Goal: Task Accomplishment & Management: Manage account settings

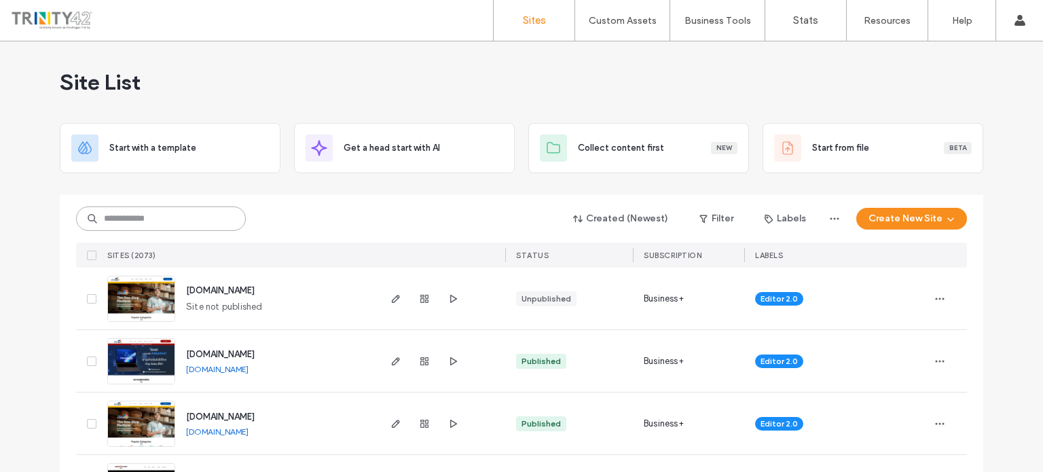
click at [202, 221] on input at bounding box center [161, 218] width 170 height 24
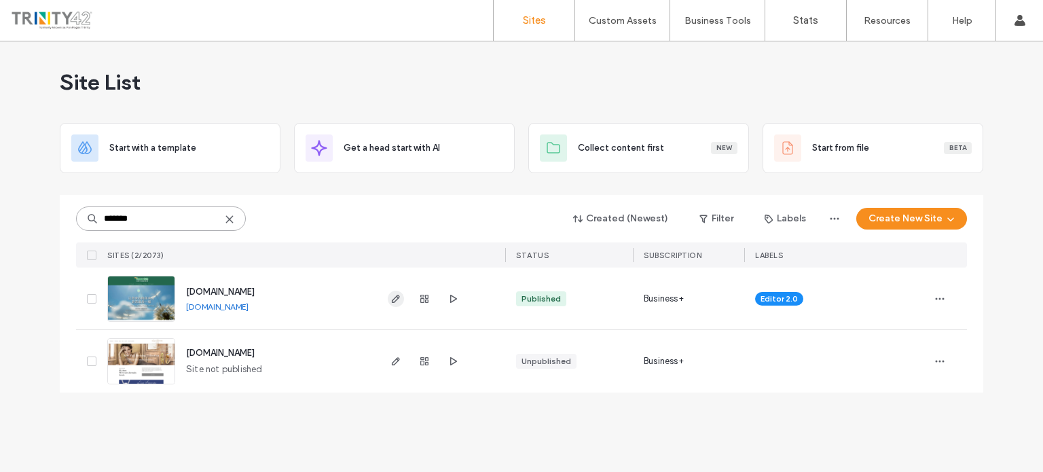
type input "*******"
click at [394, 297] on use "button" at bounding box center [396, 299] width 8 height 8
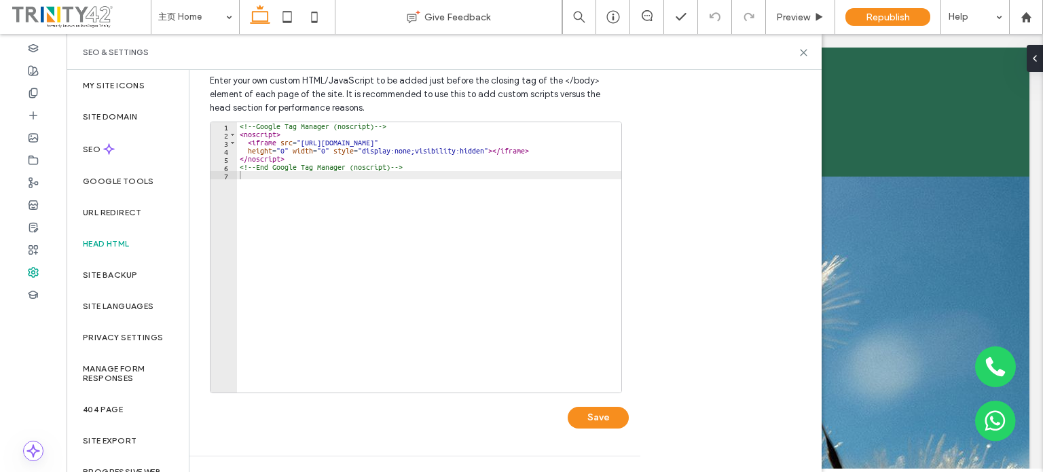
scroll to position [458, 0]
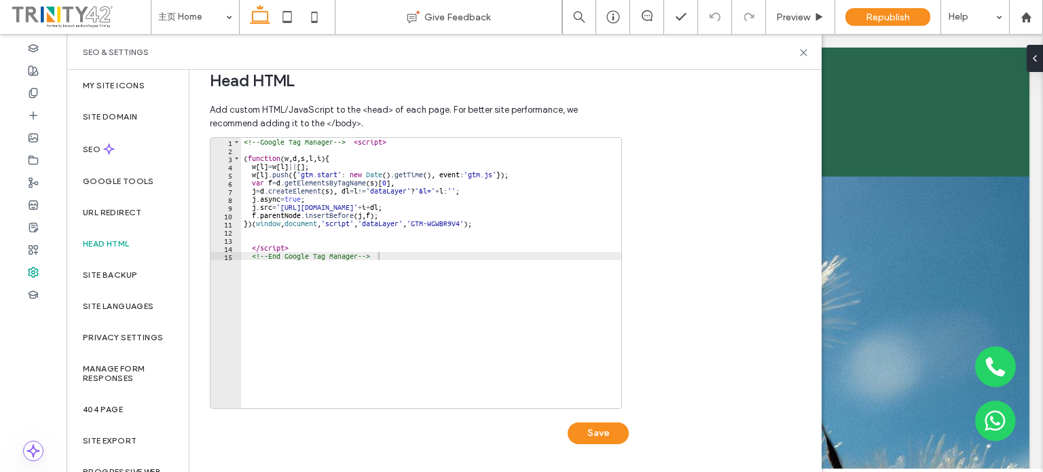
type textarea "**********"
click at [435, 259] on div "<!-- Google Tag Manager --> < script > ( function ( w , d , s , l , i ) { w [ l…" at bounding box center [431, 281] width 380 height 287
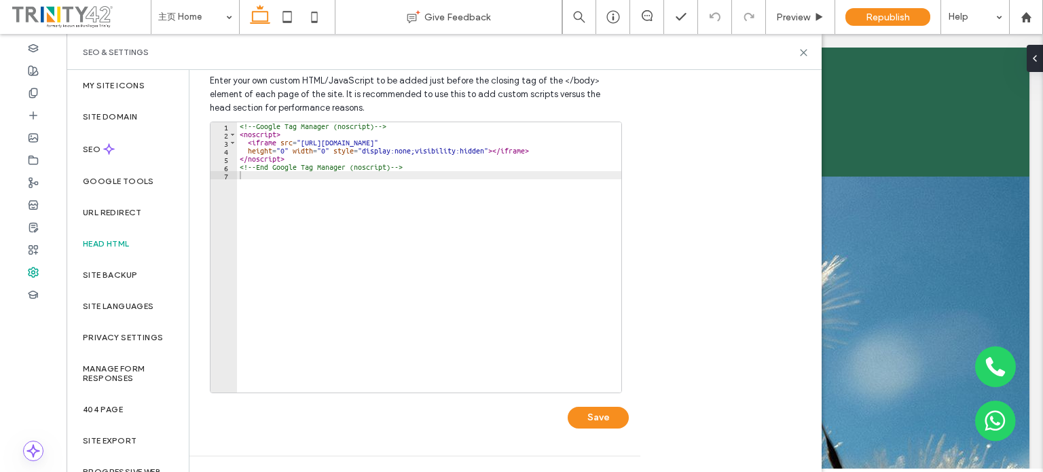
scroll to position [390, 0]
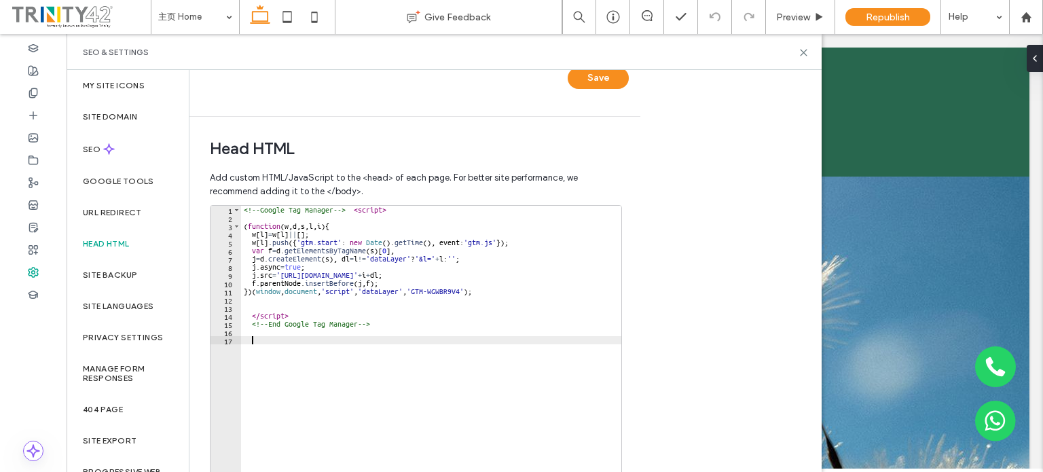
paste textarea "**********"
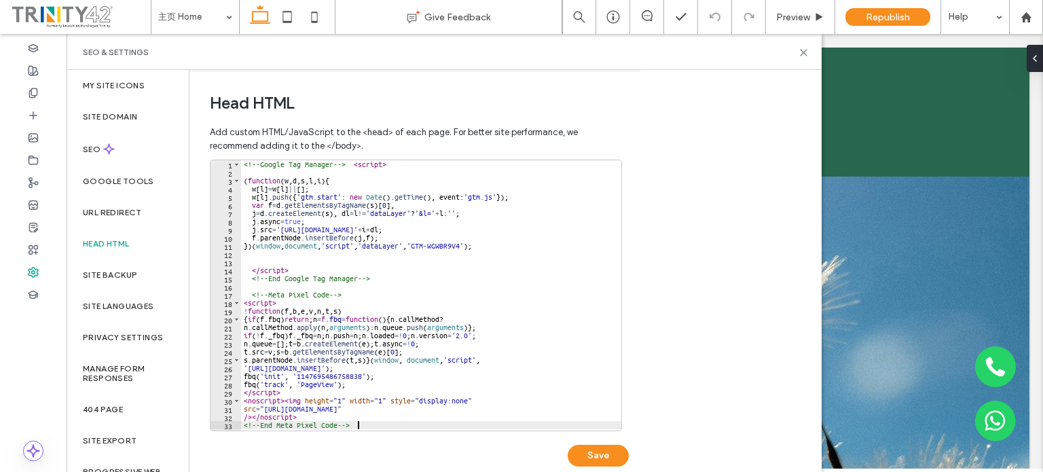
scroll to position [458, 0]
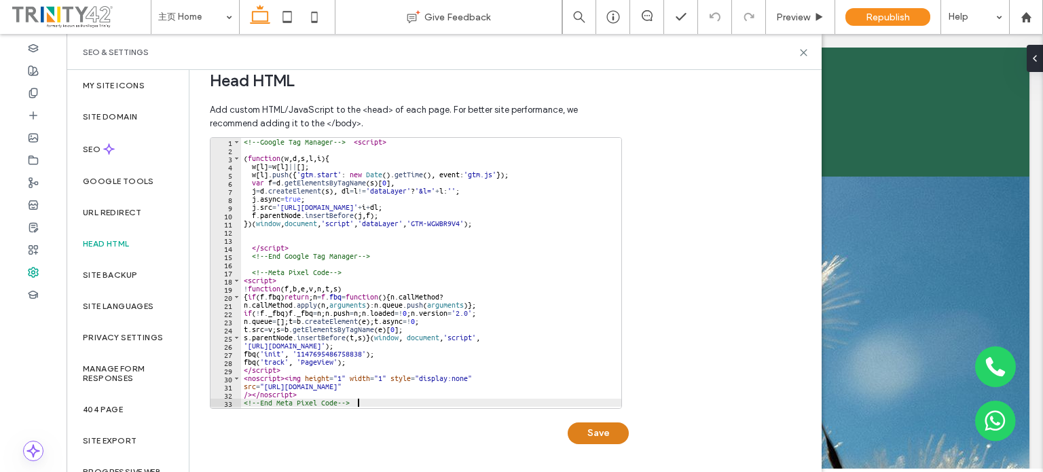
type textarea "**********"
click at [600, 430] on button "Save" at bounding box center [598, 433] width 61 height 22
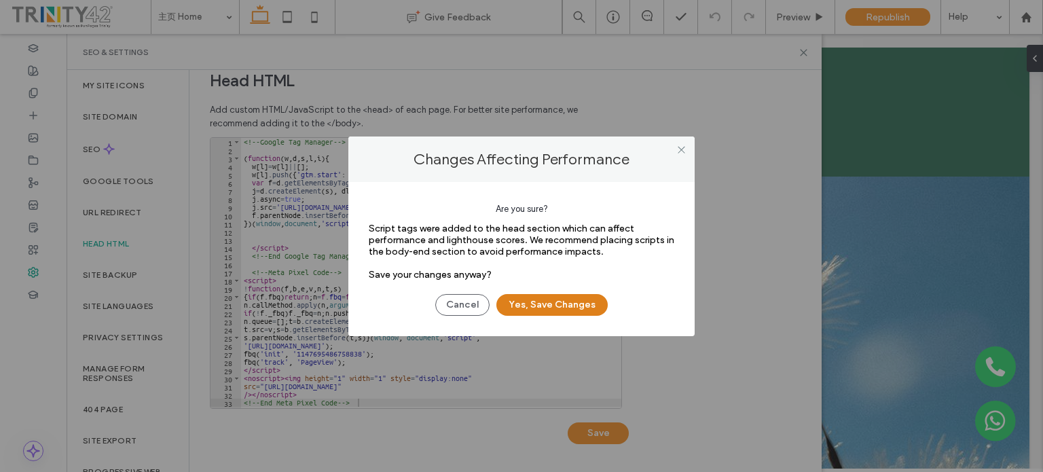
click at [519, 304] on button "Yes, Save Changes" at bounding box center [551, 305] width 111 height 22
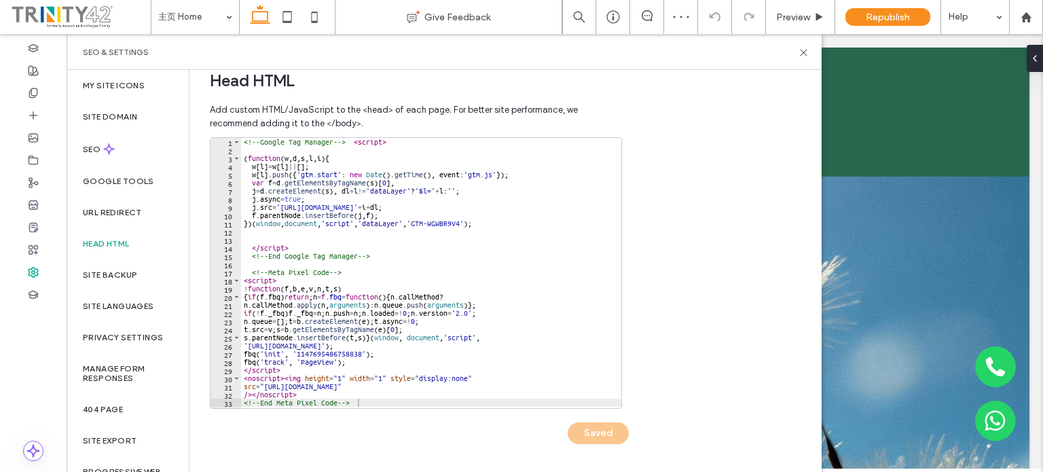
scroll to position [0, 0]
click at [36, 52] on icon at bounding box center [33, 48] width 11 height 11
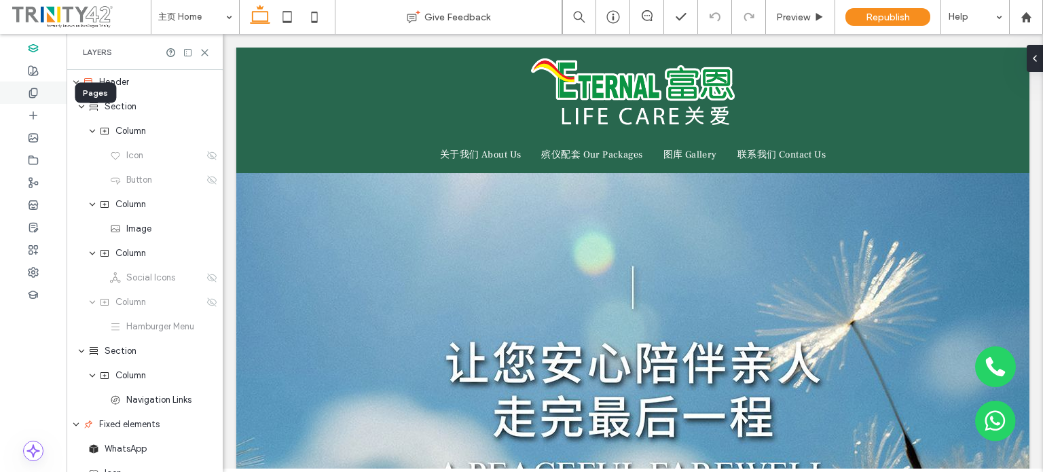
click at [37, 92] on use at bounding box center [32, 92] width 7 height 9
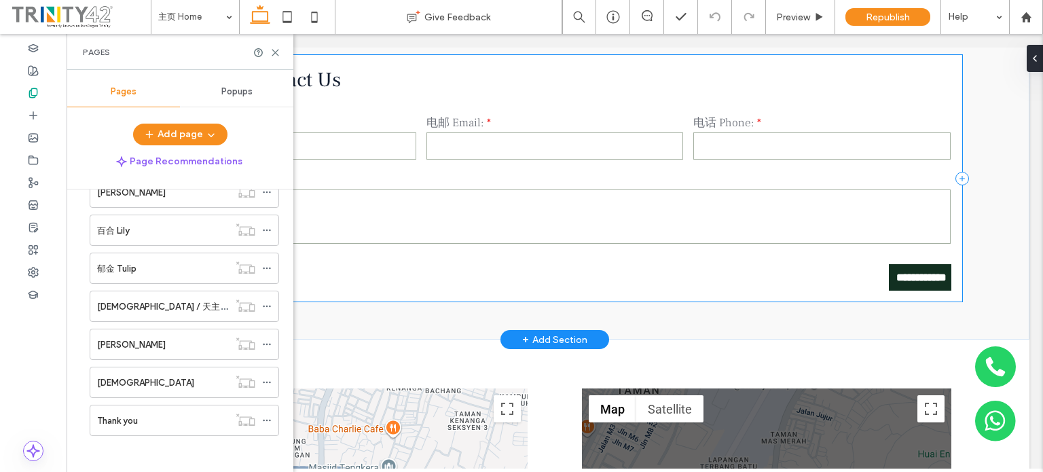
scroll to position [4141, 0]
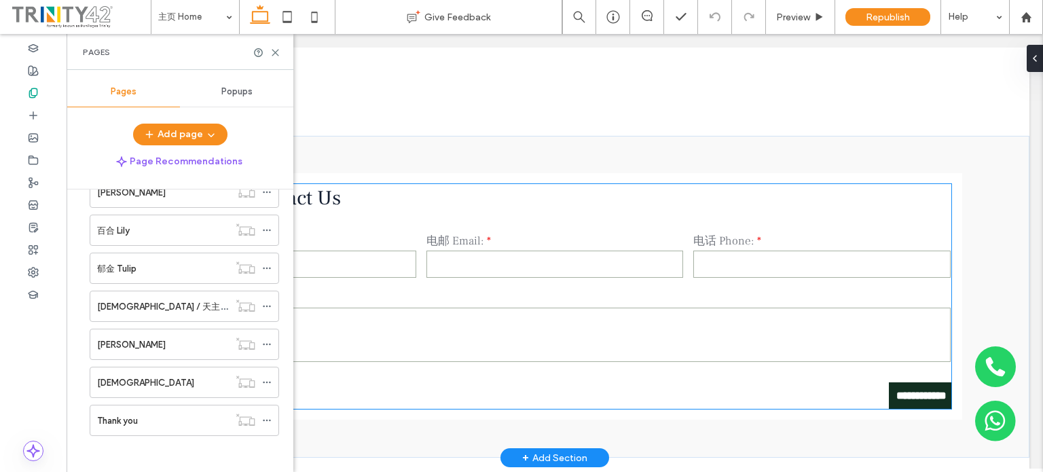
click at [889, 383] on input "**********" at bounding box center [919, 395] width 60 height 25
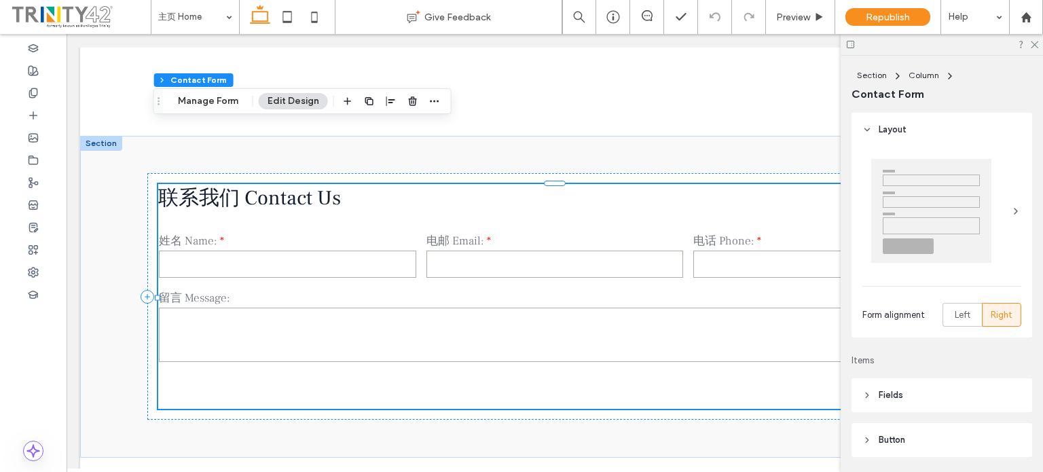
click at [888, 293] on div "Form alignment Left Right" at bounding box center [941, 242] width 181 height 191
type input "*"
type input "***"
type input "*"
type input "***"
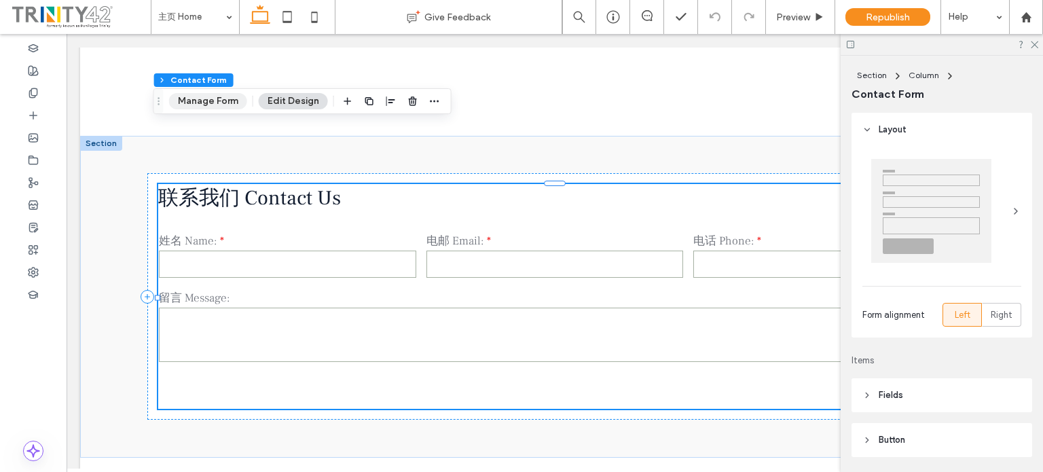
click at [193, 103] on button "Manage Form" at bounding box center [208, 101] width 78 height 16
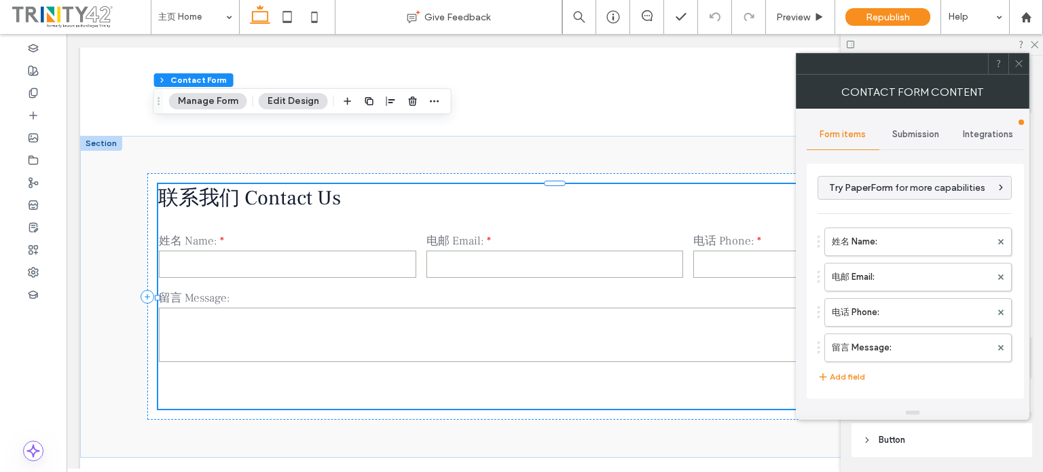
click at [926, 137] on span "Submission" at bounding box center [915, 134] width 47 height 11
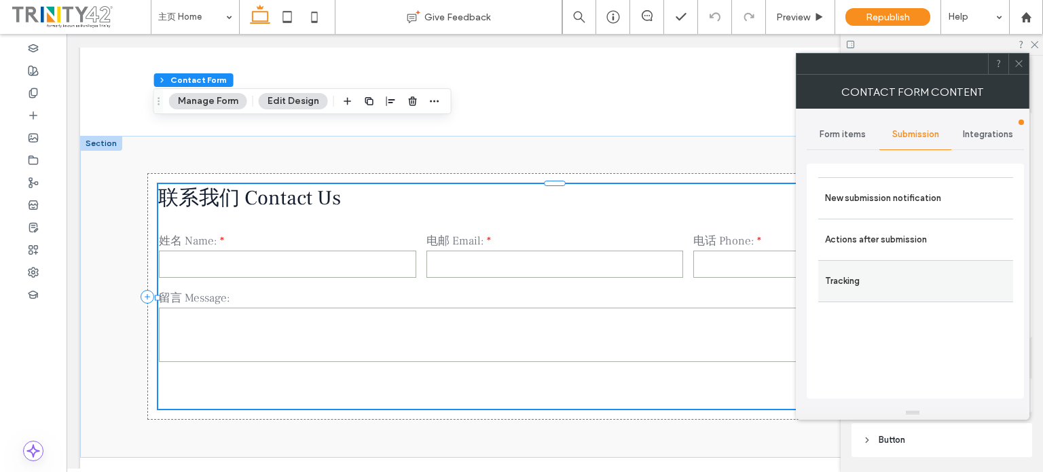
click at [865, 274] on label "Tracking" at bounding box center [915, 280] width 181 height 27
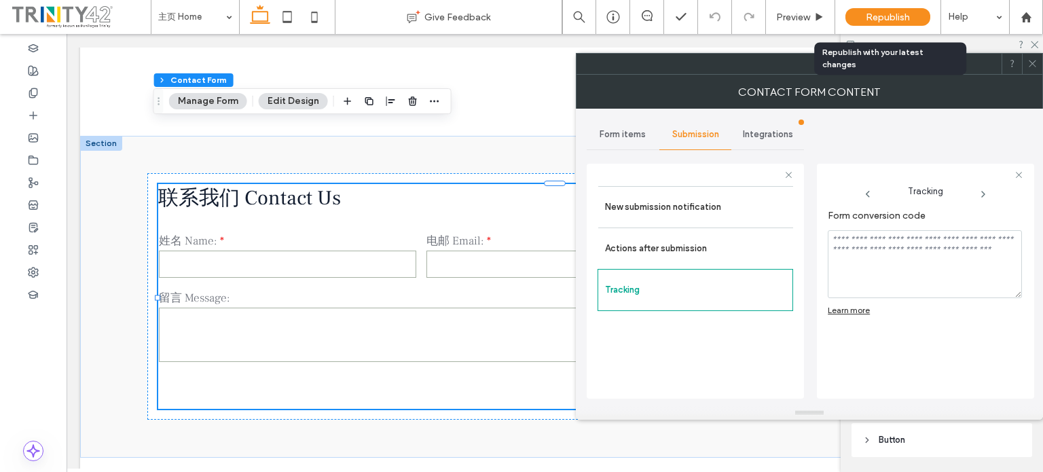
click at [893, 19] on span "Republish" at bounding box center [888, 18] width 44 height 12
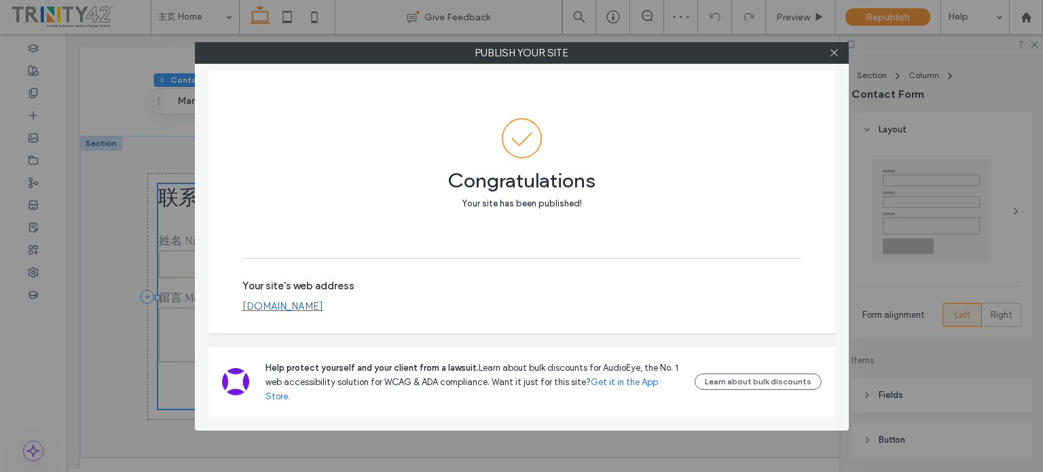
click at [898, 347] on div "Publish your site Congratulations Your site has been published! Your site's web…" at bounding box center [521, 236] width 1043 height 472
click at [835, 45] on span at bounding box center [834, 53] width 10 height 20
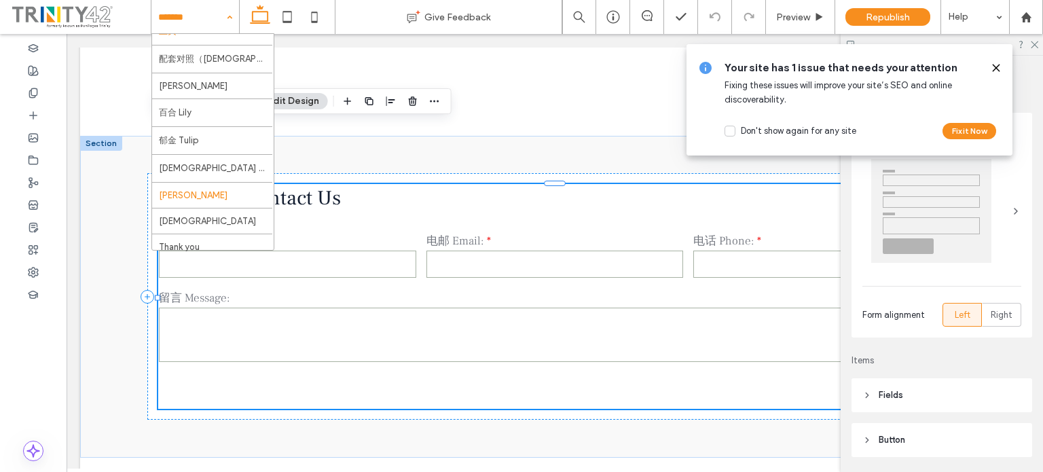
scroll to position [24, 0]
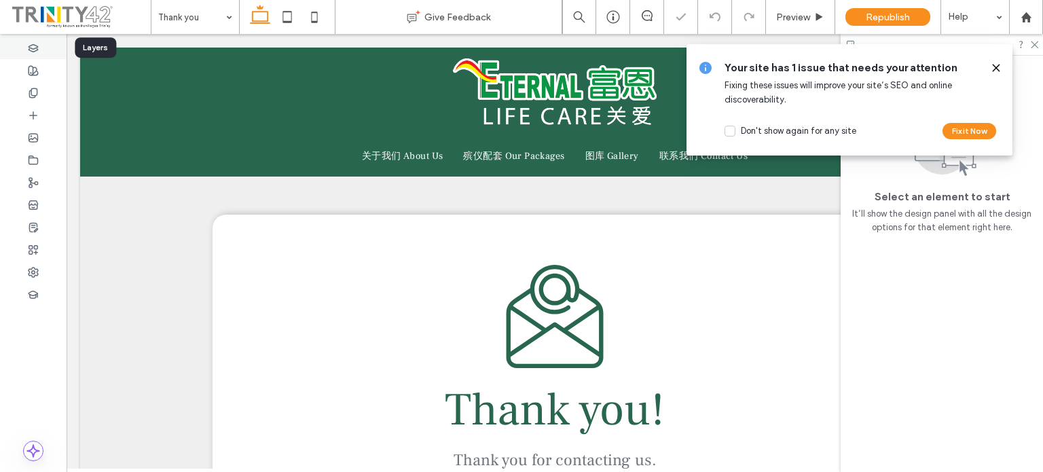
click at [35, 52] on icon at bounding box center [33, 48] width 11 height 11
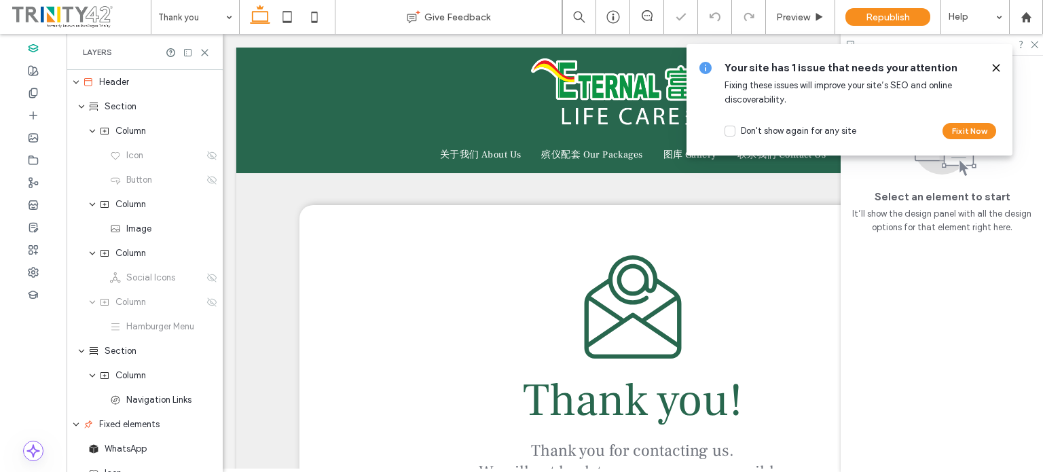
scroll to position [339, 0]
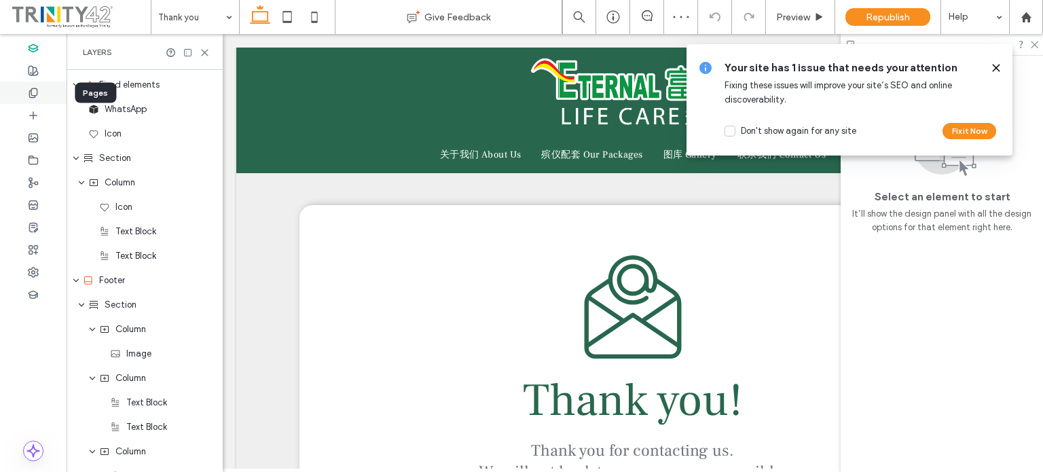
click at [28, 88] on icon at bounding box center [33, 93] width 11 height 11
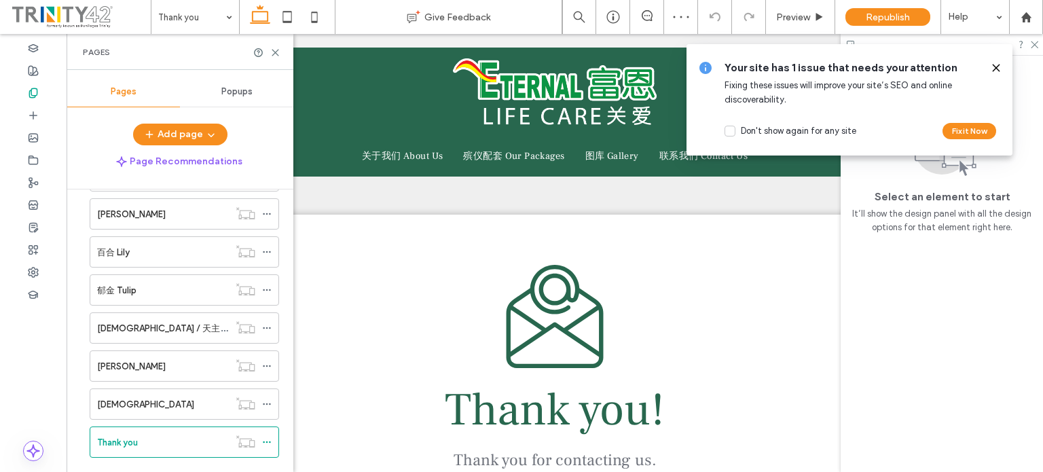
scroll to position [264, 0]
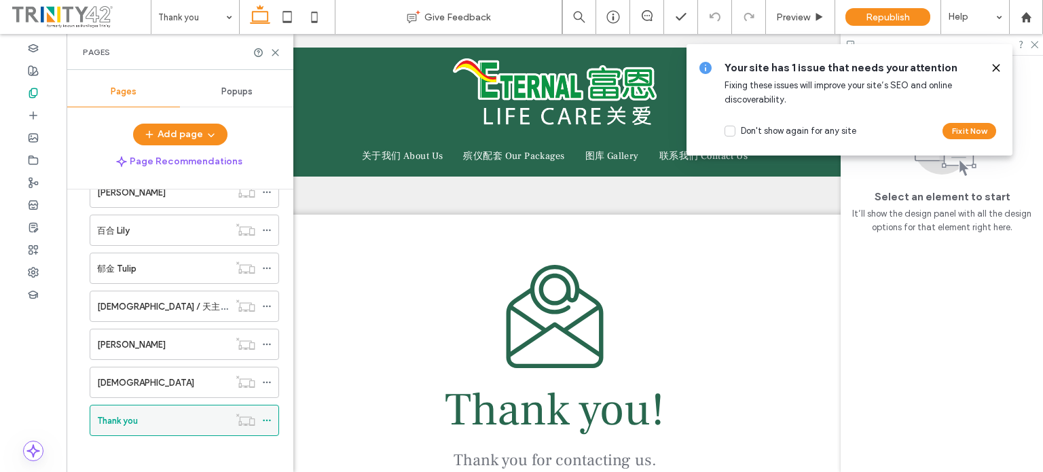
click at [266, 416] on icon at bounding box center [267, 421] width 10 height 10
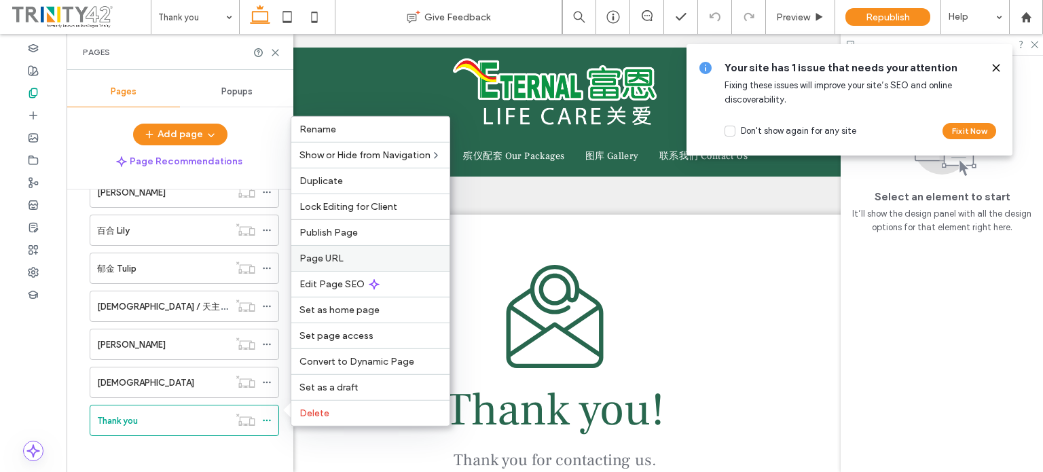
click at [337, 249] on div "Page URL" at bounding box center [370, 258] width 158 height 26
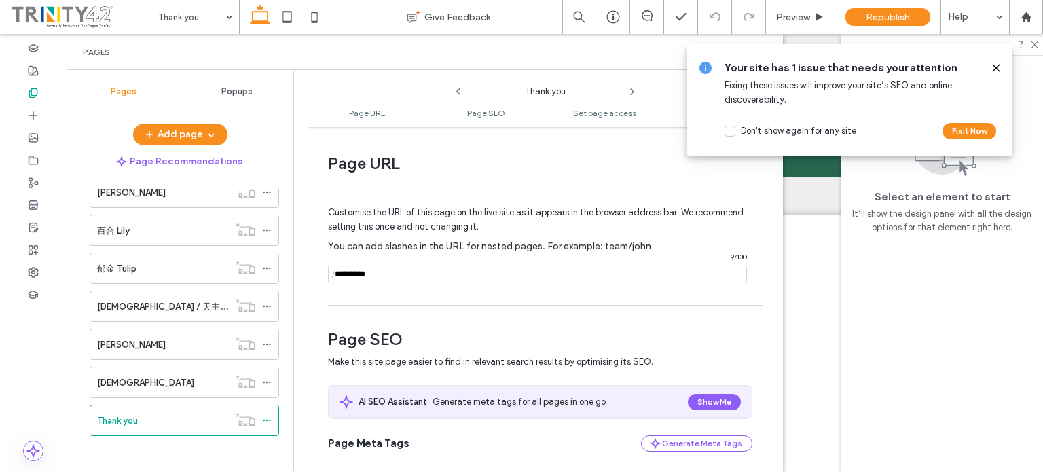
click at [338, 257] on div "Customise the URL of this page on the live site as it appears in the browser ad…" at bounding box center [540, 238] width 424 height 119
drag, startPoint x: 396, startPoint y: 275, endPoint x: 322, endPoint y: 277, distance: 74.0
click at [322, 276] on div "**********" at bounding box center [545, 299] width 475 height 331
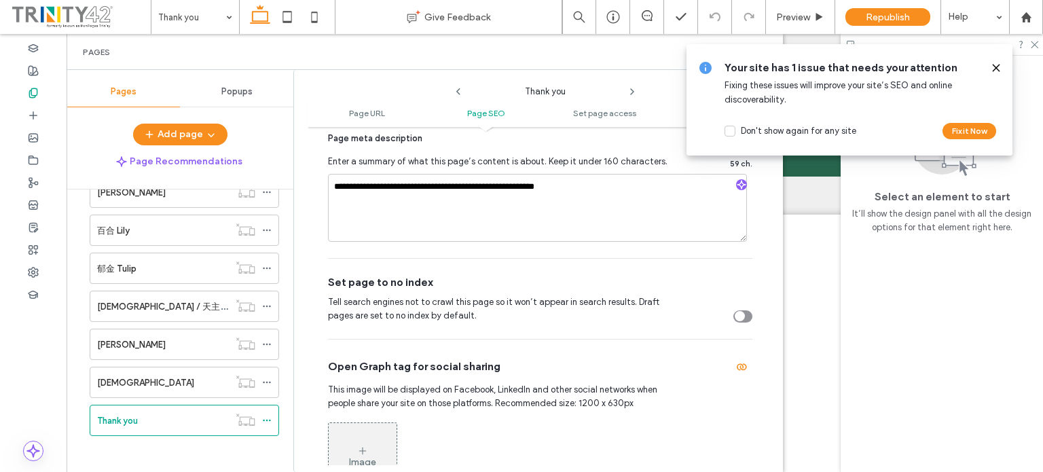
scroll to position [475, 0]
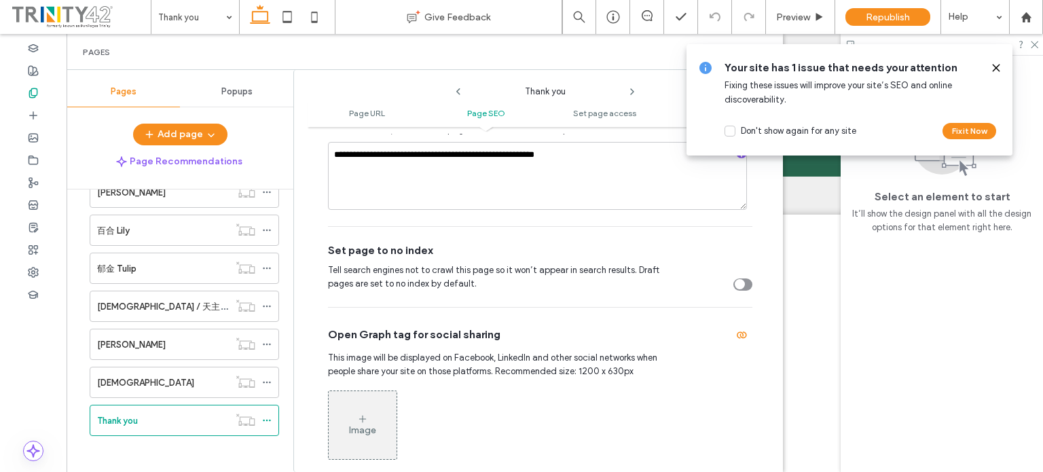
click at [997, 66] on use at bounding box center [996, 67] width 6 height 6
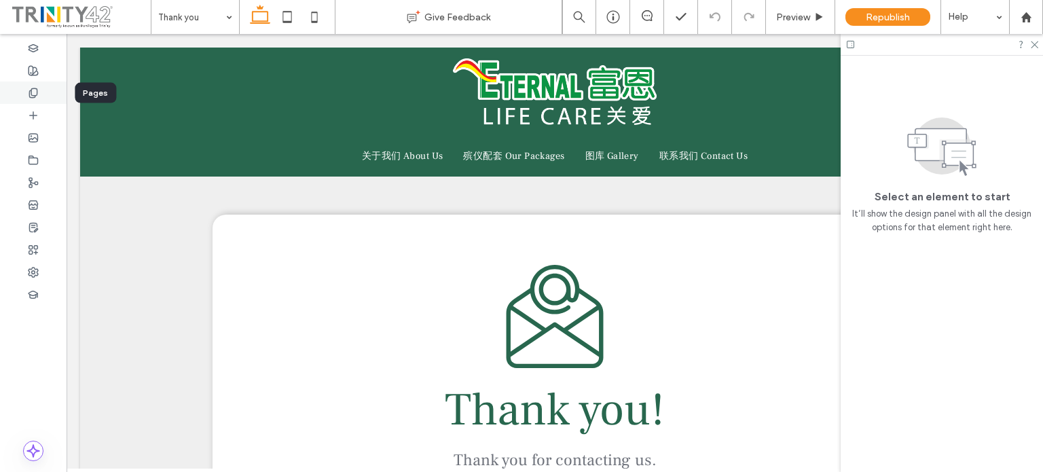
click at [32, 98] on div at bounding box center [33, 92] width 67 height 22
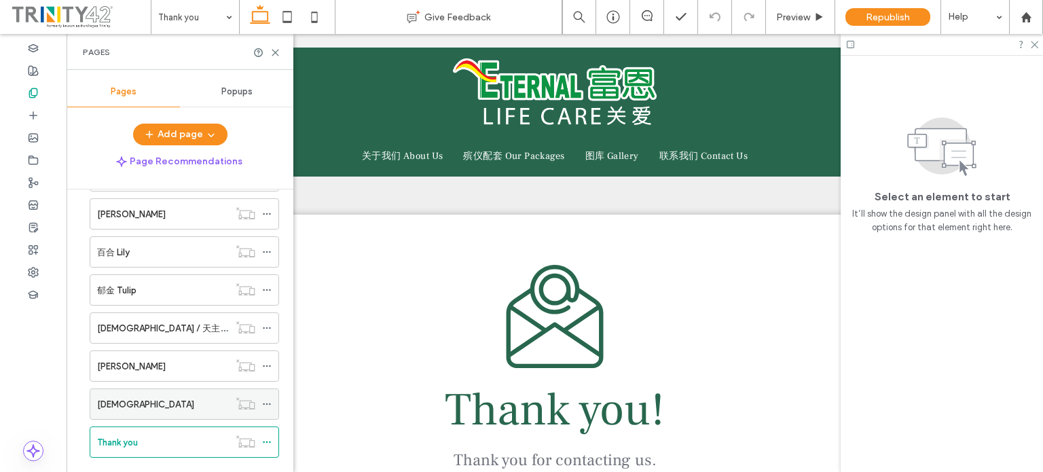
scroll to position [264, 0]
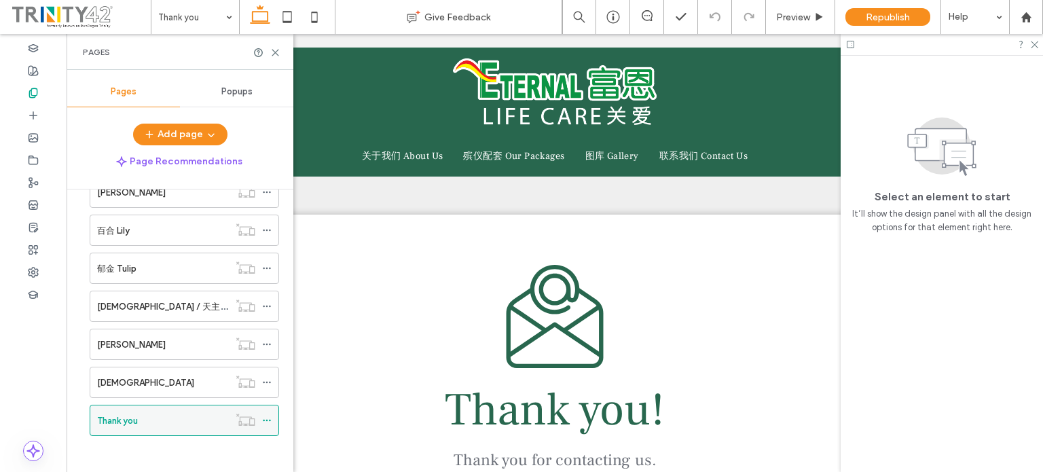
click at [263, 416] on icon at bounding box center [267, 421] width 10 height 10
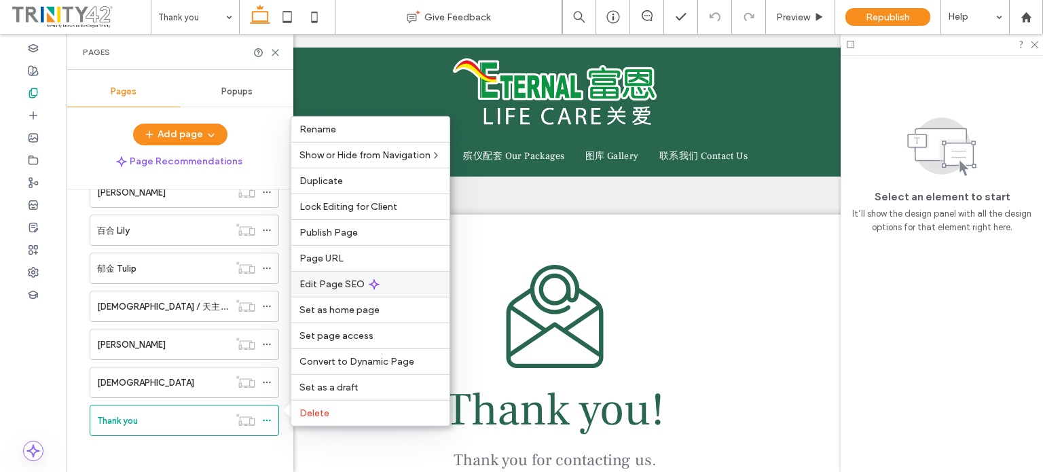
click at [353, 284] on span "Edit Page SEO" at bounding box center [331, 284] width 65 height 12
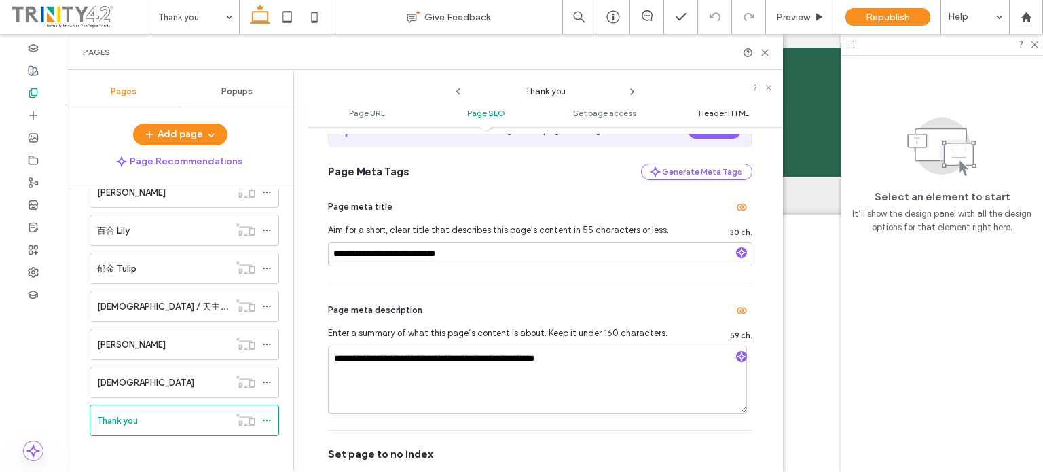
click at [721, 111] on span "Header HTML" at bounding box center [724, 113] width 50 height 10
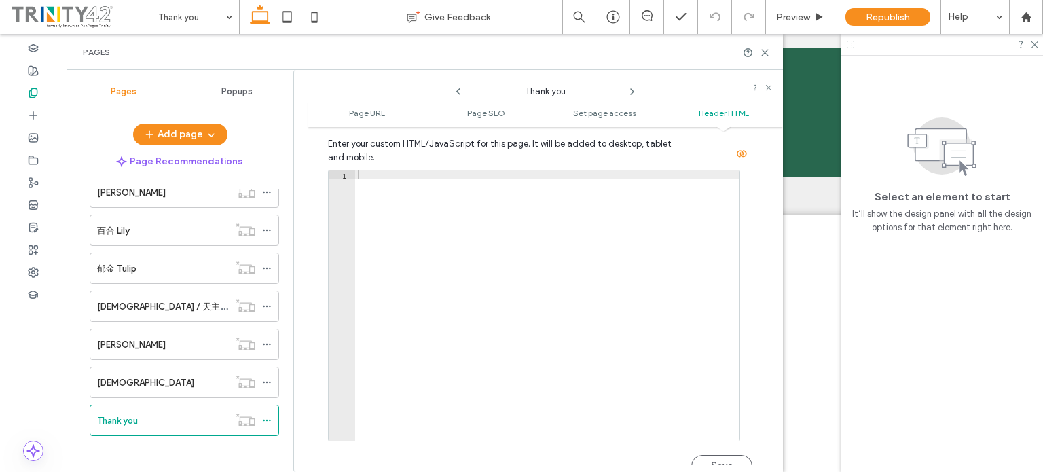
scroll to position [1281, 0]
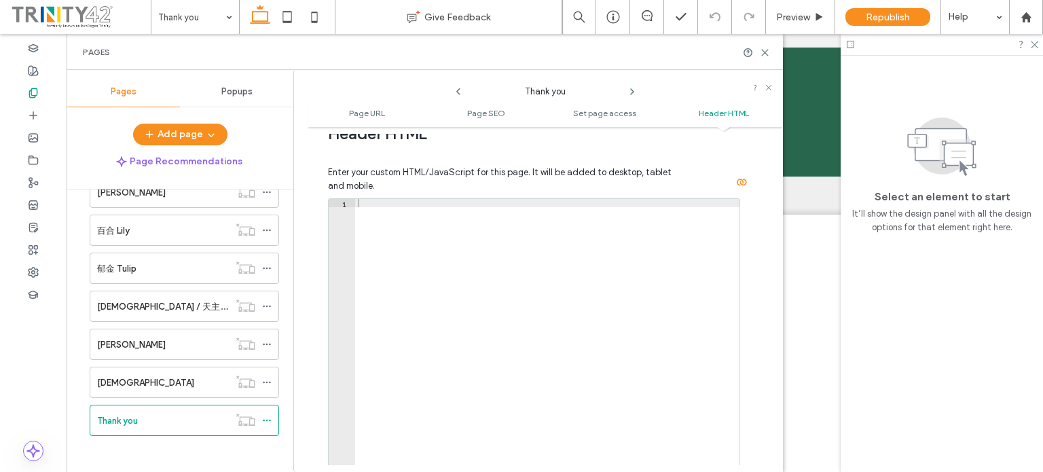
click at [505, 237] on div at bounding box center [547, 342] width 384 height 287
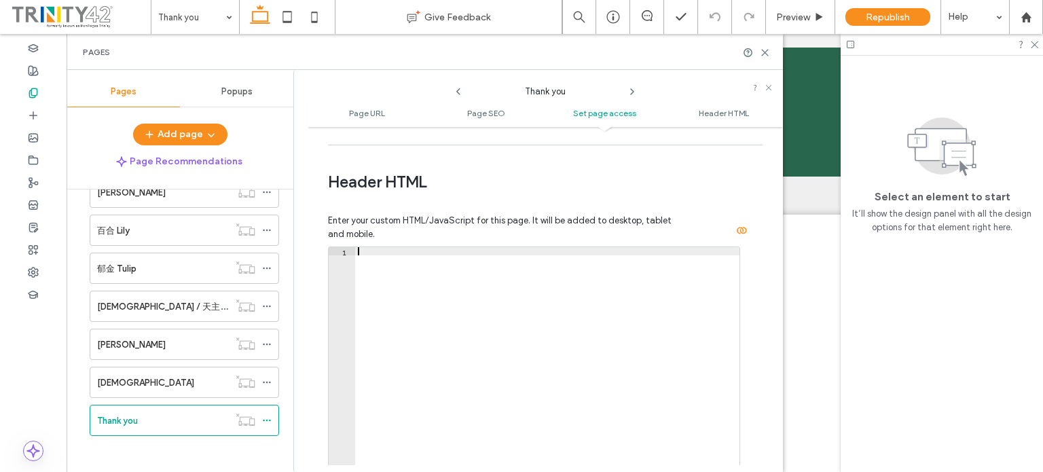
scroll to position [1213, 0]
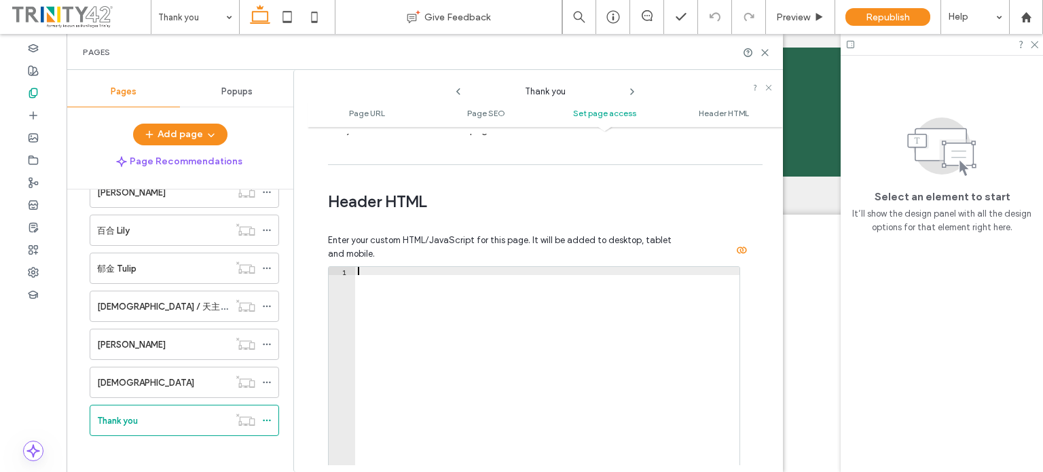
paste textarea "**********"
click at [357, 271] on div "fbq('track', 'Lead');" at bounding box center [547, 410] width 384 height 287
drag, startPoint x: 471, startPoint y: 276, endPoint x: 291, endPoint y: 252, distance: 182.2
click at [288, 252] on div "**********" at bounding box center [425, 271] width 716 height 402
paste textarea "Cursor at row 1"
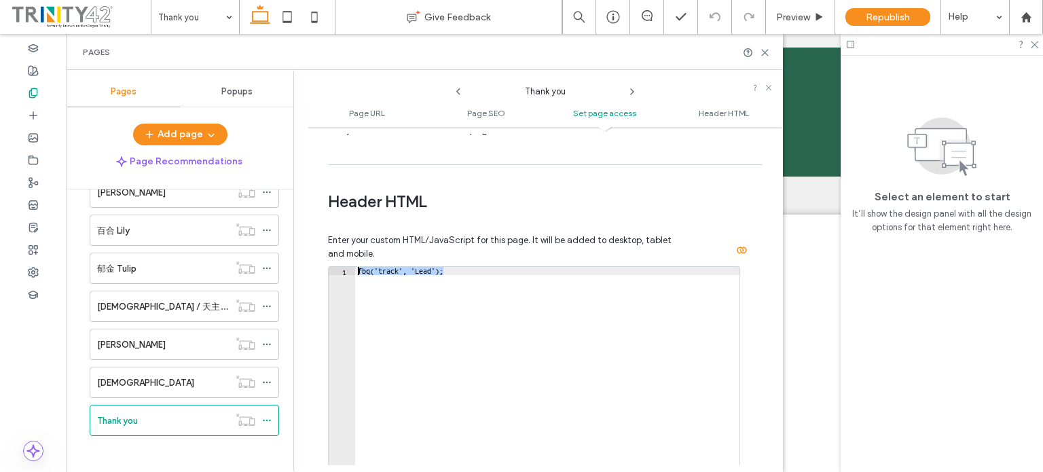
type textarea "*********"
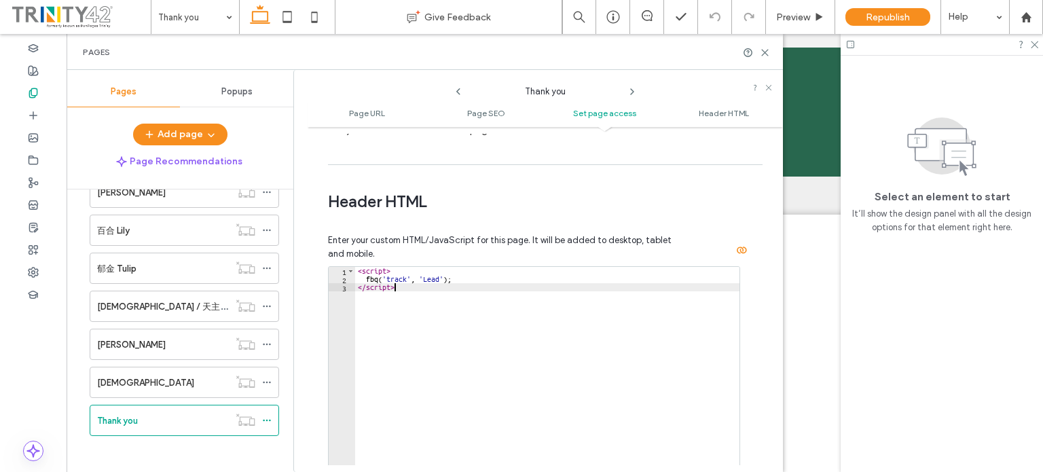
click at [447, 327] on div "< script > fbq ( 'track' , 'Lead' ) ; </ script >" at bounding box center [547, 410] width 384 height 287
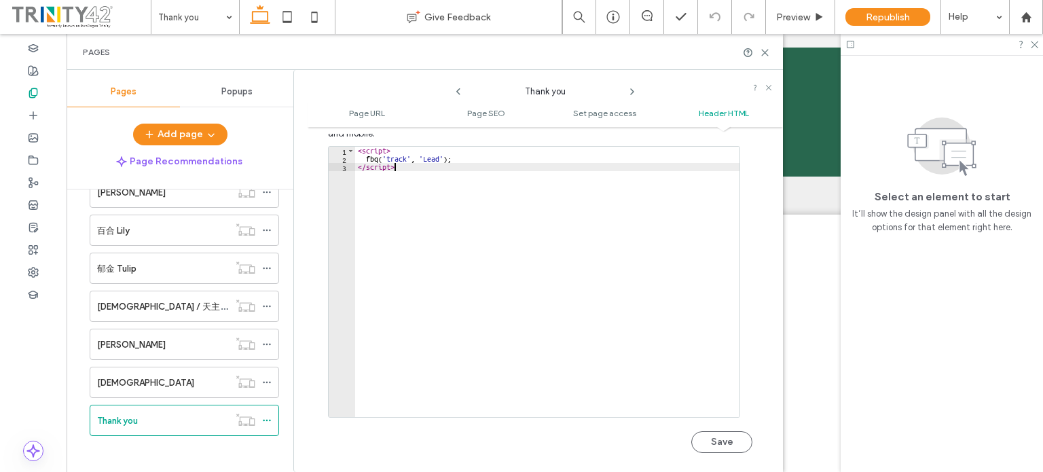
scroll to position [1349, 0]
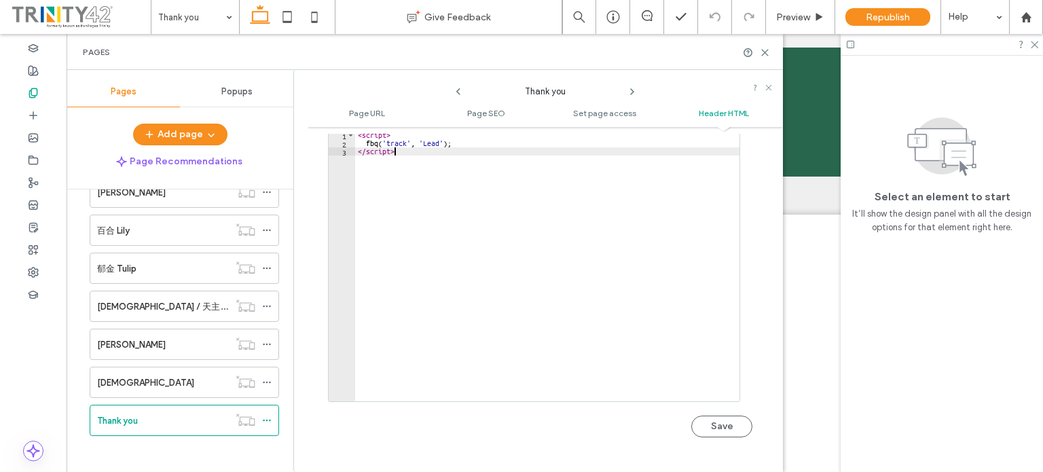
click at [728, 422] on button "Save" at bounding box center [721, 427] width 61 height 22
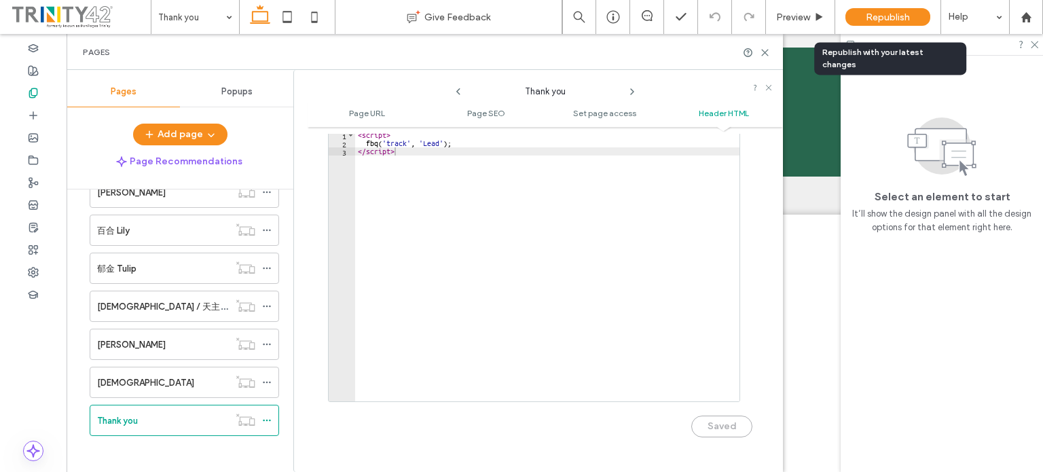
click at [877, 19] on span "Republish" at bounding box center [888, 18] width 44 height 12
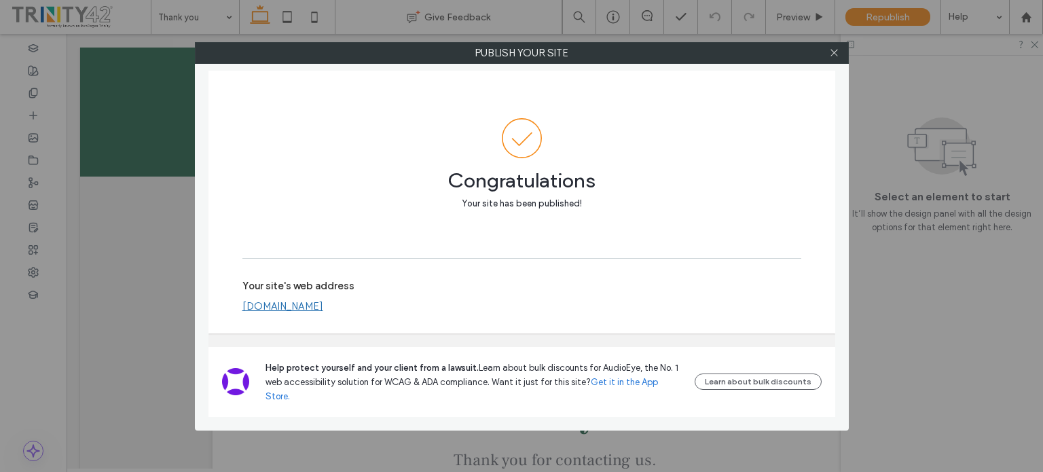
click at [836, 52] on icon at bounding box center [834, 53] width 10 height 10
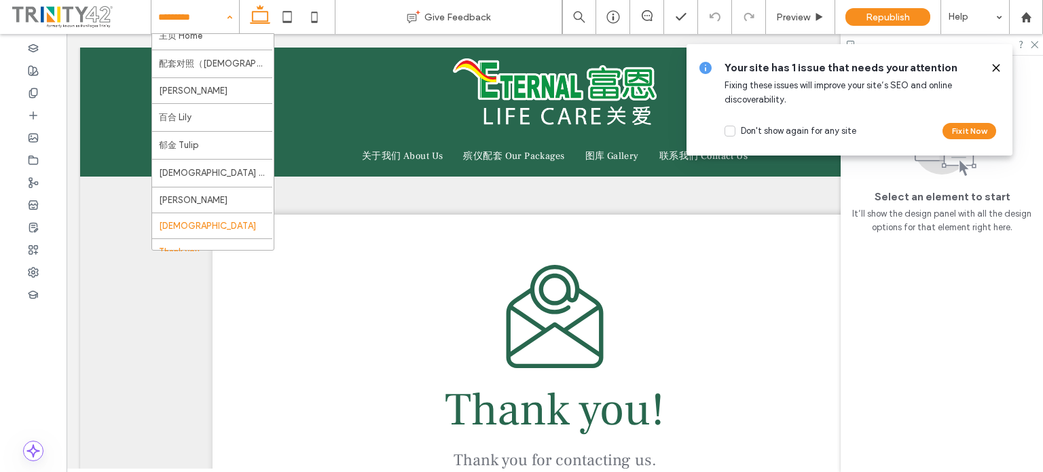
scroll to position [24, 0]
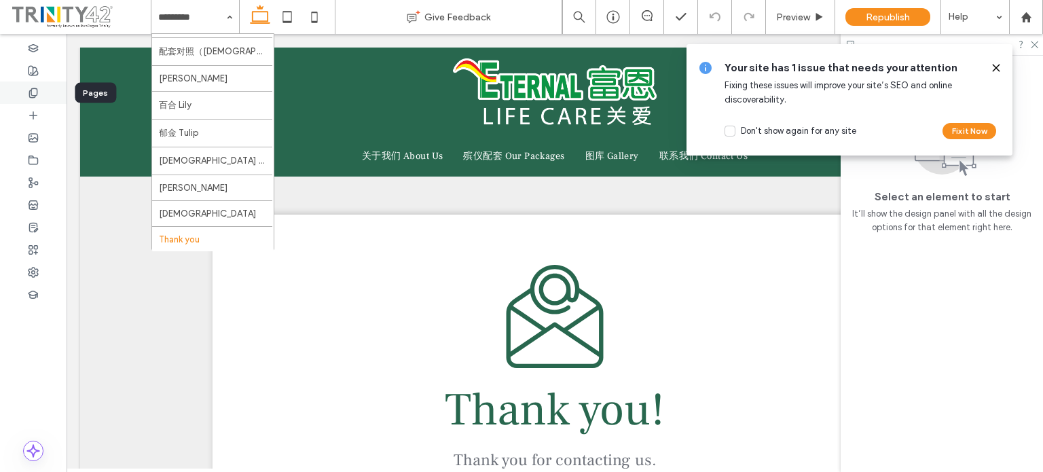
click at [36, 92] on icon at bounding box center [33, 93] width 11 height 11
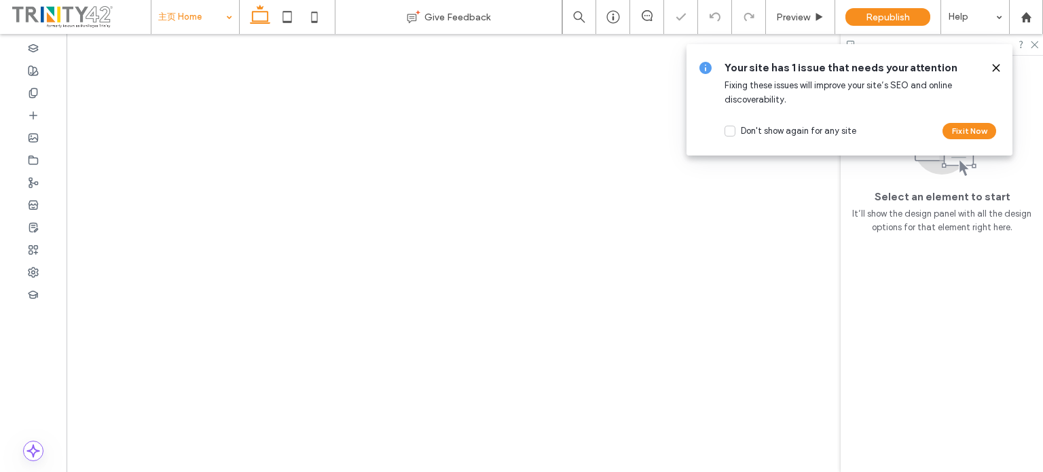
click at [996, 69] on icon at bounding box center [996, 67] width 11 height 11
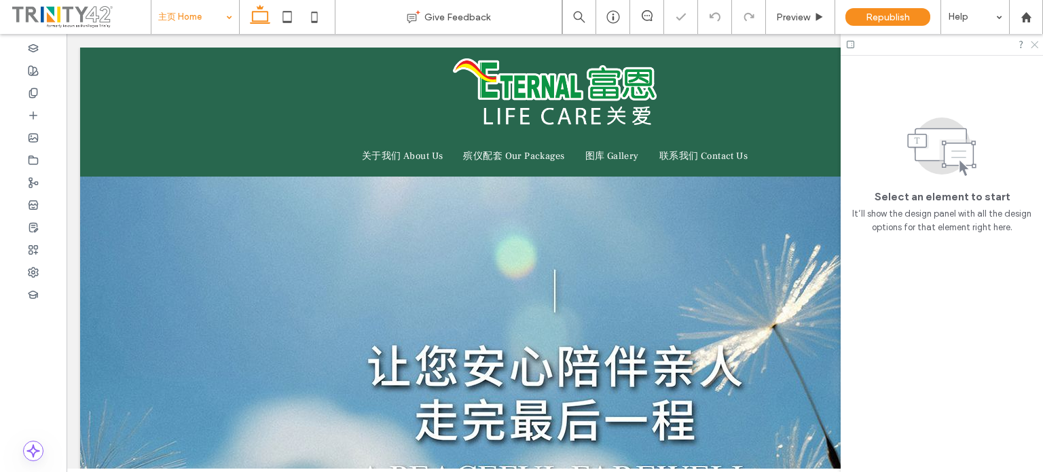
click at [1035, 45] on icon at bounding box center [1033, 43] width 9 height 9
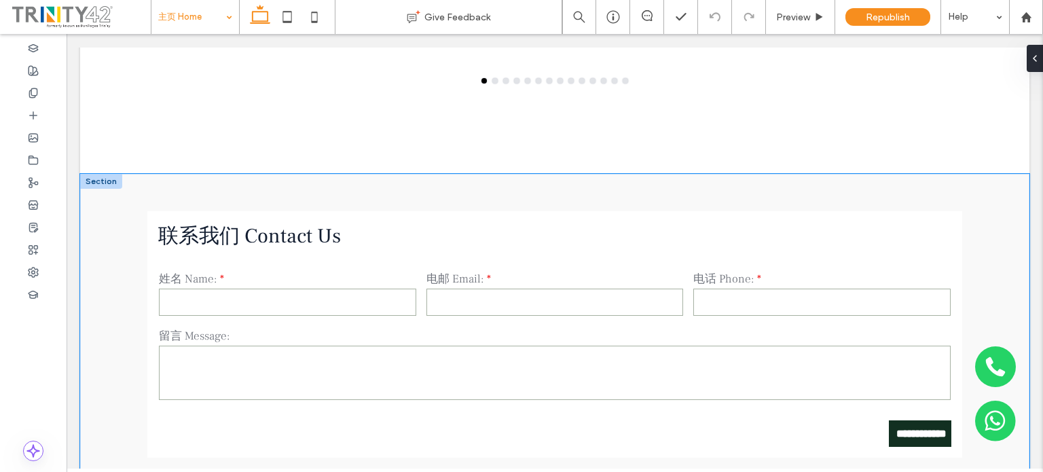
scroll to position [4103, 0]
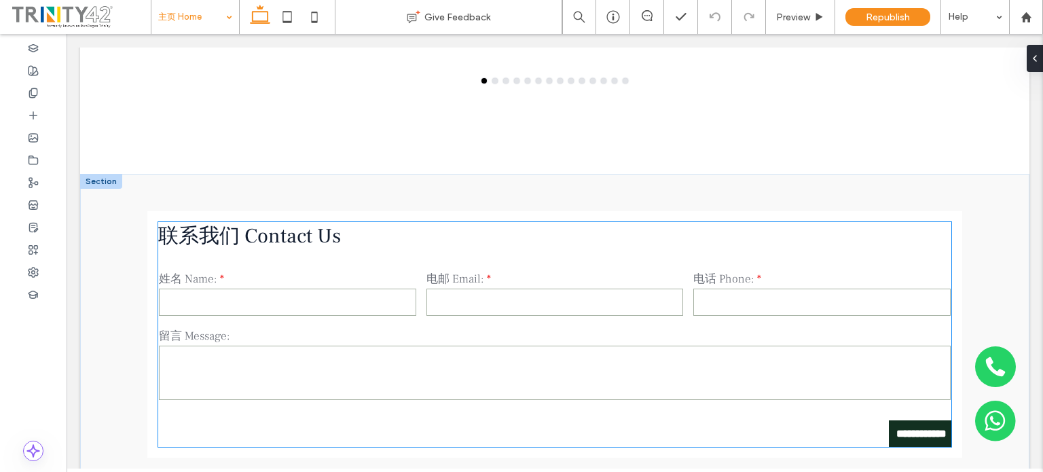
click at [889, 421] on input "**********" at bounding box center [919, 433] width 60 height 25
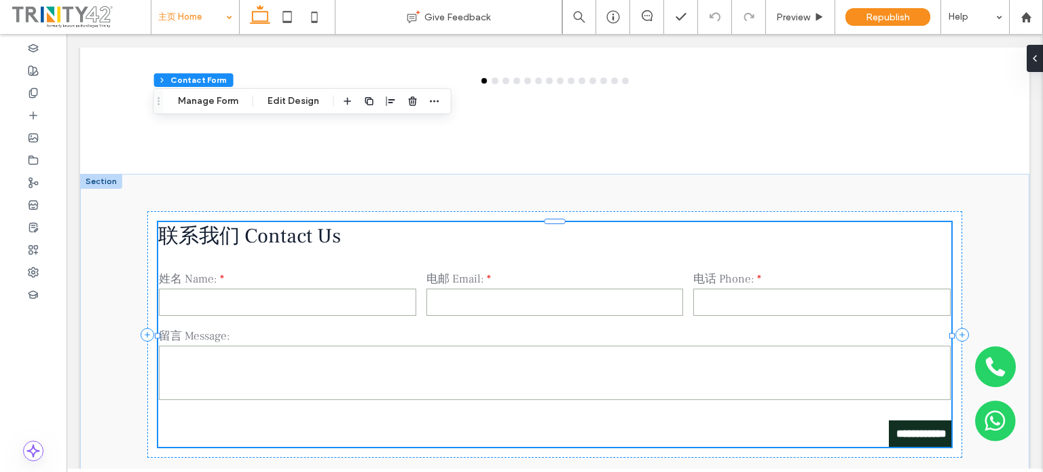
type input "*"
type input "***"
type input "*"
type input "***"
click at [208, 103] on button "Manage Form" at bounding box center [208, 101] width 78 height 16
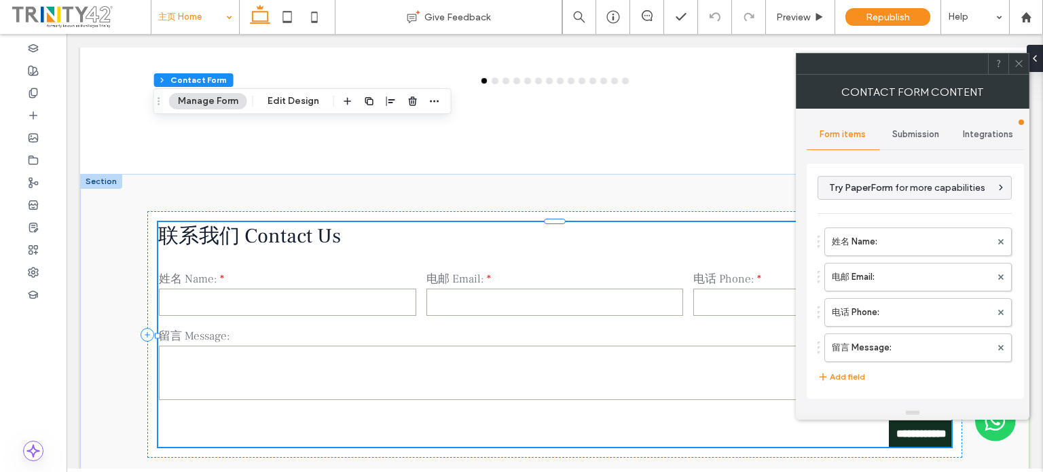
click at [902, 135] on span "Submission" at bounding box center [915, 134] width 47 height 11
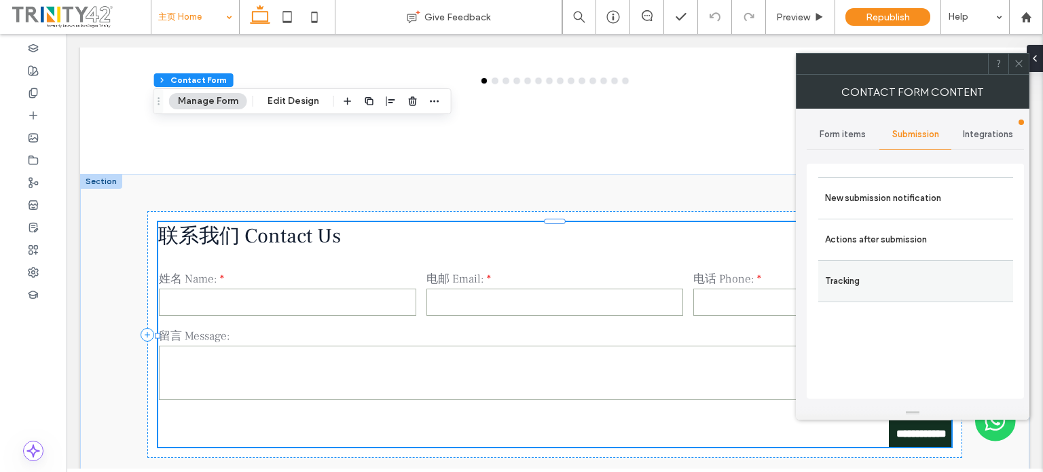
click at [866, 273] on label "Tracking" at bounding box center [915, 280] width 181 height 27
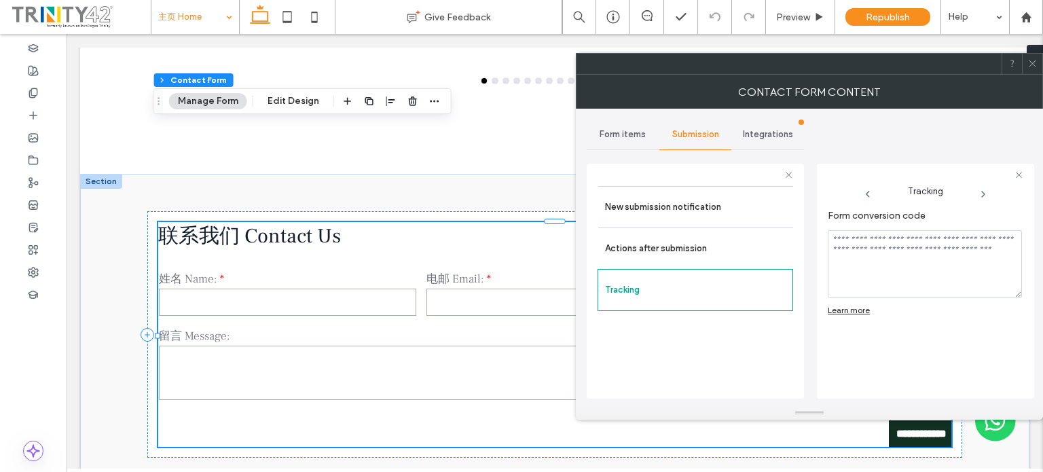
click at [1031, 62] on use at bounding box center [1032, 63] width 7 height 7
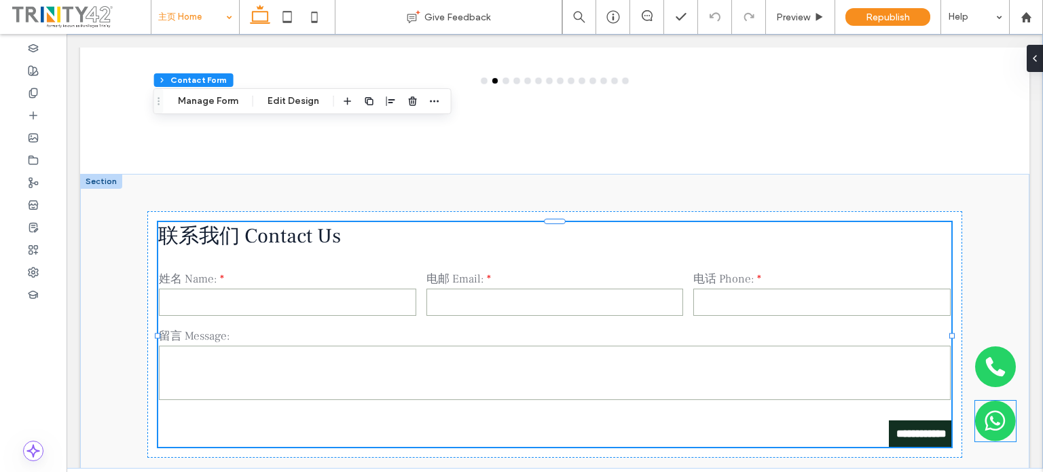
click at [976, 420] on img at bounding box center [995, 421] width 41 height 41
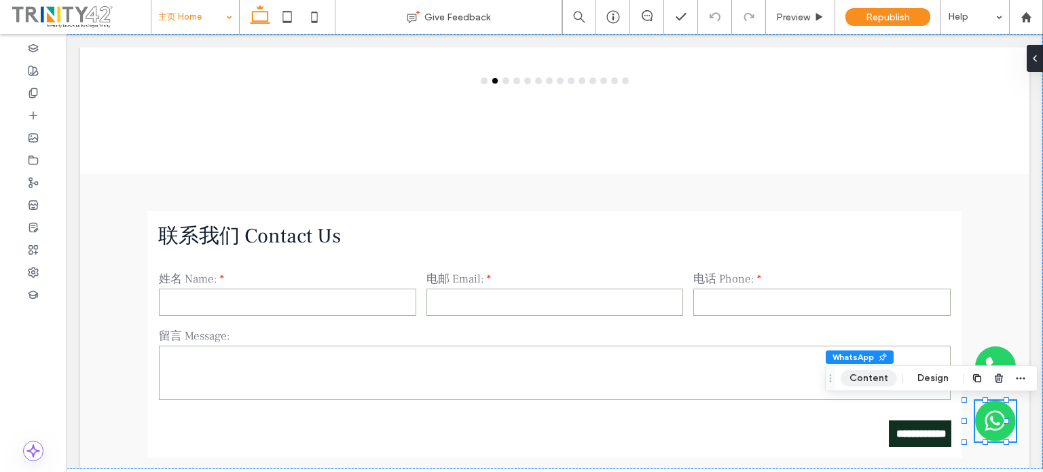
click at [886, 377] on button "Content" at bounding box center [869, 378] width 56 height 16
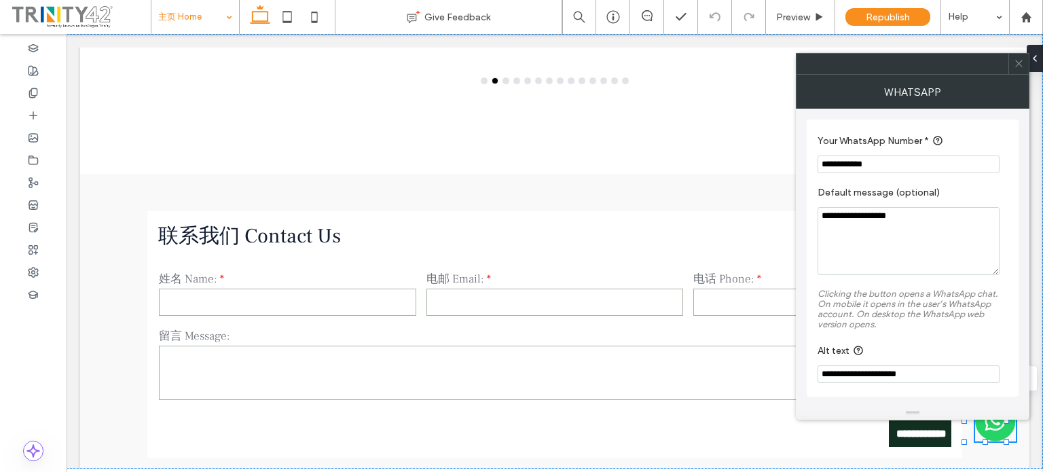
scroll to position [0, 0]
click at [1022, 58] on icon at bounding box center [1019, 63] width 10 height 10
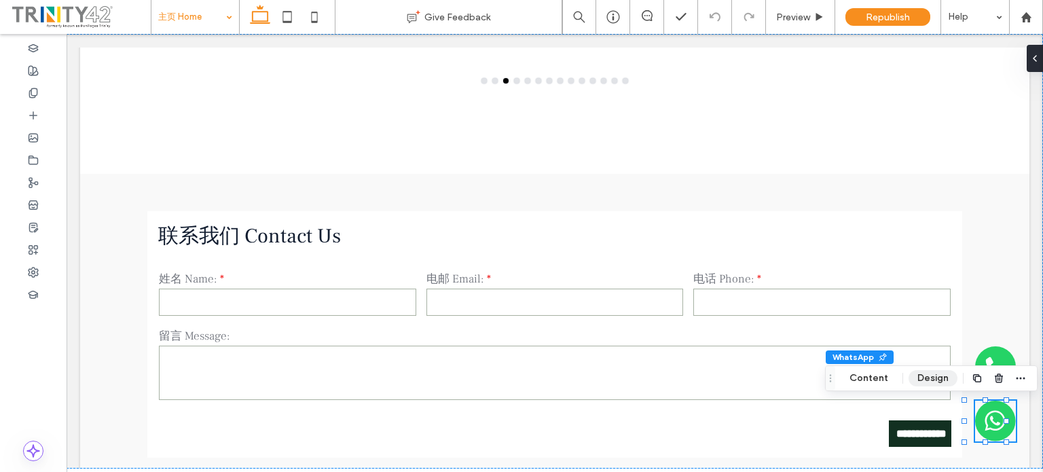
click at [926, 376] on button "Design" at bounding box center [932, 378] width 49 height 16
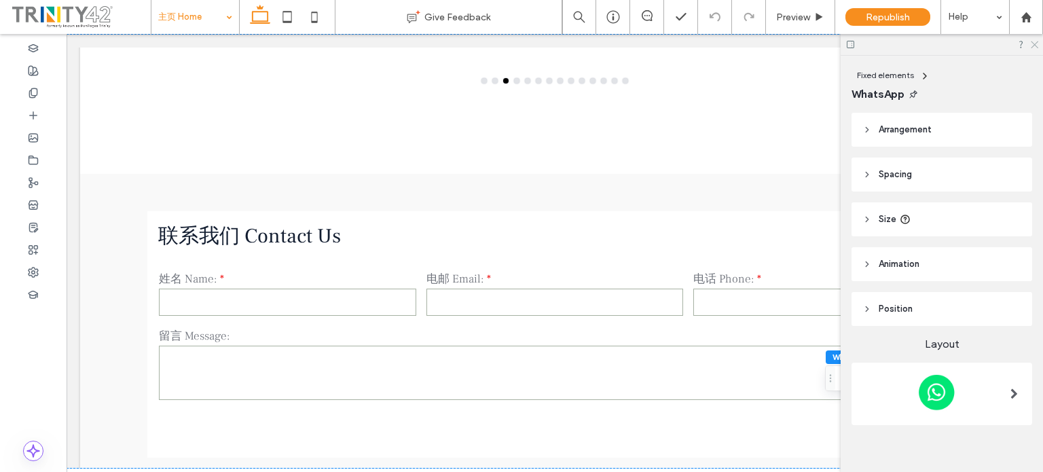
click at [1033, 45] on use at bounding box center [1034, 44] width 7 height 7
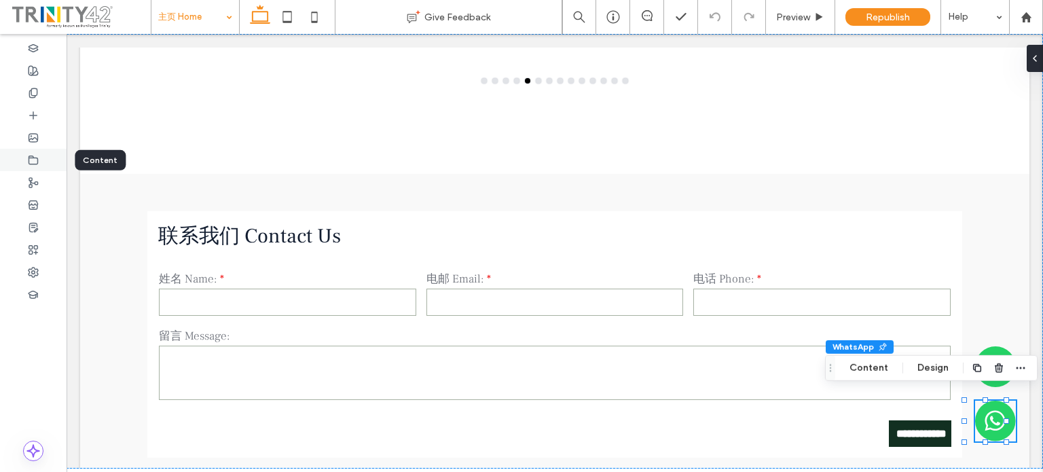
drag, startPoint x: 35, startPoint y: 157, endPoint x: 41, endPoint y: 162, distance: 7.2
click at [36, 157] on icon at bounding box center [33, 160] width 11 height 11
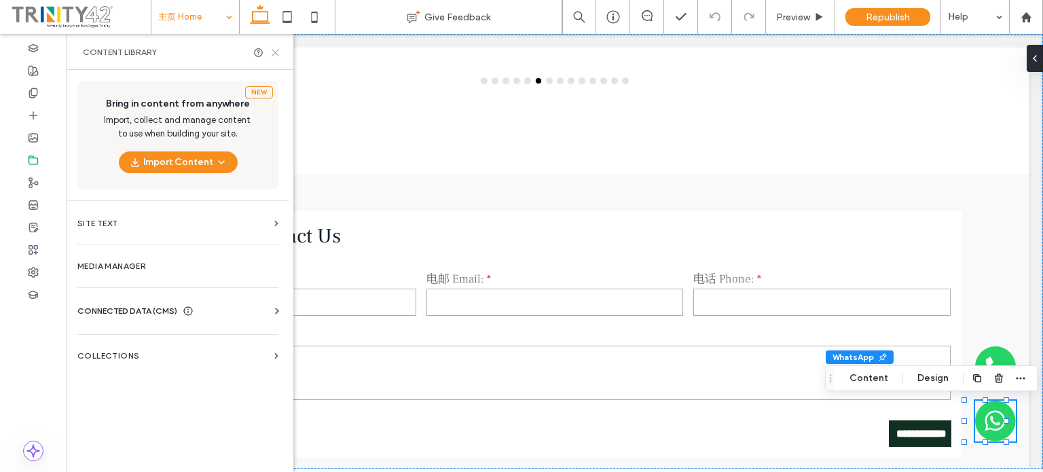
click at [277, 51] on icon at bounding box center [275, 53] width 10 height 10
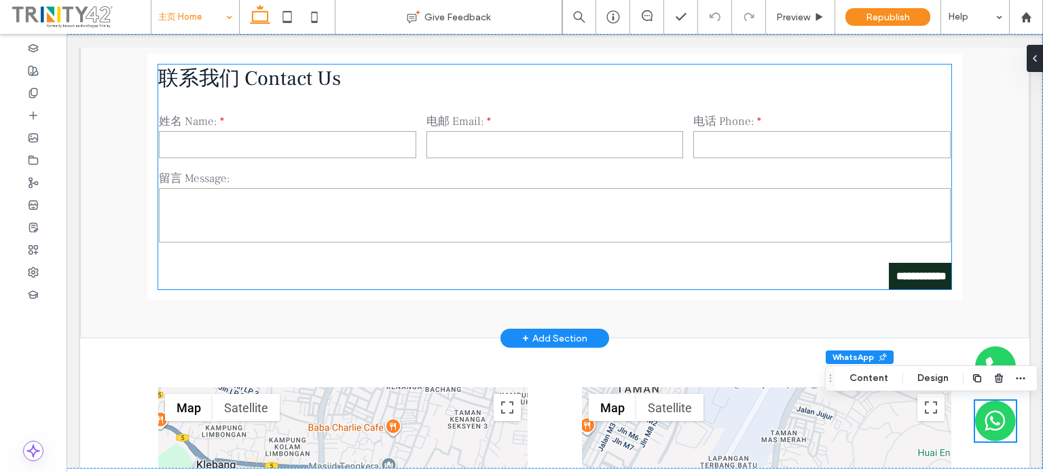
scroll to position [4171, 0]
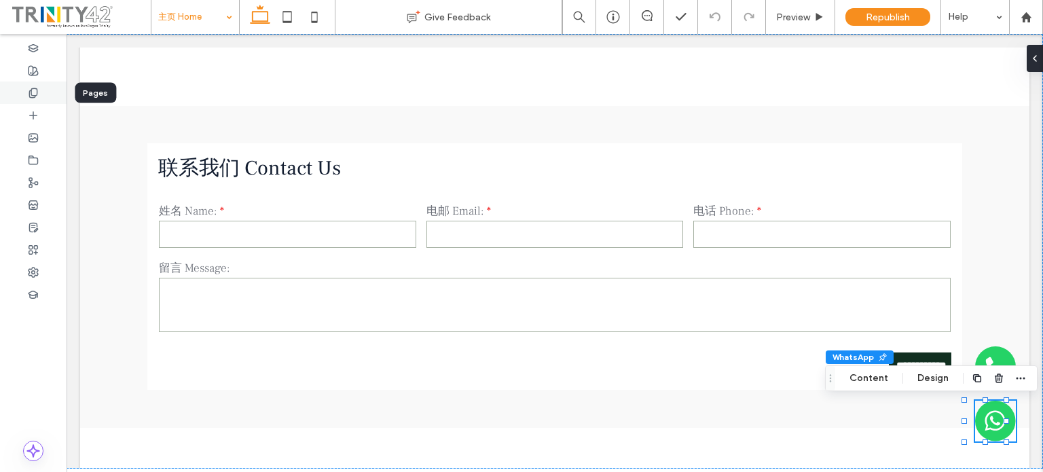
click at [24, 90] on div at bounding box center [33, 92] width 67 height 22
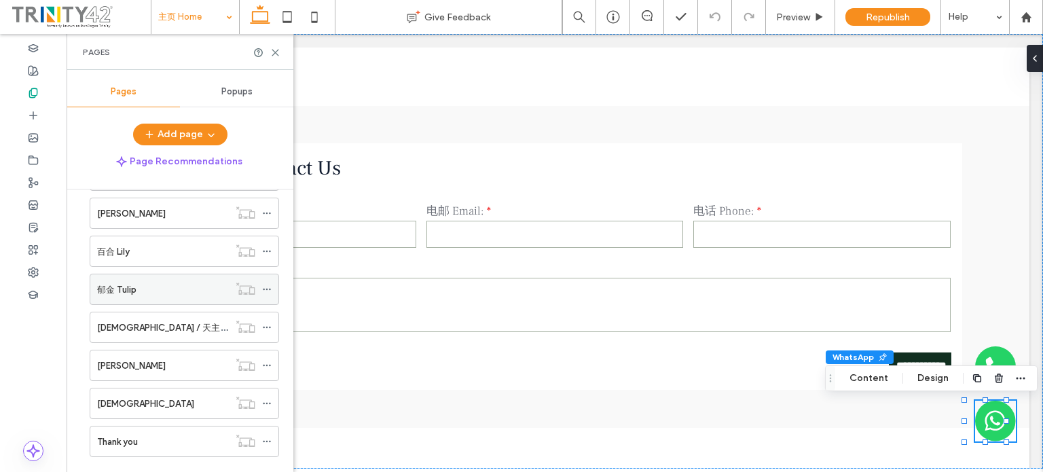
scroll to position [264, 0]
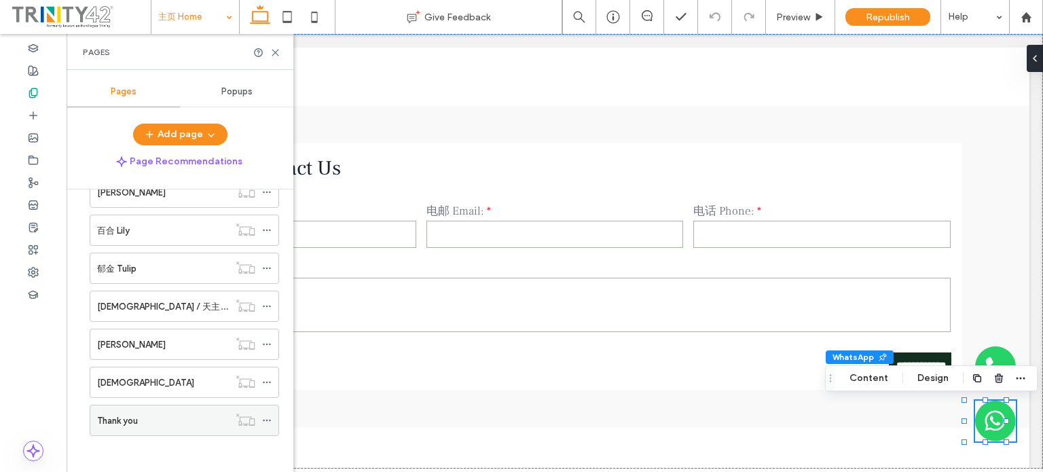
click at [171, 413] on div "Thank you" at bounding box center [163, 420] width 132 height 14
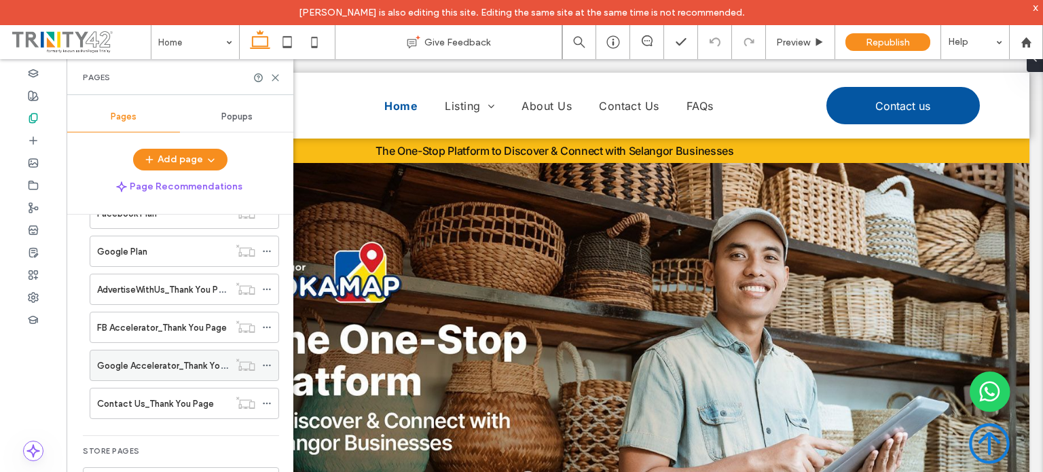
click at [263, 365] on use at bounding box center [266, 366] width 7 height 2
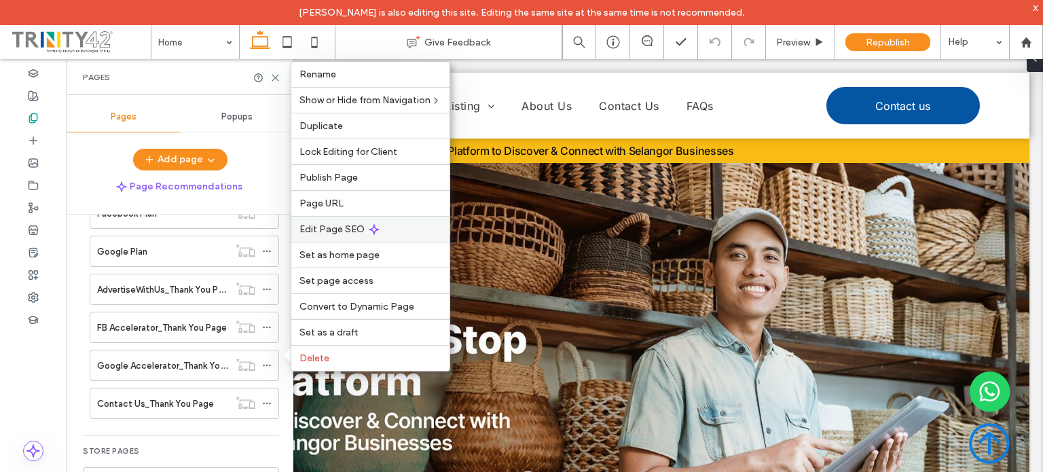
click at [307, 229] on span "Edit Page SEO" at bounding box center [331, 229] width 65 height 12
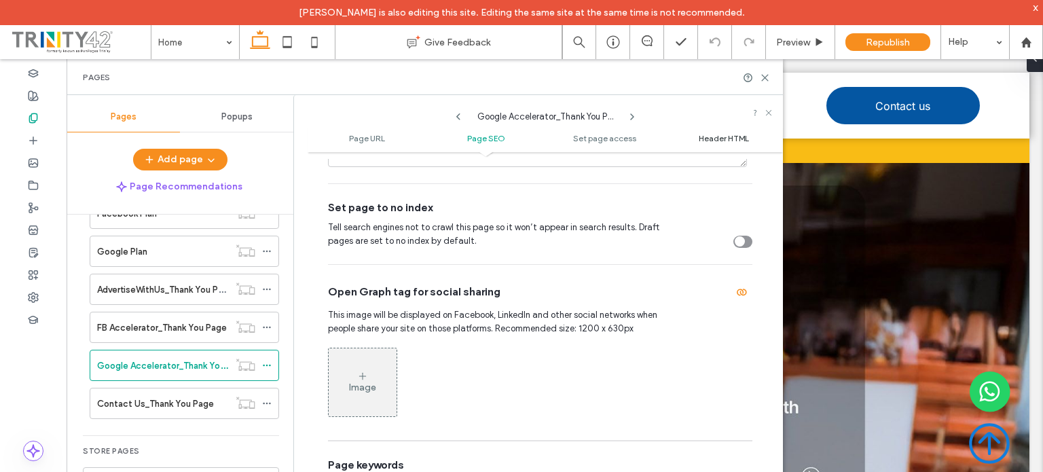
click at [709, 135] on span "Header HTML" at bounding box center [724, 138] width 50 height 10
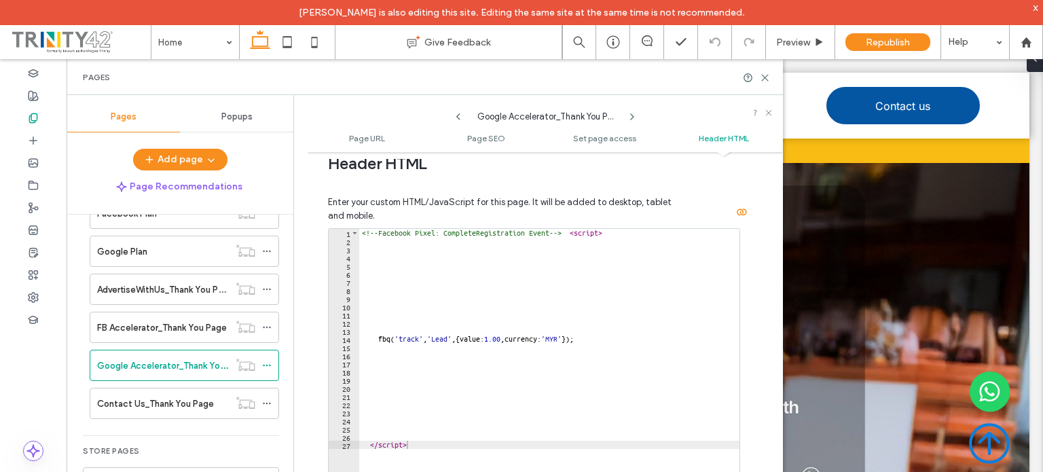
scroll to position [1317, 0]
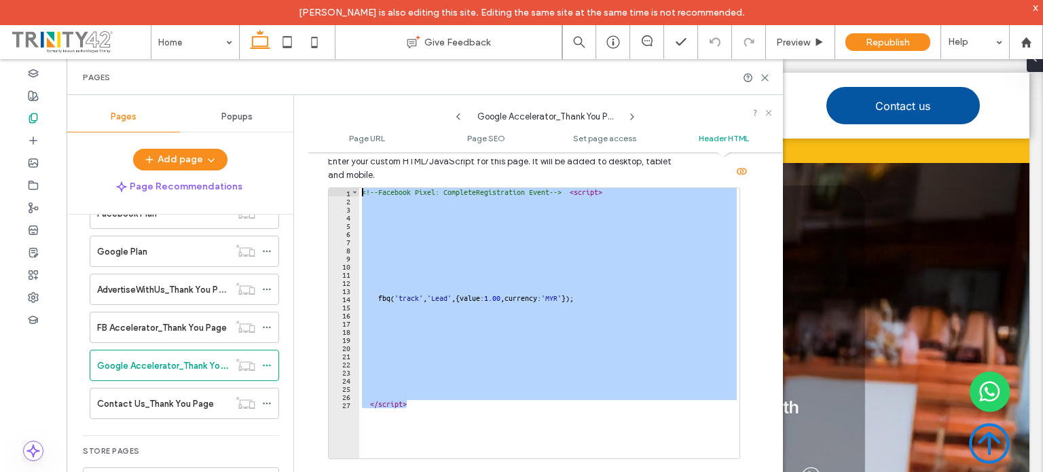
drag, startPoint x: 422, startPoint y: 403, endPoint x: 363, endPoint y: 180, distance: 231.0
click at [363, 180] on div "Enter your custom HTML/JavaScript for this page. It will be added to desktop, t…" at bounding box center [540, 332] width 424 height 386
type textarea "**********"
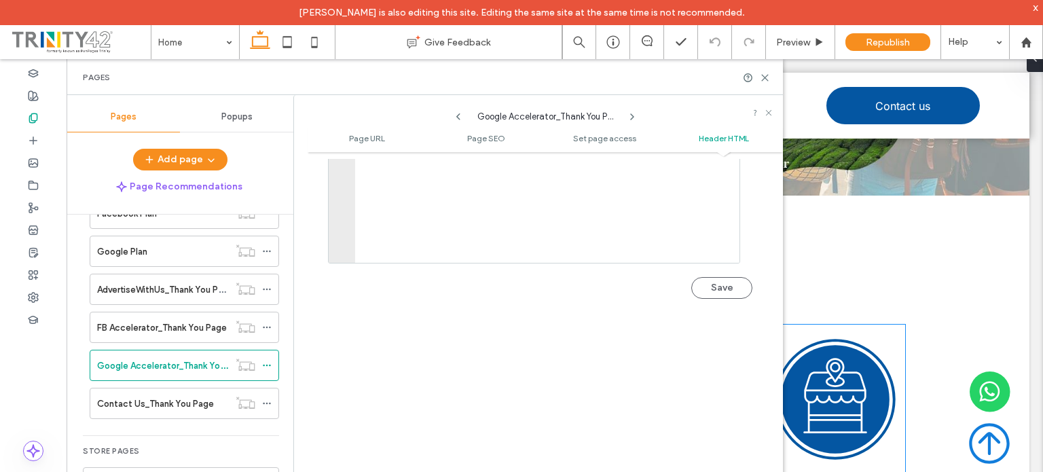
scroll to position [339, 0]
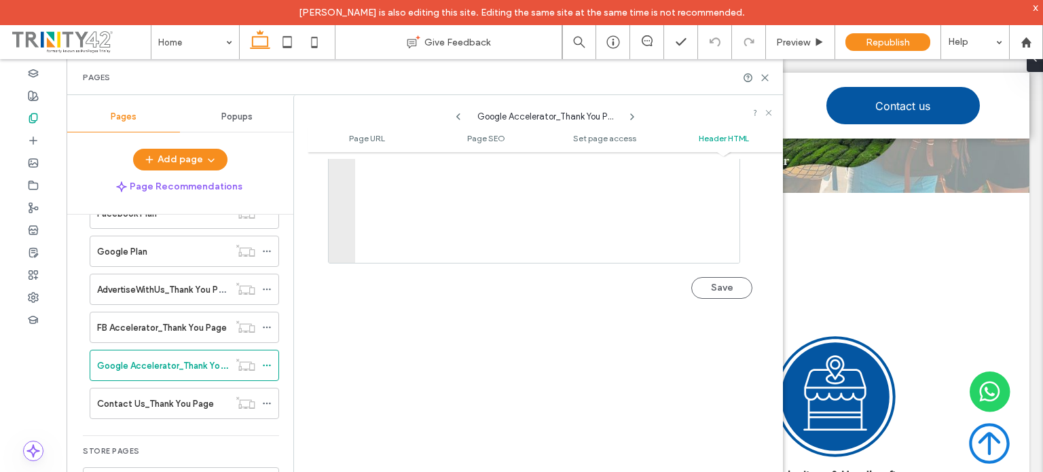
click at [714, 291] on button "Save" at bounding box center [721, 288] width 61 height 22
click at [205, 320] on label "FB Accelerator_Thank You Page" at bounding box center [162, 328] width 130 height 24
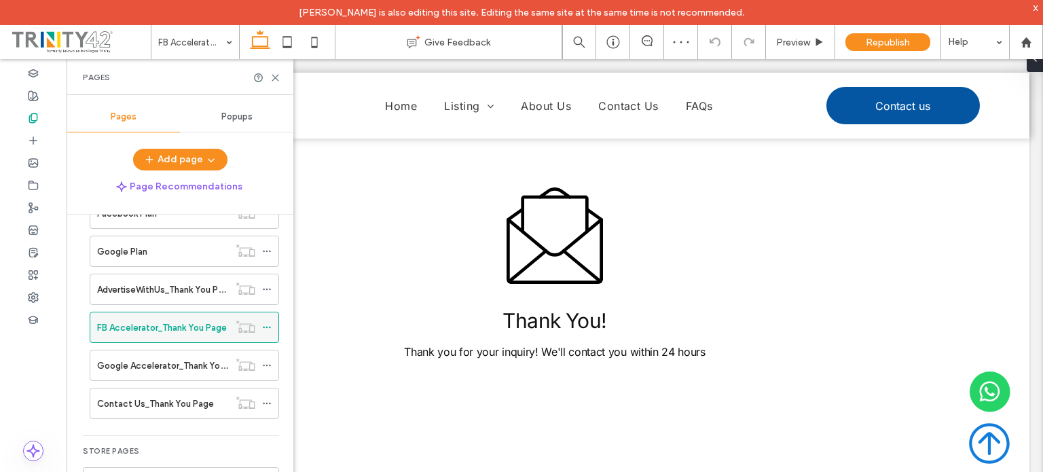
click at [266, 325] on icon at bounding box center [267, 327] width 10 height 10
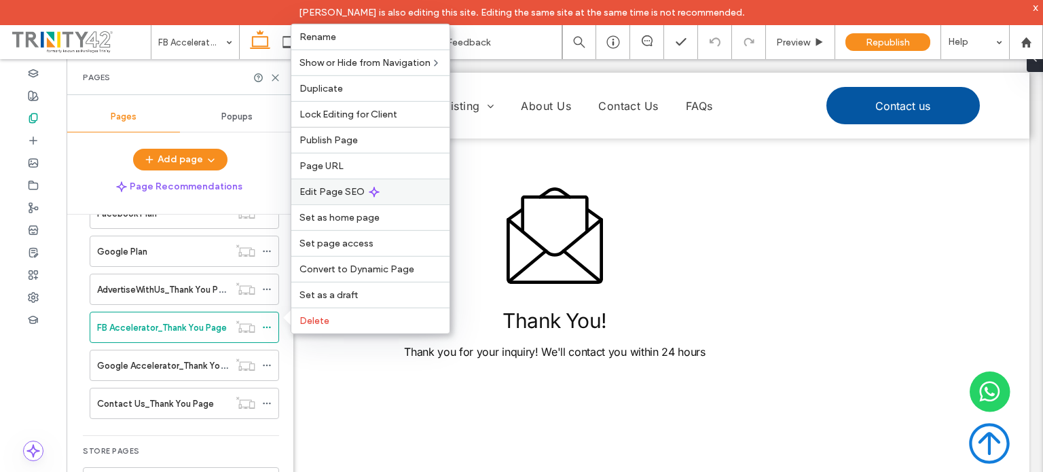
click at [334, 193] on span "Edit Page SEO" at bounding box center [331, 192] width 65 height 12
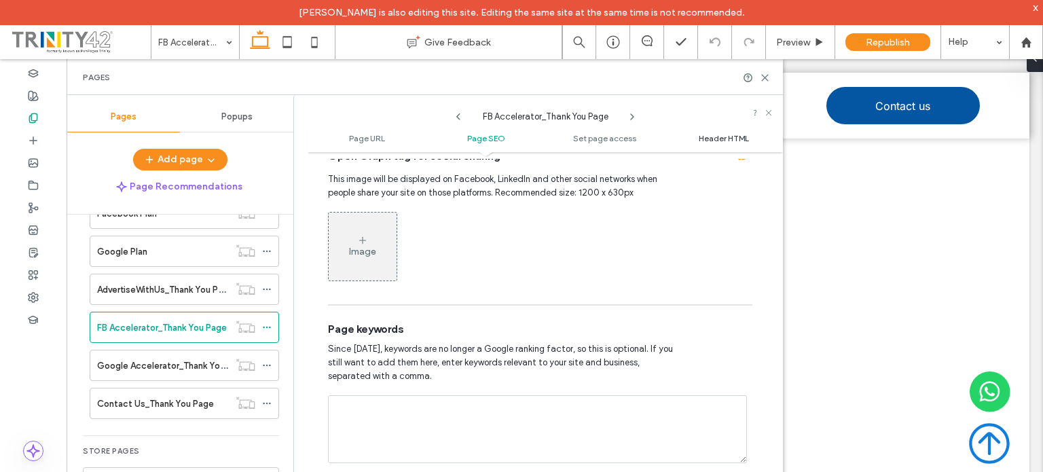
click at [709, 133] on span "Header HTML" at bounding box center [724, 138] width 50 height 10
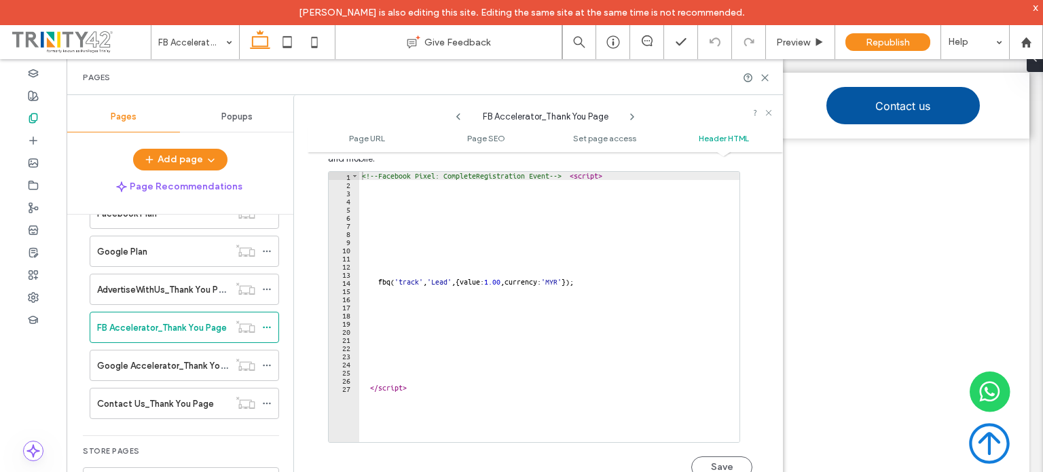
scroll to position [1349, 0]
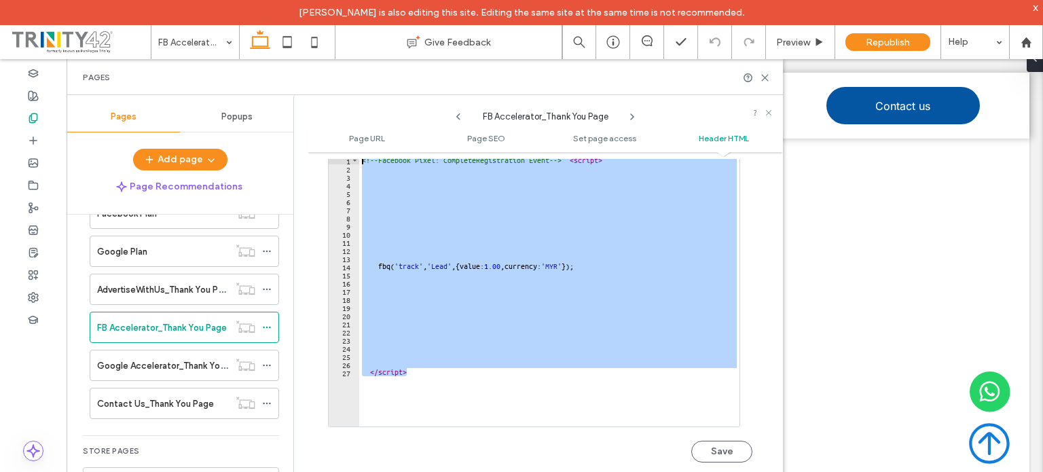
drag, startPoint x: 435, startPoint y: 391, endPoint x: 397, endPoint y: 167, distance: 227.2
click at [335, 99] on div "**********" at bounding box center [538, 296] width 490 height 402
type textarea "**********"
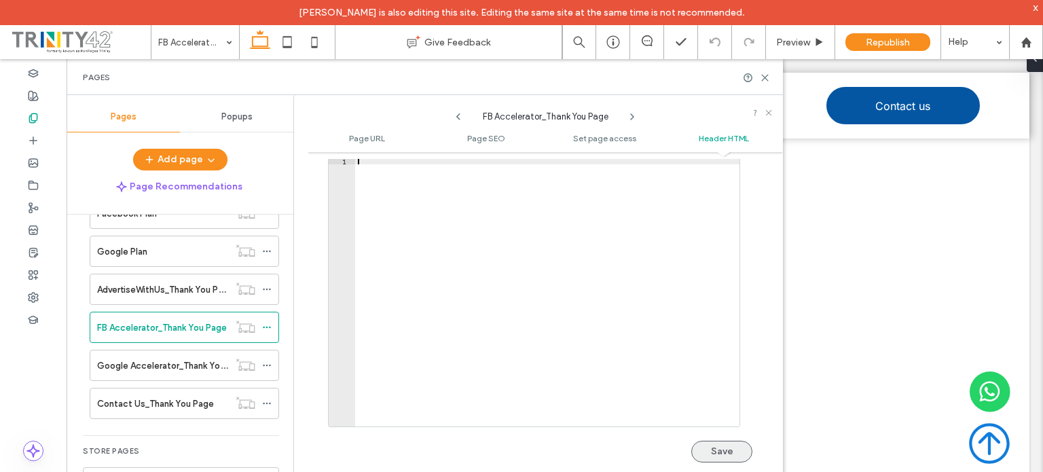
click at [714, 450] on button "Save" at bounding box center [721, 452] width 61 height 22
click at [206, 403] on label "Contact Us_Thank You Page" at bounding box center [155, 404] width 117 height 24
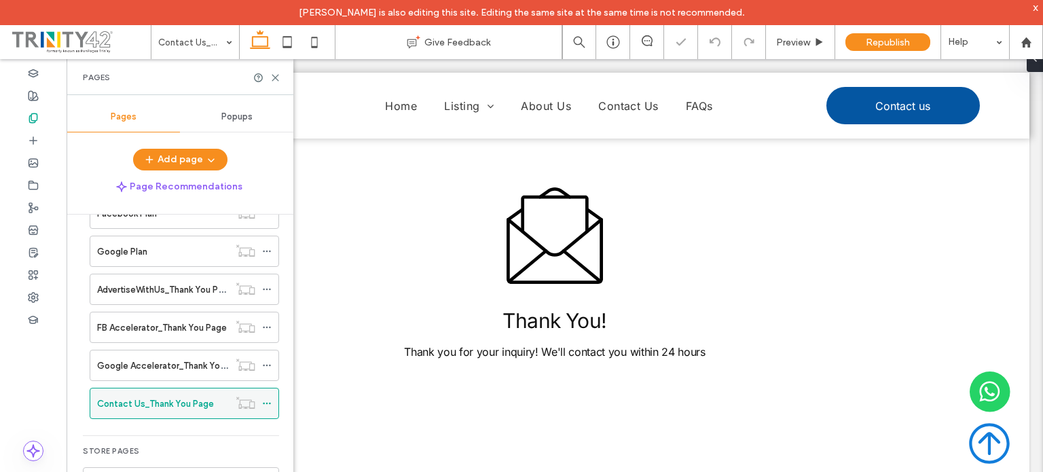
click at [267, 399] on icon at bounding box center [267, 404] width 10 height 10
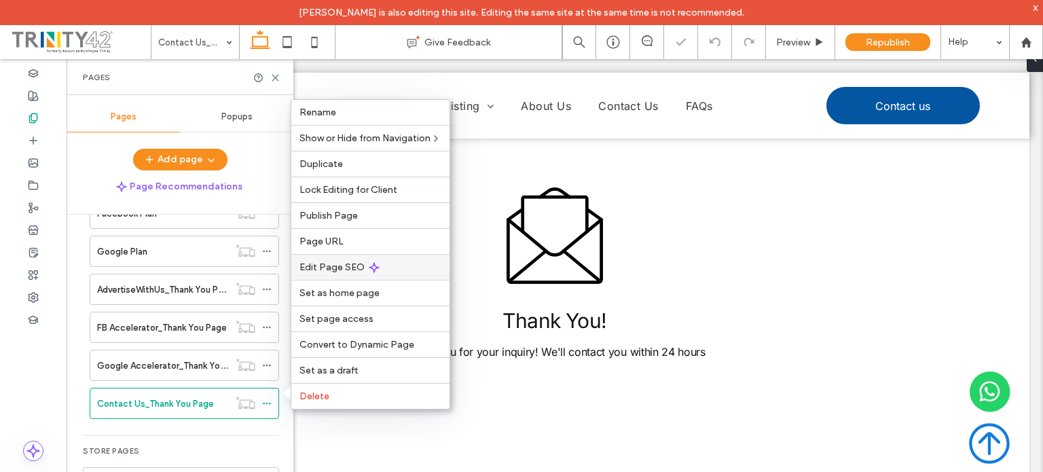
click at [321, 265] on span "Edit Page SEO" at bounding box center [331, 267] width 65 height 12
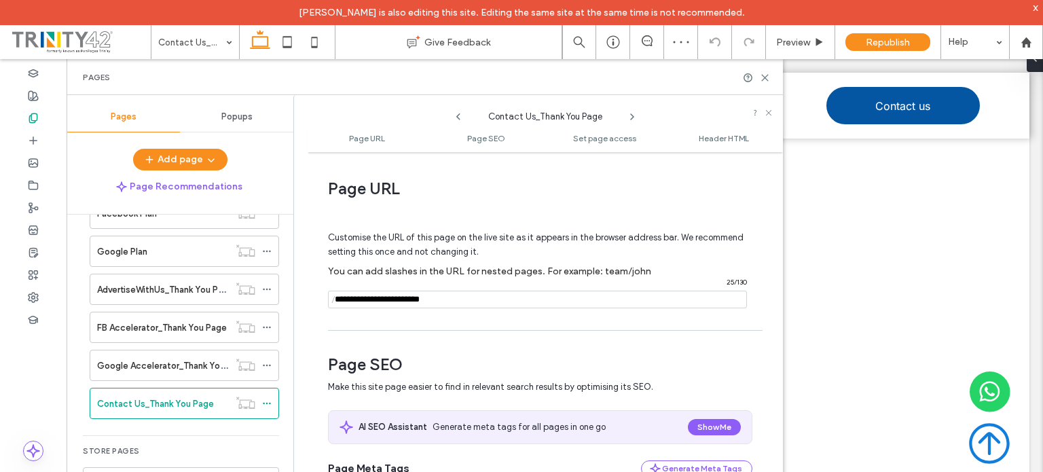
click at [722, 144] on ul "Page URL Page SEO Set page access Header HTML" at bounding box center [545, 138] width 475 height 27
click at [718, 134] on span "Header HTML" at bounding box center [724, 138] width 50 height 10
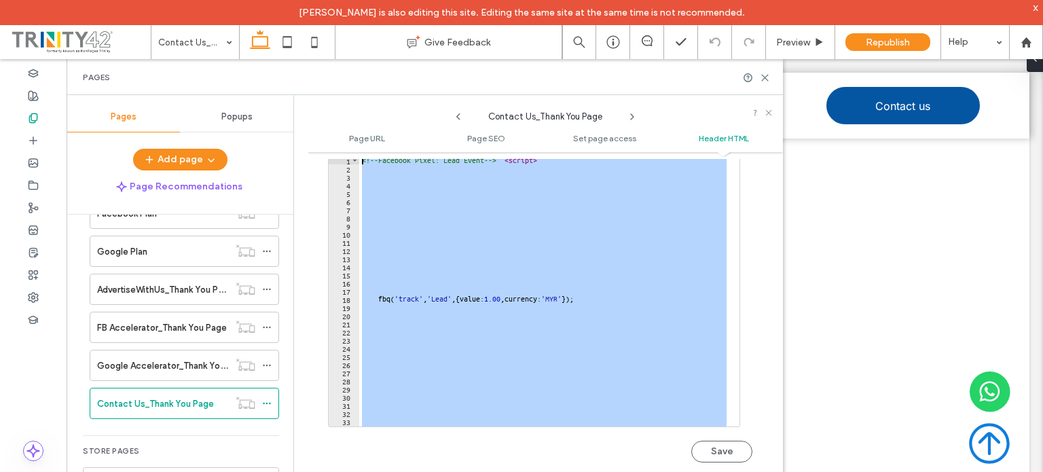
drag, startPoint x: 454, startPoint y: 422, endPoint x: 552, endPoint y: 371, distance: 110.8
click at [354, 130] on div "**********" at bounding box center [545, 299] width 475 height 395
type textarea "**********"
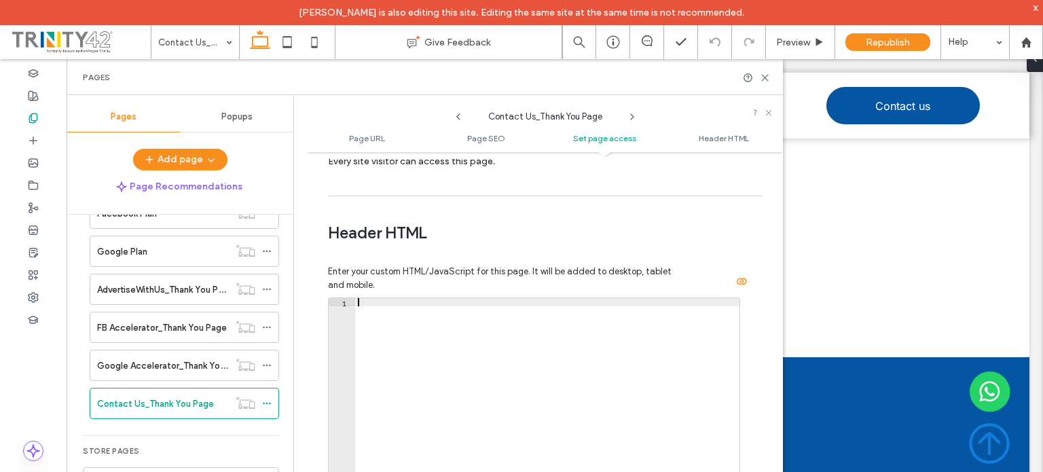
scroll to position [1349, 0]
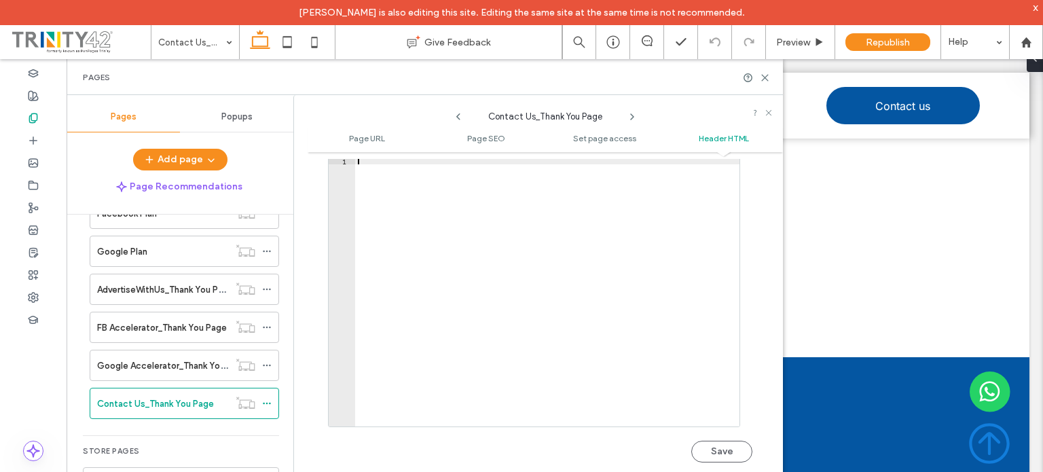
click at [716, 455] on button "Save" at bounding box center [721, 452] width 61 height 22
click at [266, 287] on icon at bounding box center [267, 289] width 10 height 10
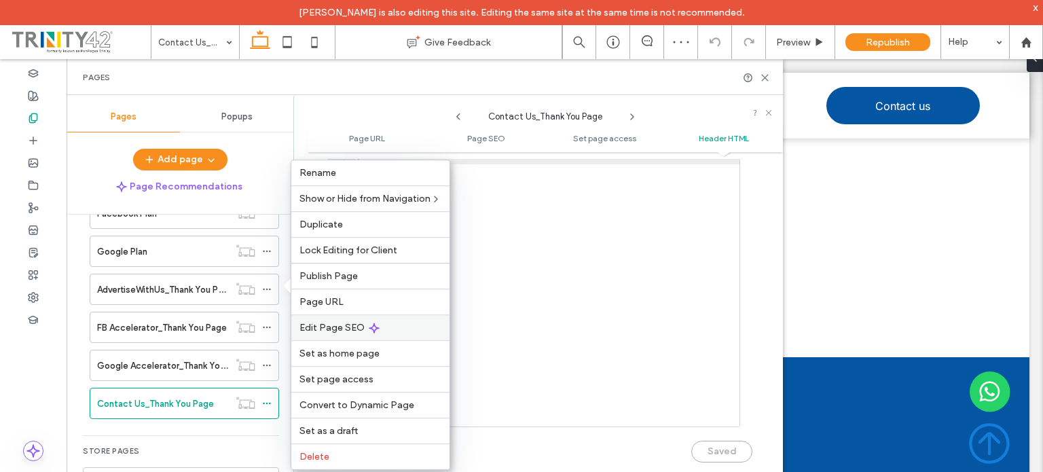
click at [320, 329] on span "Edit Page SEO" at bounding box center [331, 328] width 65 height 12
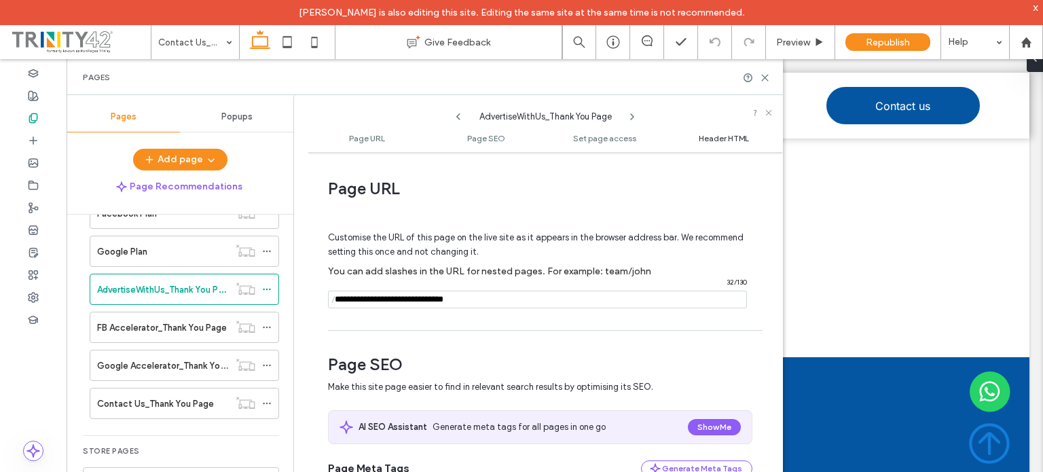
click at [721, 134] on span "Header HTML" at bounding box center [724, 138] width 50 height 10
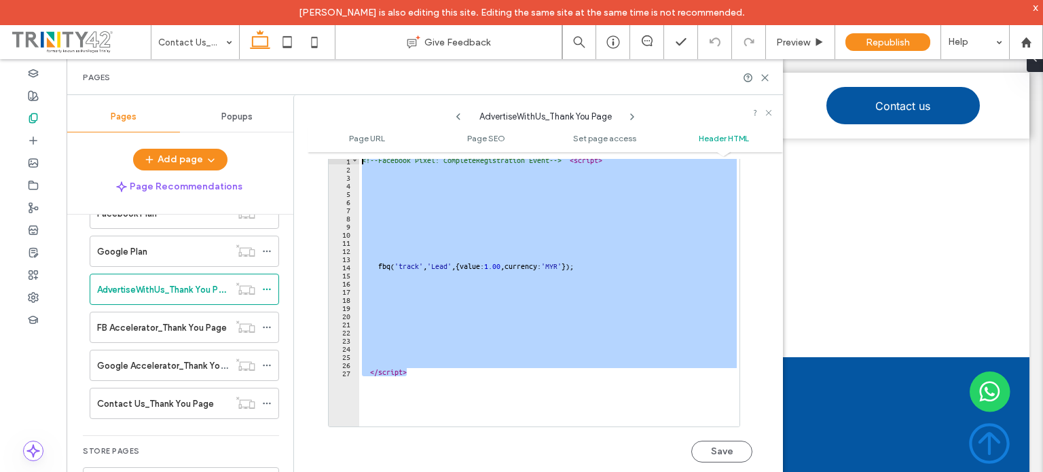
drag, startPoint x: 424, startPoint y: 374, endPoint x: 371, endPoint y: 160, distance: 220.3
click at [311, 97] on div "**********" at bounding box center [538, 296] width 490 height 402
type textarea "**********"
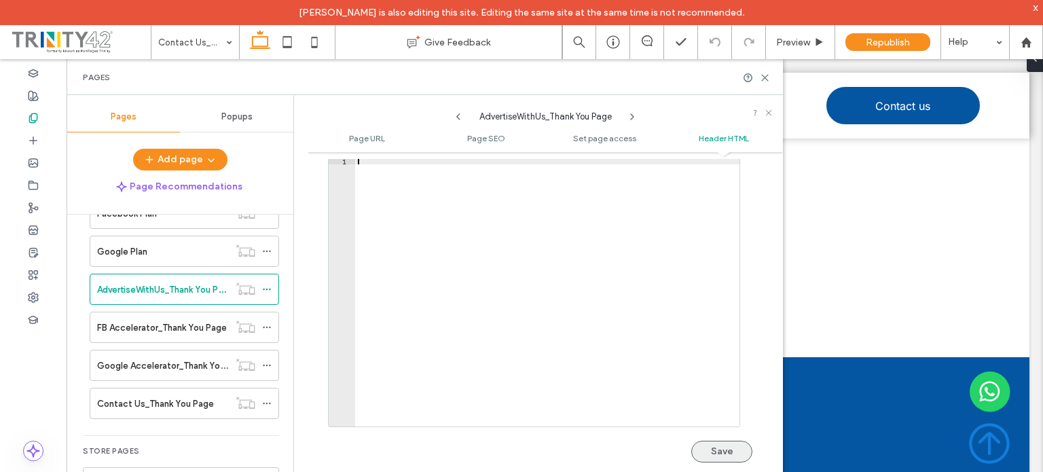
click at [716, 449] on button "Save" at bounding box center [721, 452] width 61 height 22
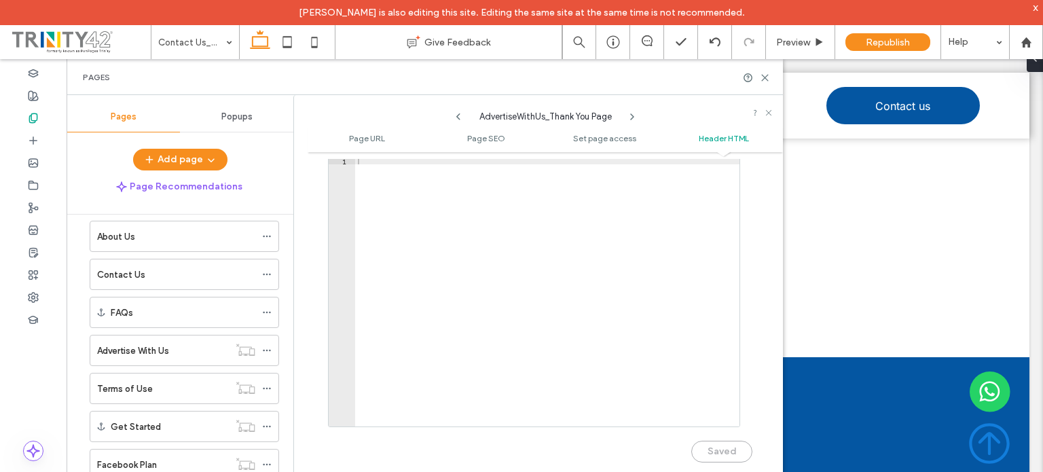
scroll to position [73, 0]
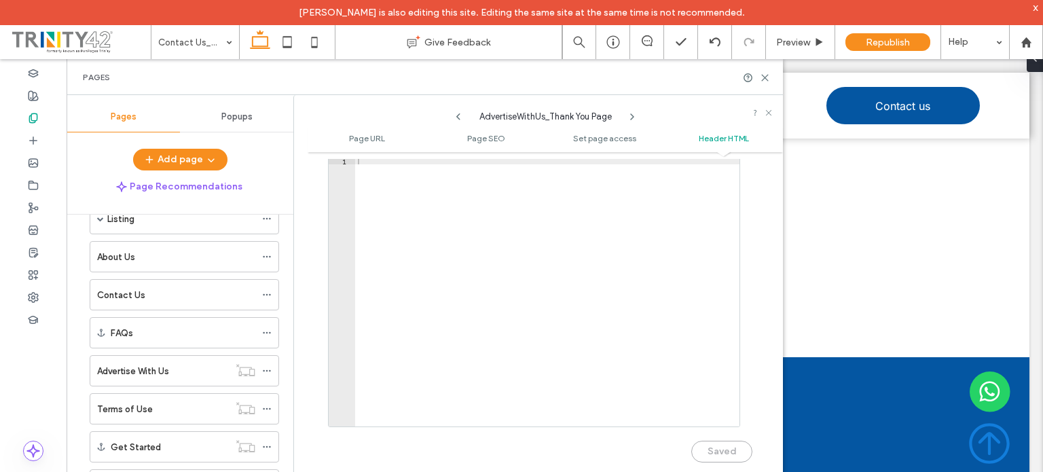
click at [226, 109] on div "Popups" at bounding box center [236, 117] width 113 height 30
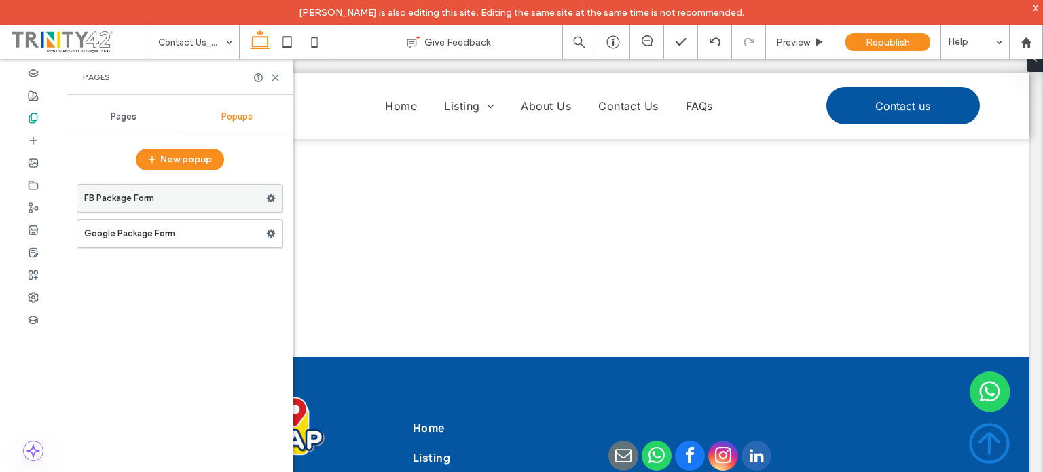
click at [189, 198] on label "FB Package Form" at bounding box center [175, 198] width 182 height 27
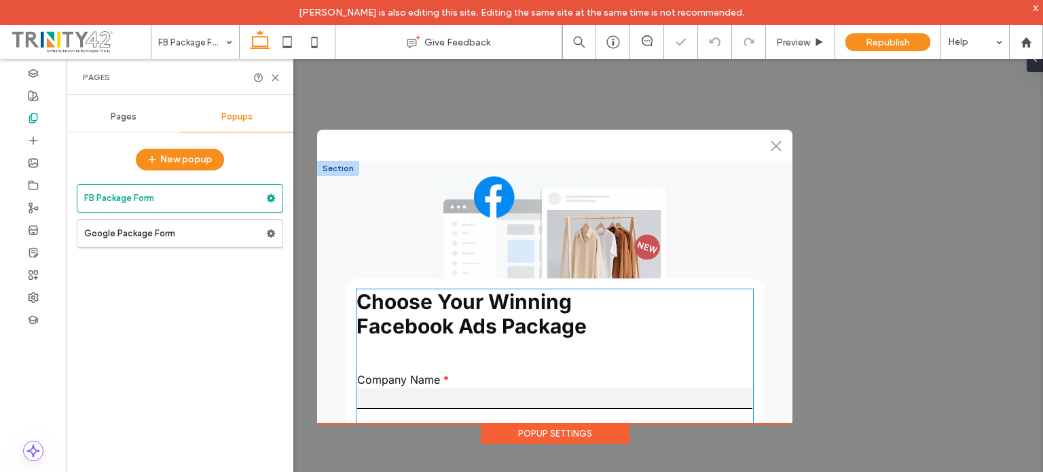
scroll to position [338, 0]
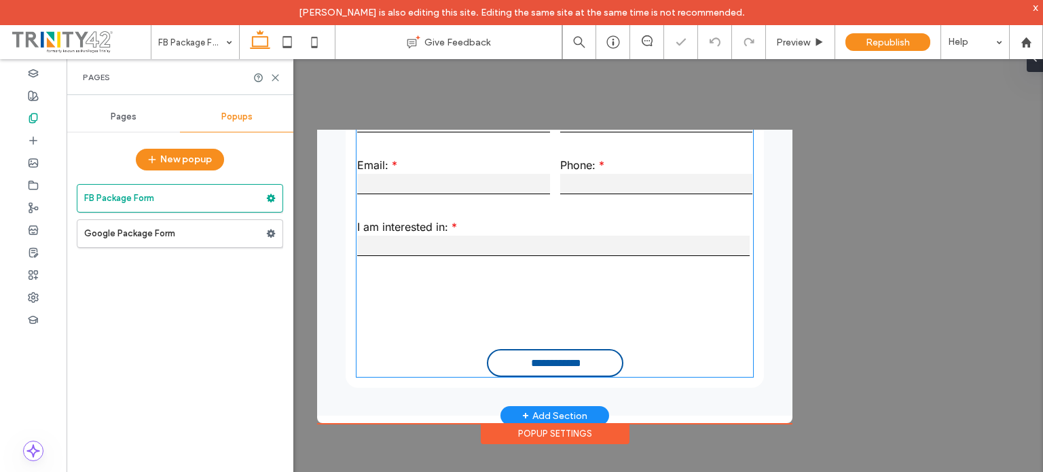
click at [542, 370] on input "**********" at bounding box center [556, 362] width 131 height 25
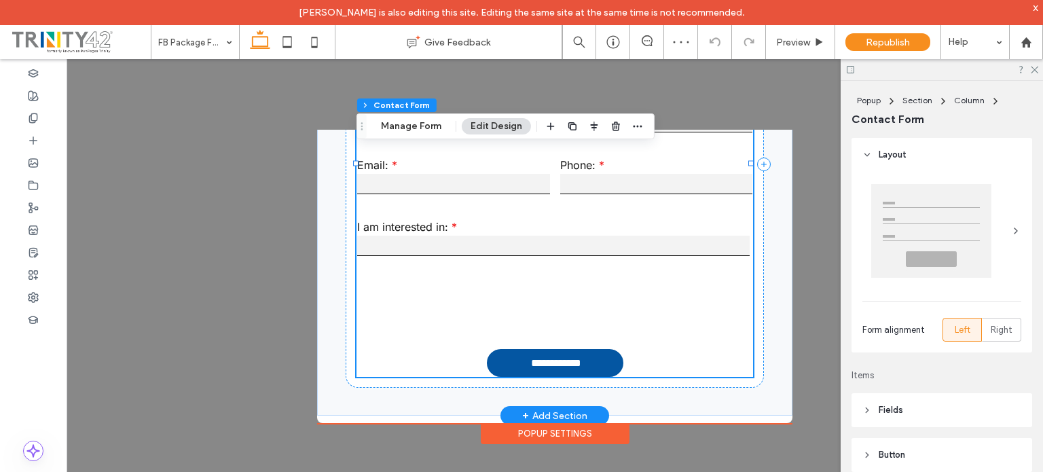
type input "**"
type input "*"
type input "***"
click at [385, 125] on button "Manage Form" at bounding box center [411, 126] width 78 height 16
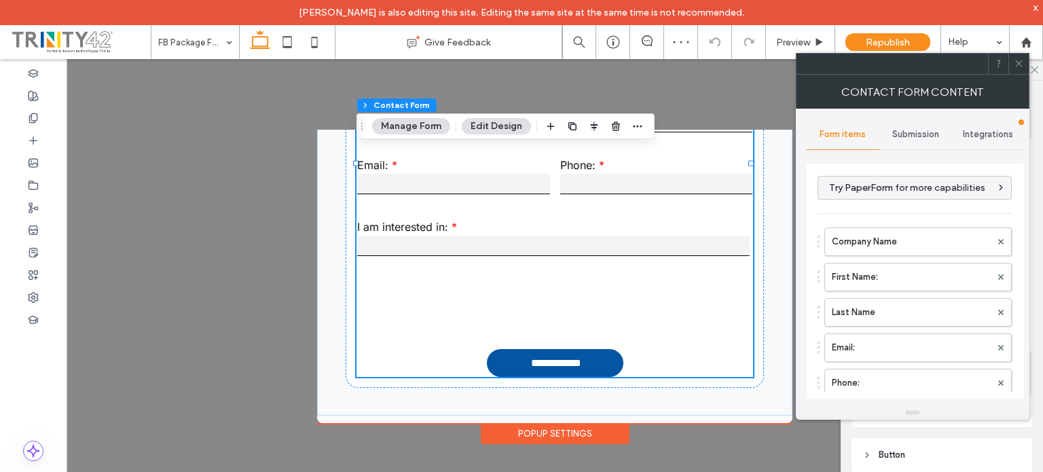
click at [921, 134] on span "Submission" at bounding box center [915, 134] width 47 height 11
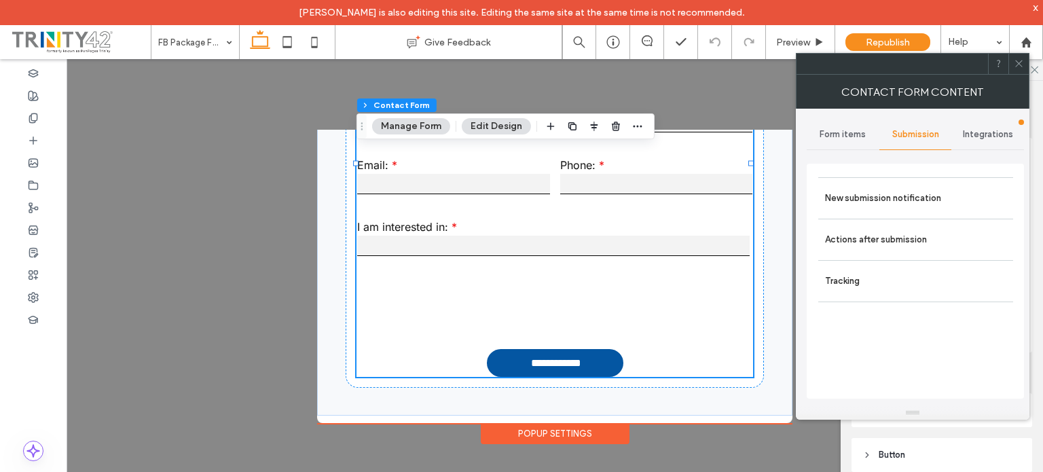
click at [978, 130] on span "Integrations" at bounding box center [988, 134] width 50 height 11
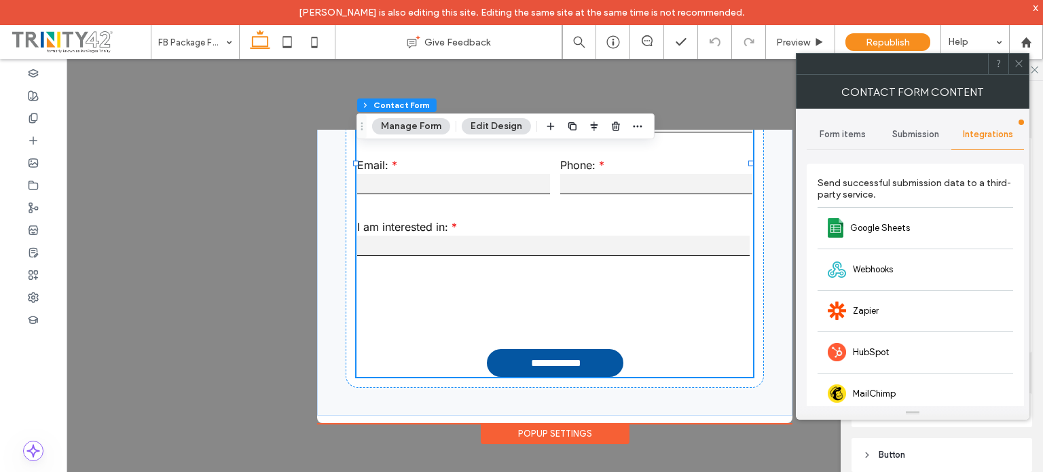
click at [911, 139] on div "Submission" at bounding box center [915, 134] width 73 height 30
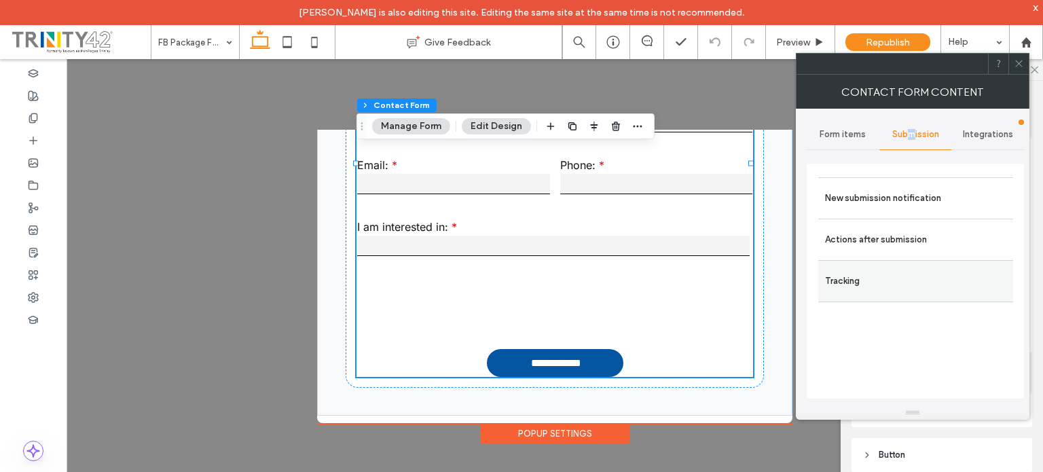
click at [876, 284] on label "Tracking" at bounding box center [915, 280] width 181 height 27
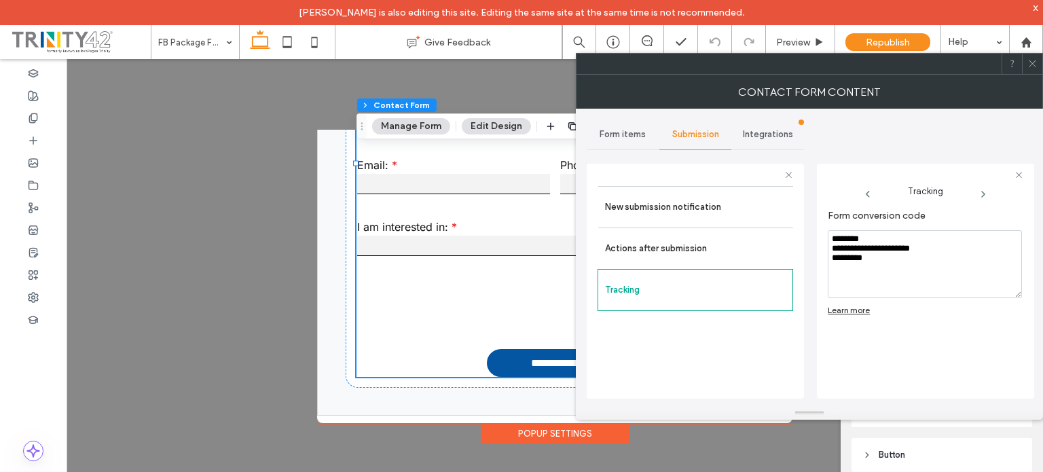
drag, startPoint x: 896, startPoint y: 268, endPoint x: 805, endPoint y: 219, distance: 103.6
click at [805, 219] on div "**********" at bounding box center [809, 257] width 445 height 297
click at [39, 114] on div at bounding box center [33, 118] width 67 height 22
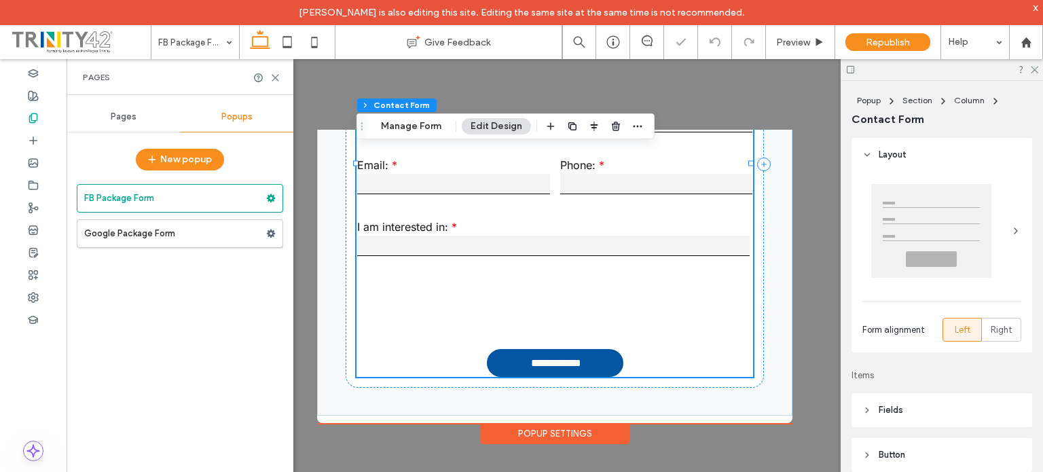
click at [122, 111] on span "Pages" at bounding box center [124, 116] width 26 height 11
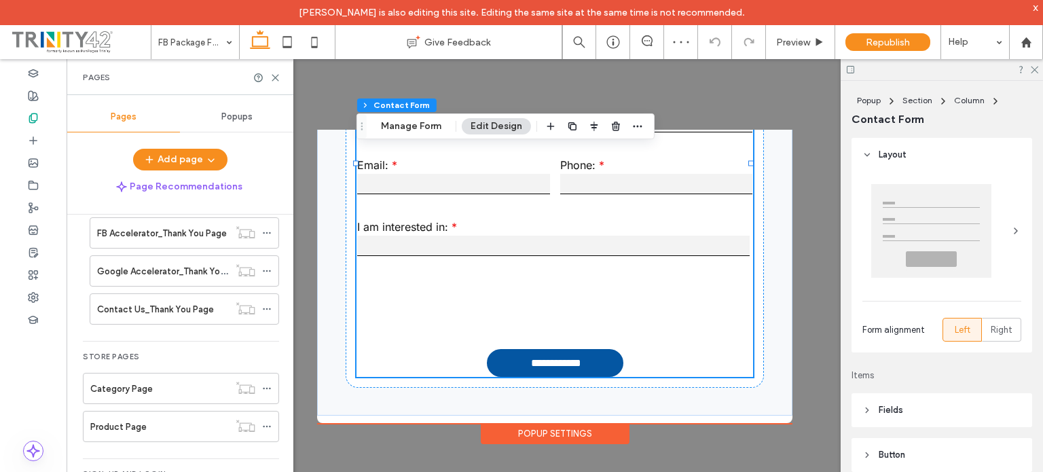
scroll to position [481, 0]
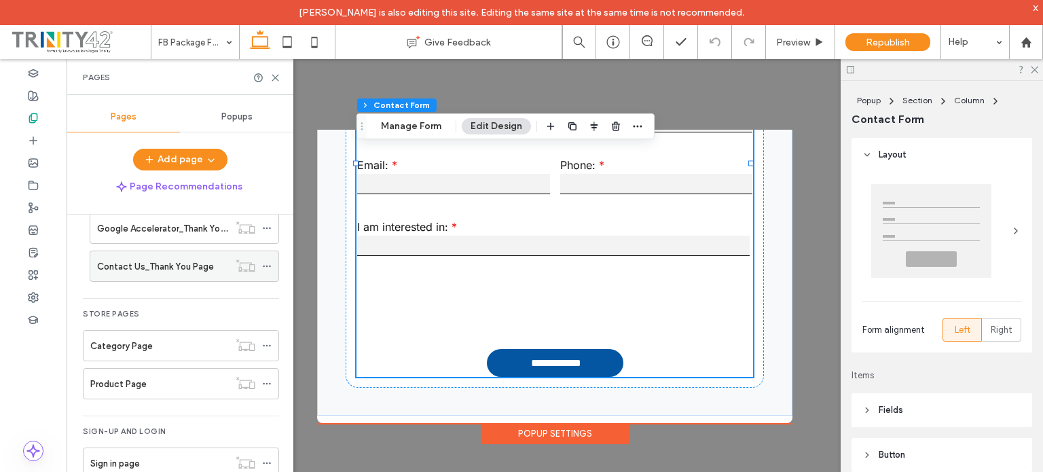
click at [264, 261] on icon at bounding box center [267, 266] width 10 height 10
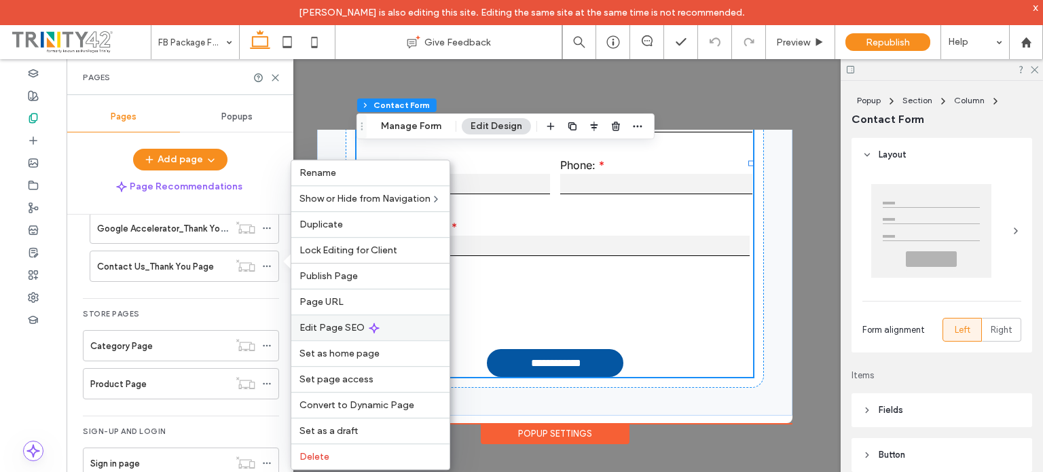
click at [329, 322] on span "Edit Page SEO" at bounding box center [331, 328] width 65 height 12
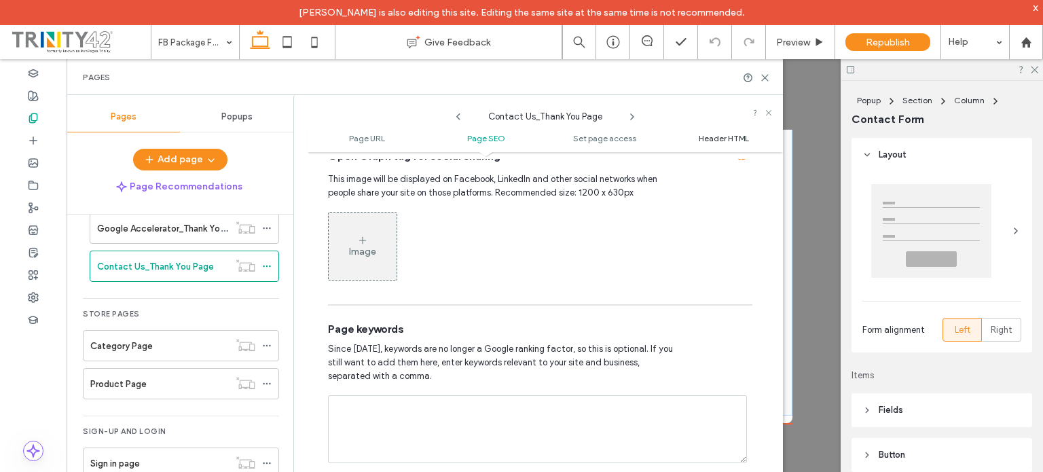
click at [711, 140] on span "Header HTML" at bounding box center [724, 138] width 50 height 10
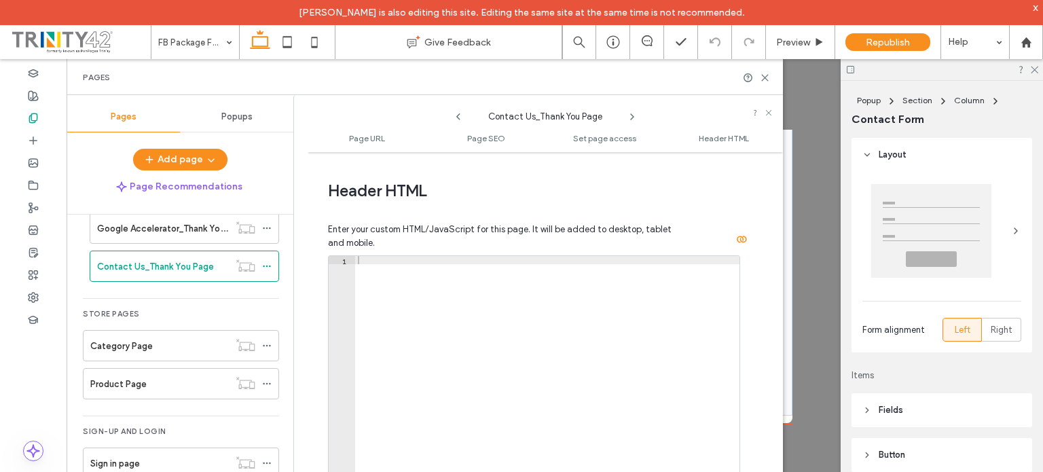
scroll to position [1249, 0]
click at [452, 303] on div at bounding box center [547, 399] width 384 height 287
paste textarea "*********"
type textarea "*********"
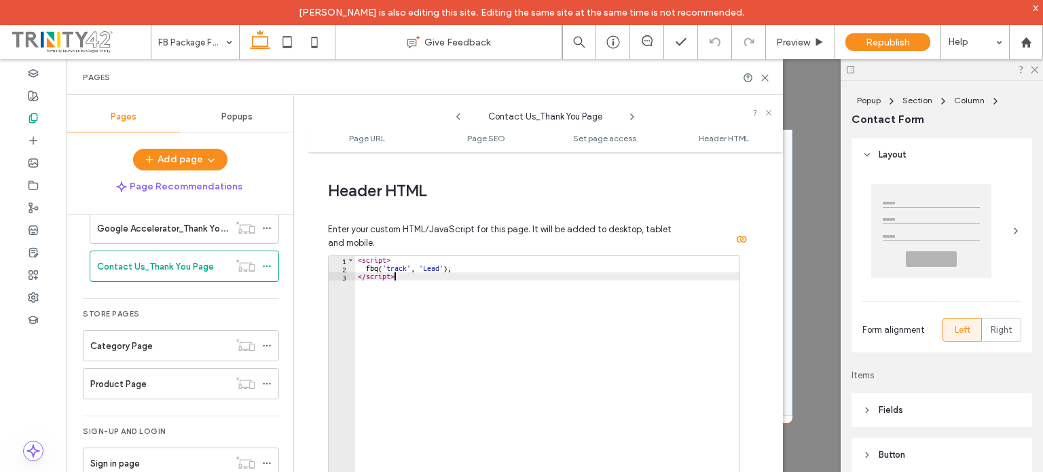
scroll to position [1349, 0]
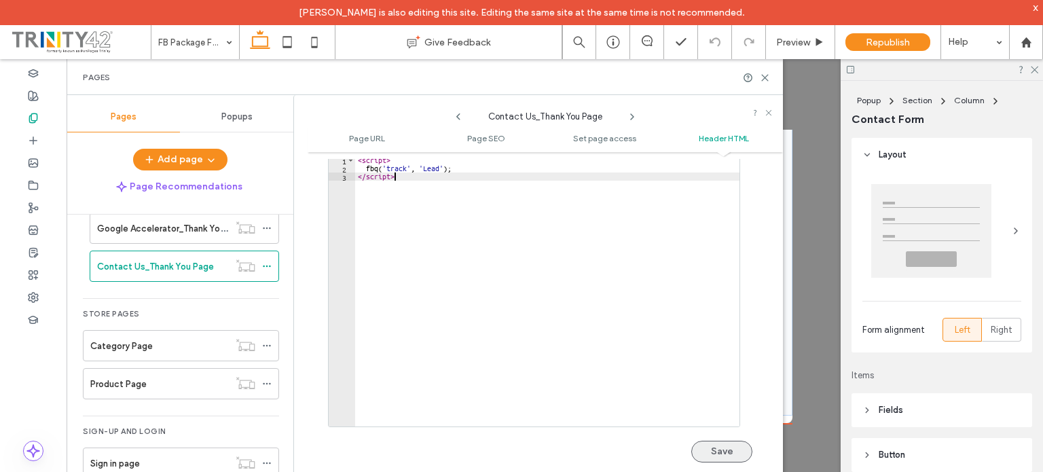
click at [692, 447] on button "Save" at bounding box center [721, 452] width 61 height 22
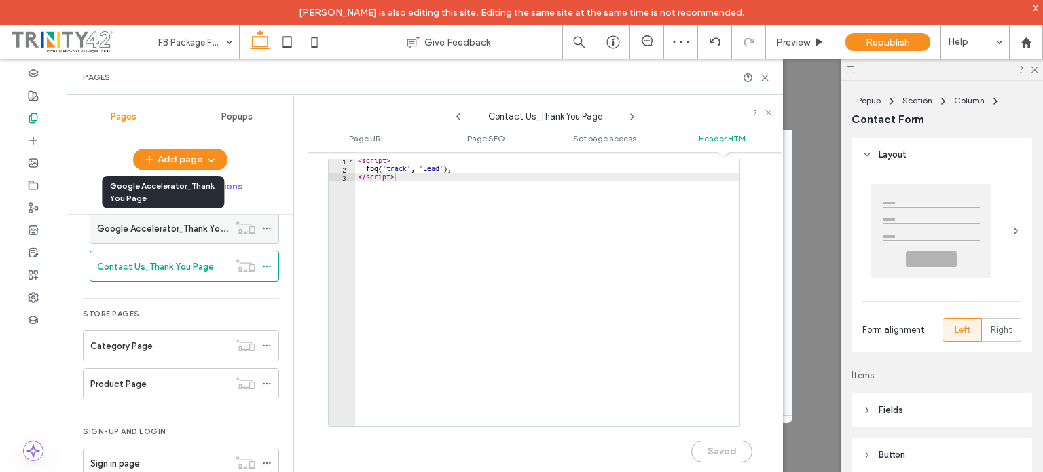
click at [181, 226] on label "Google Accelerator_Thank You Page" at bounding box center [172, 229] width 151 height 24
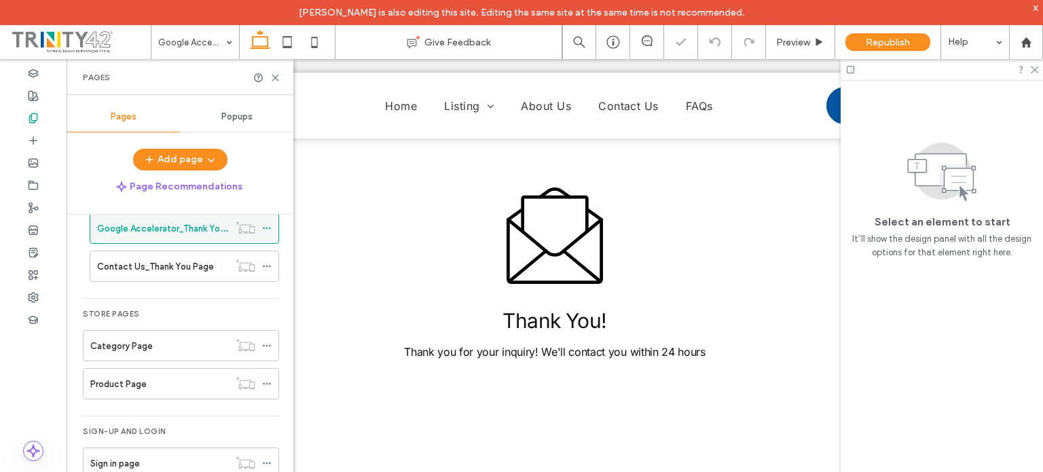
click at [265, 223] on icon at bounding box center [267, 228] width 10 height 10
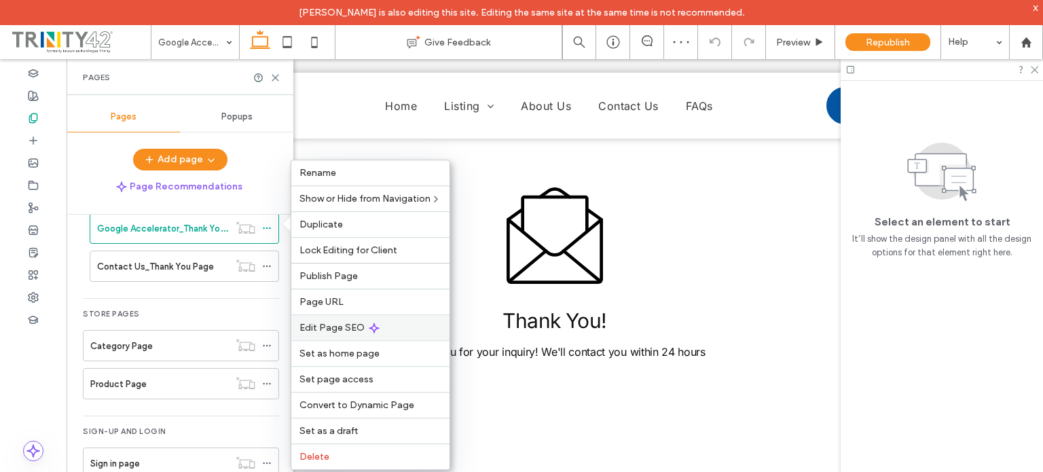
click at [335, 325] on span "Edit Page SEO" at bounding box center [331, 328] width 65 height 12
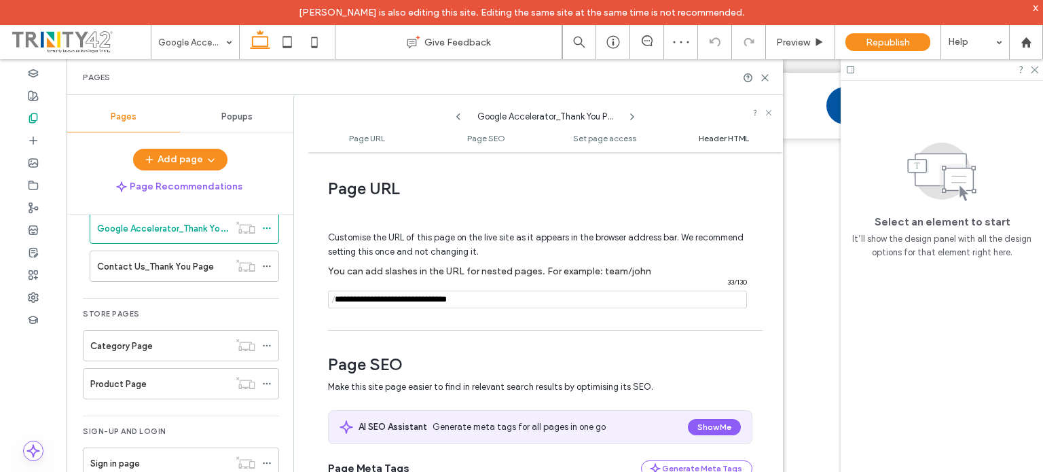
click at [722, 138] on span "Header HTML" at bounding box center [724, 138] width 50 height 10
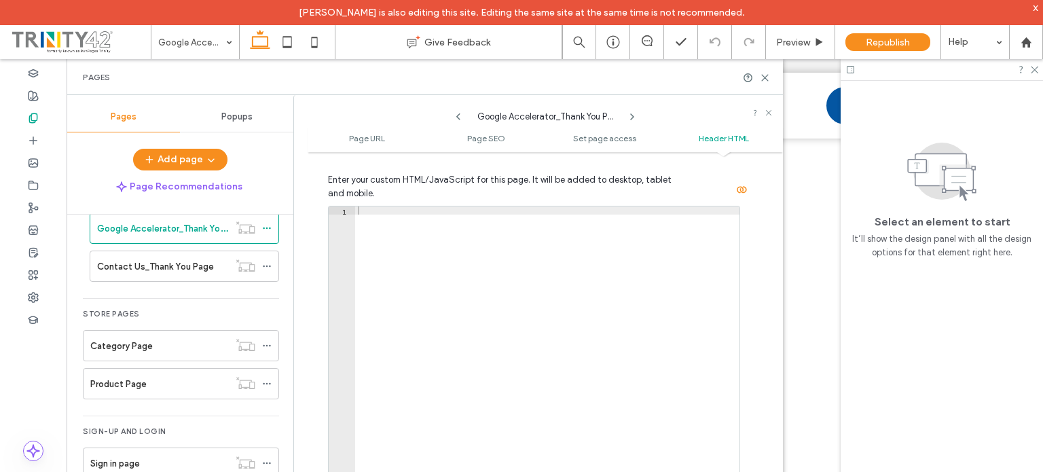
scroll to position [1281, 0]
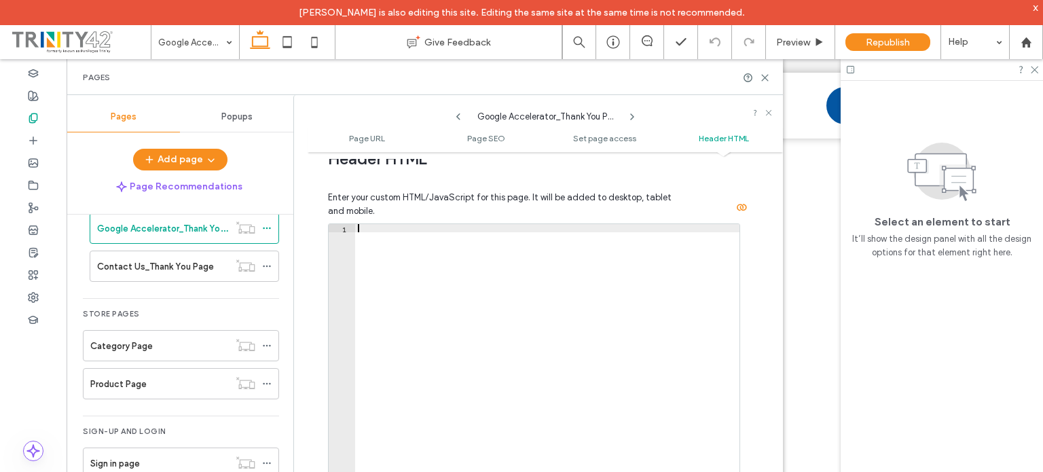
click at [378, 232] on div at bounding box center [547, 367] width 384 height 287
paste textarea "*********"
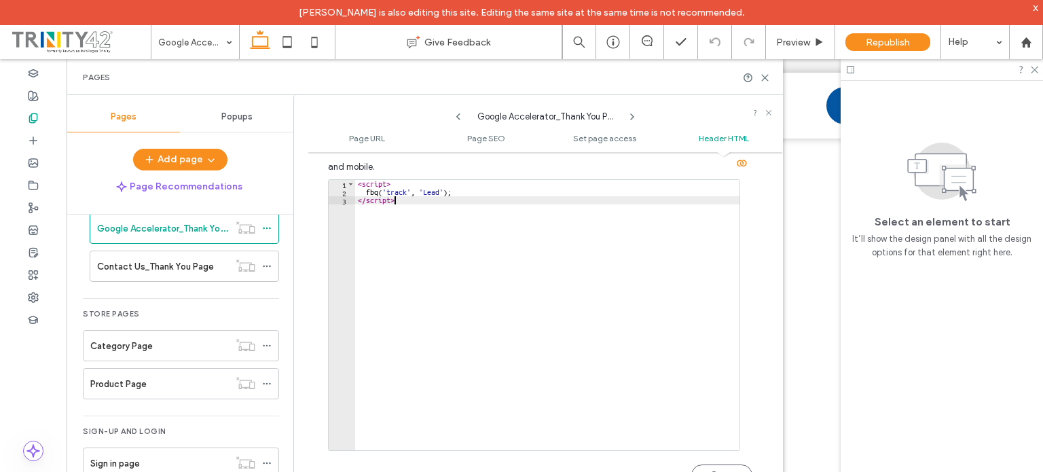
scroll to position [1349, 0]
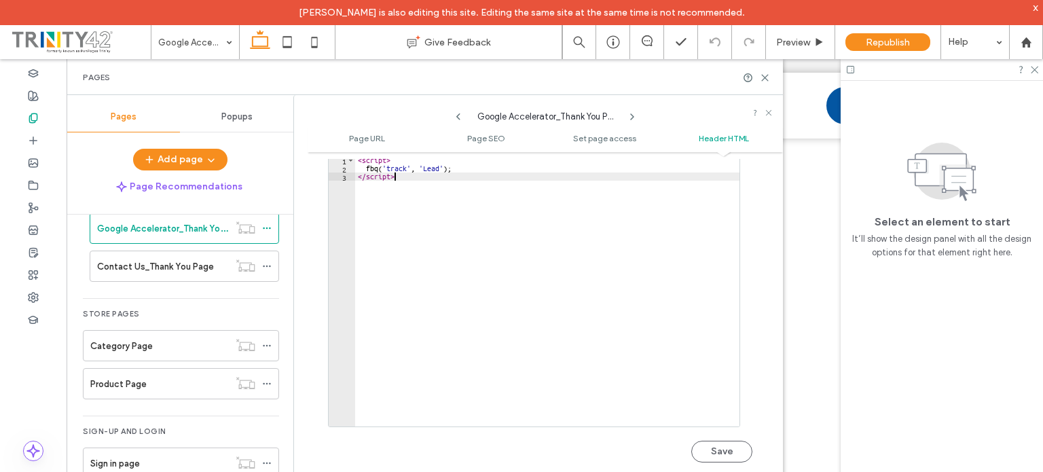
click at [360, 165] on div "< script > fbq ( 'track' , 'Lead' ) ; </ script >" at bounding box center [547, 299] width 384 height 287
click at [357, 172] on div "< script > fbq ( 'track' , 'Lead' ) ; </ script >" at bounding box center [547, 299] width 384 height 287
type textarea "*********"
click at [705, 449] on button "Save" at bounding box center [721, 452] width 61 height 22
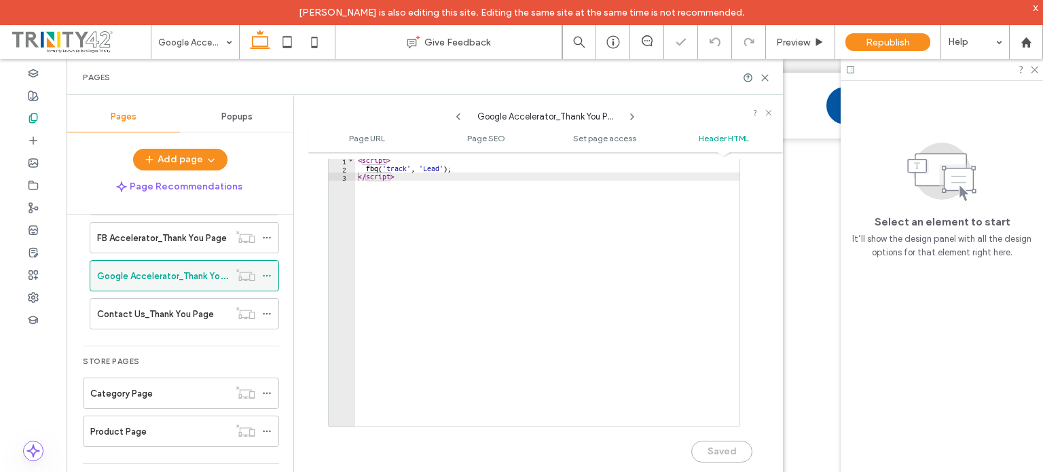
scroll to position [413, 0]
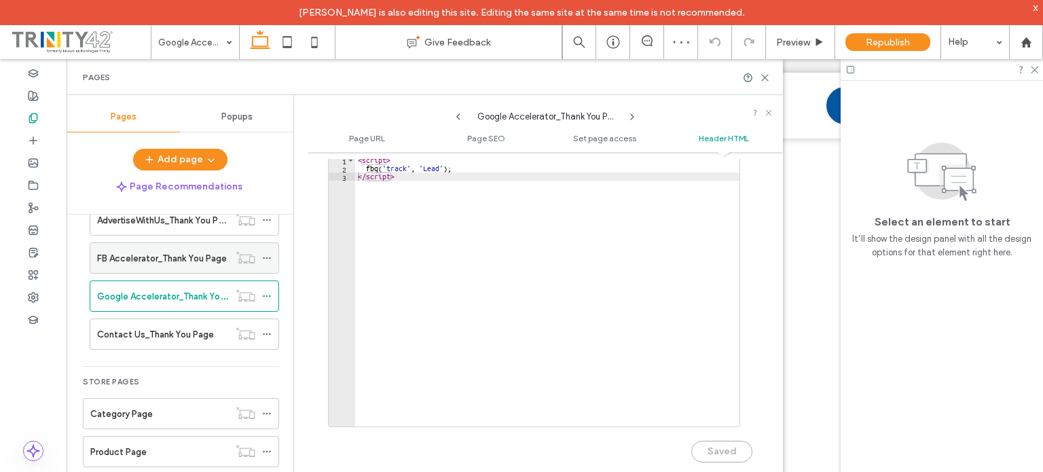
click at [267, 257] on use at bounding box center [266, 258] width 7 height 2
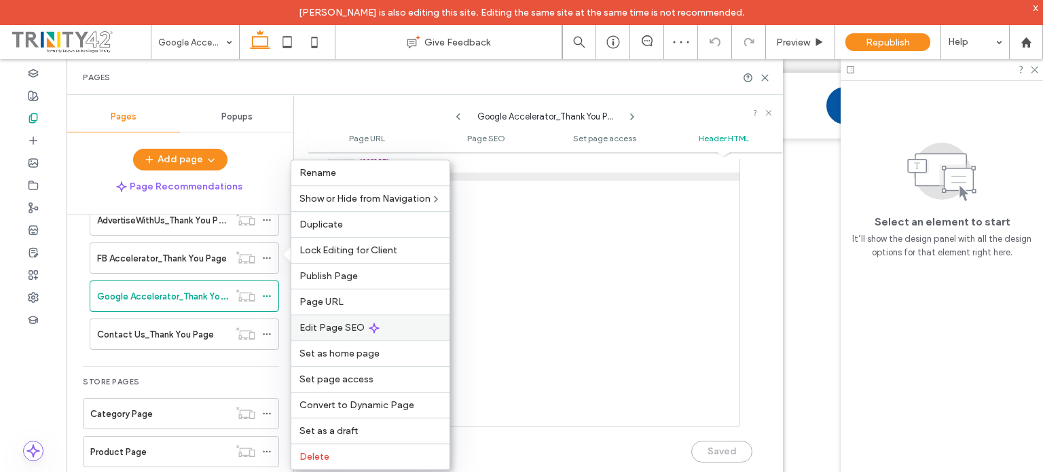
click at [326, 328] on span "Edit Page SEO" at bounding box center [331, 328] width 65 height 12
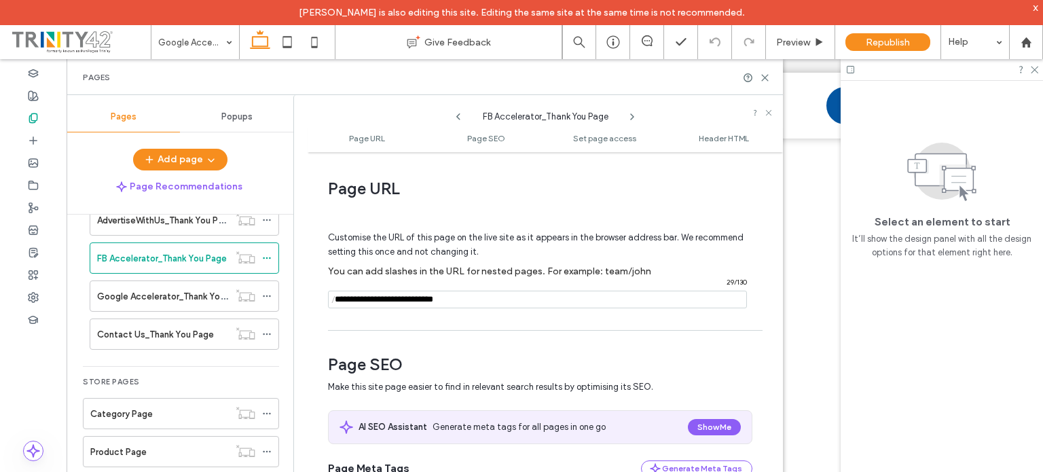
click at [718, 143] on ul "Page URL Page SEO Set page access Header HTML" at bounding box center [545, 138] width 475 height 27
click at [718, 139] on span "Header HTML" at bounding box center [724, 138] width 50 height 10
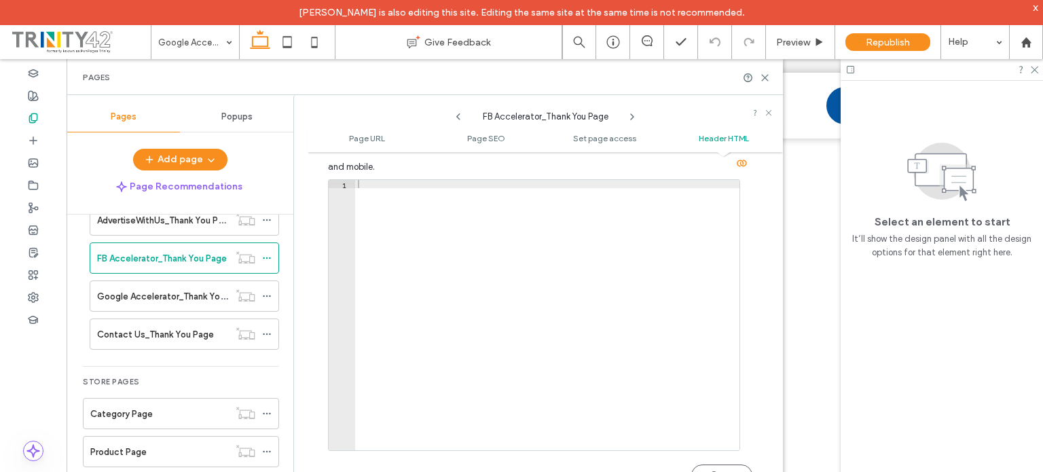
scroll to position [1349, 0]
click at [459, 200] on div at bounding box center [547, 299] width 384 height 287
paste textarea "*********"
type textarea "*********"
click at [710, 443] on button "Save" at bounding box center [721, 452] width 61 height 22
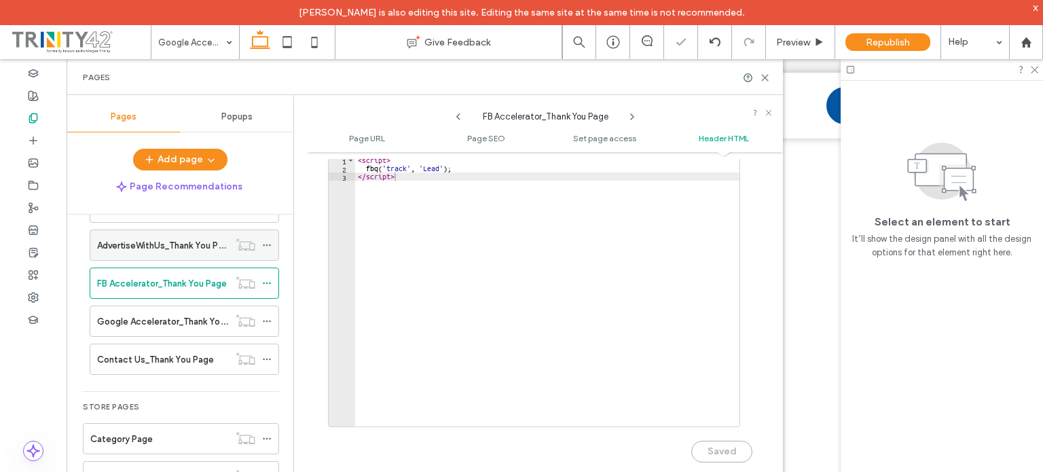
scroll to position [346, 0]
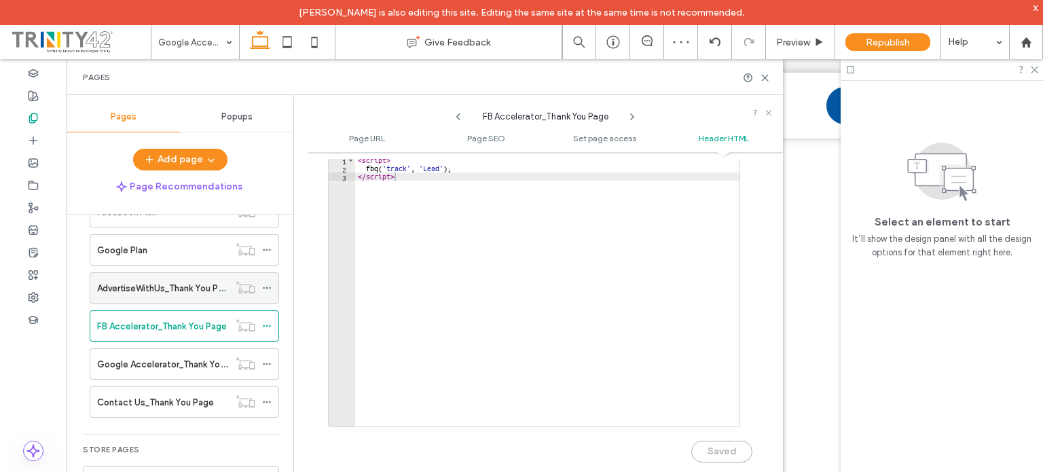
click at [266, 287] on use at bounding box center [266, 288] width 7 height 2
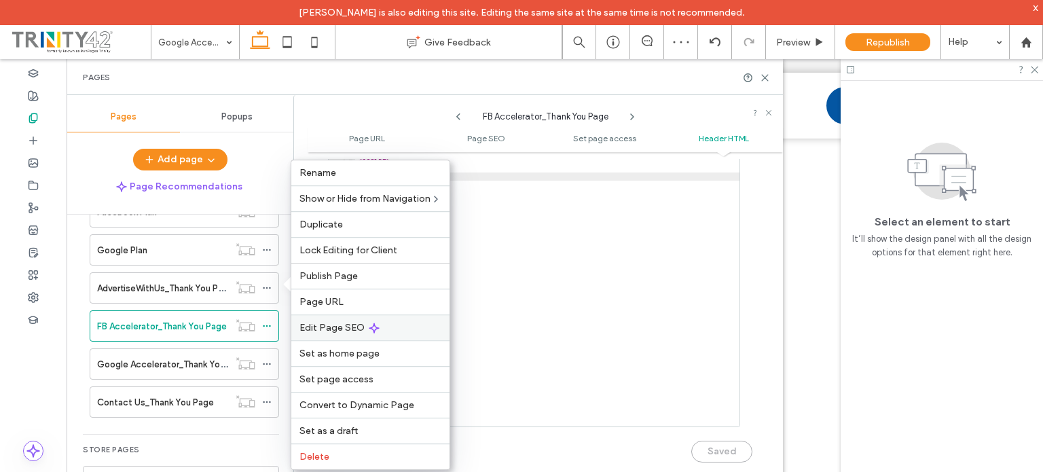
click at [329, 325] on span "Edit Page SEO" at bounding box center [331, 328] width 65 height 12
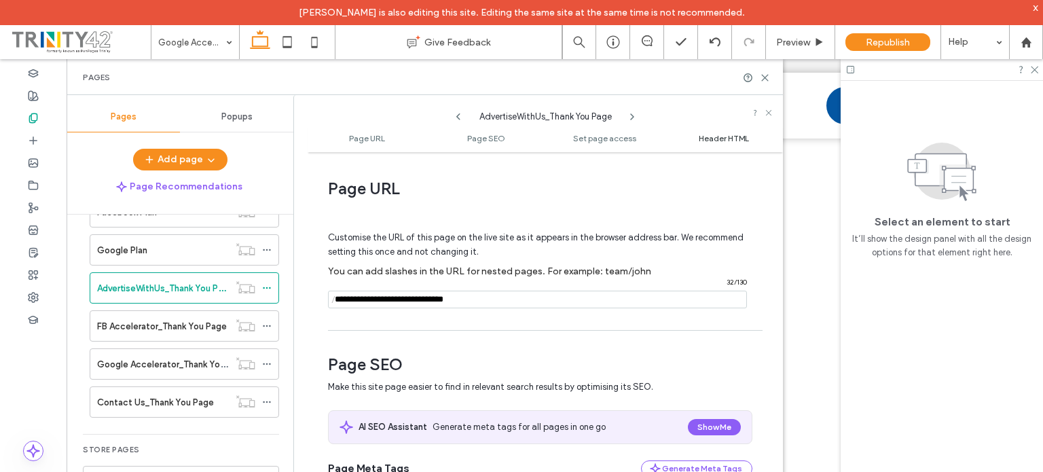
click at [726, 140] on span "Header HTML" at bounding box center [724, 138] width 50 height 10
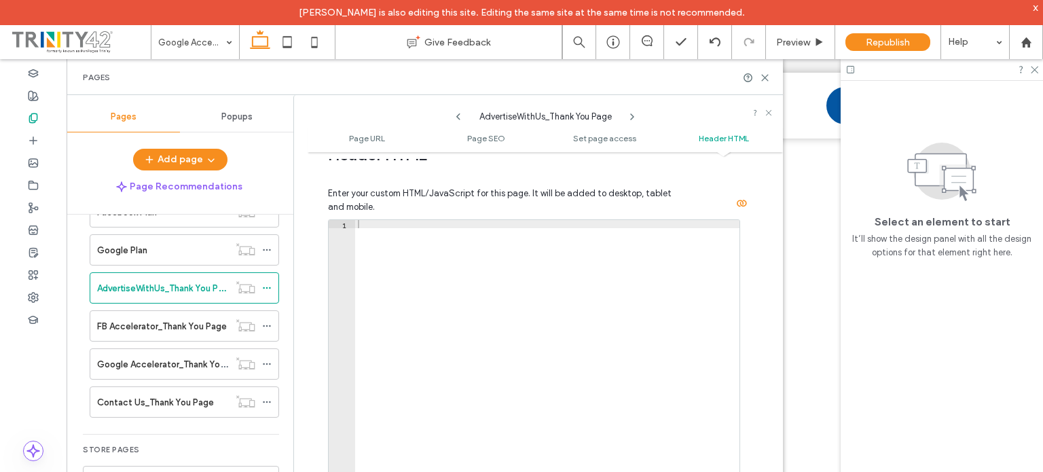
scroll to position [1317, 0]
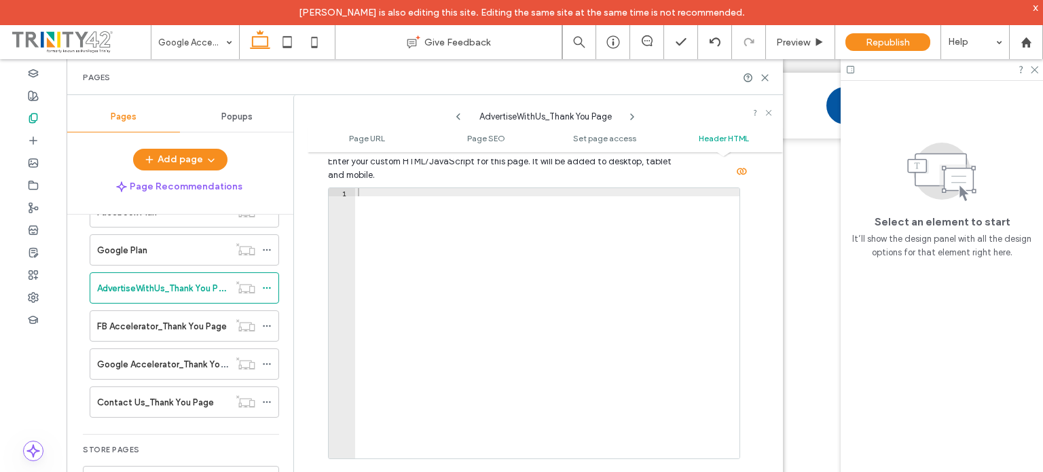
click at [420, 207] on div at bounding box center [547, 331] width 384 height 287
paste textarea "*********"
type textarea "*********"
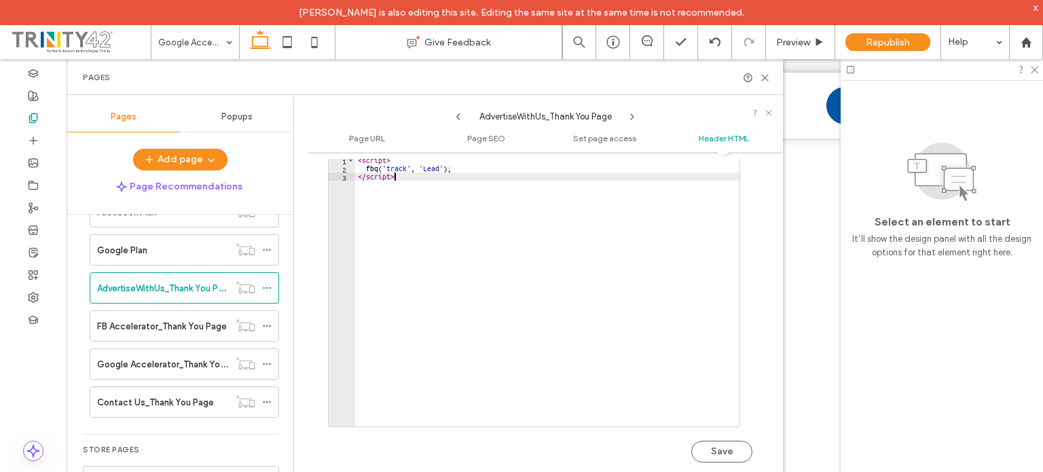
click at [717, 451] on button "Save" at bounding box center [721, 452] width 61 height 22
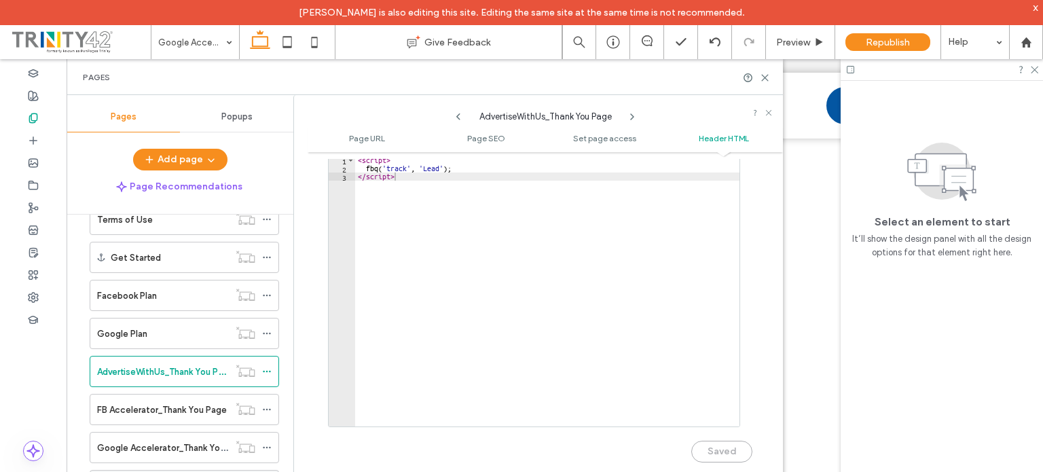
scroll to position [210, 0]
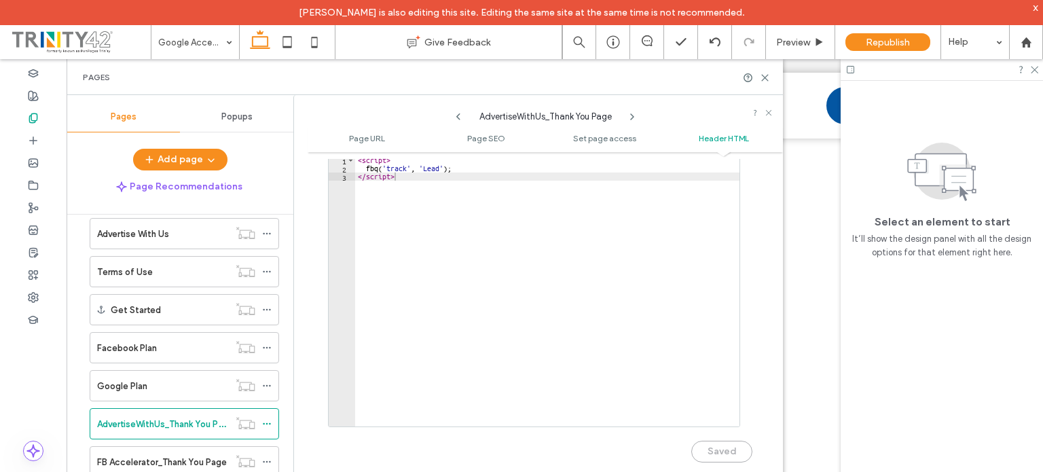
click at [232, 120] on span "Popups" at bounding box center [236, 116] width 31 height 11
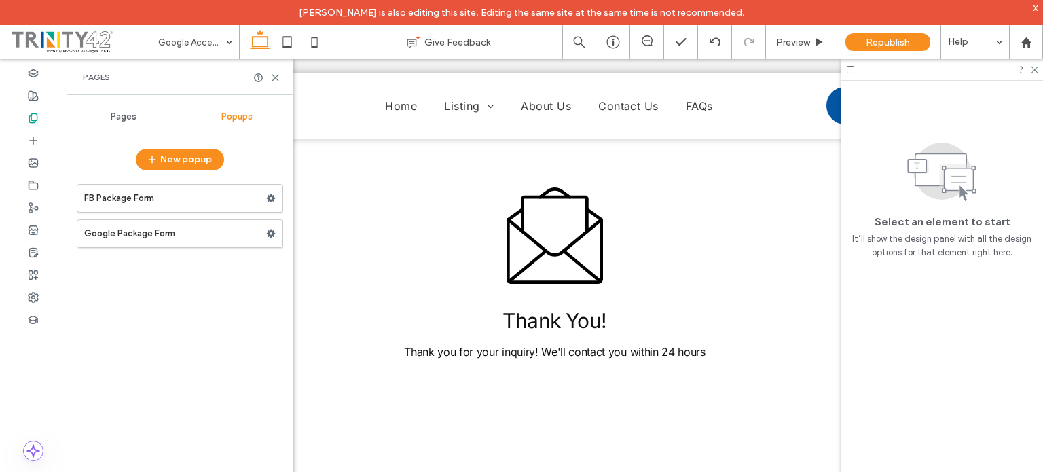
click at [223, 204] on label "FB Package Form" at bounding box center [175, 198] width 182 height 27
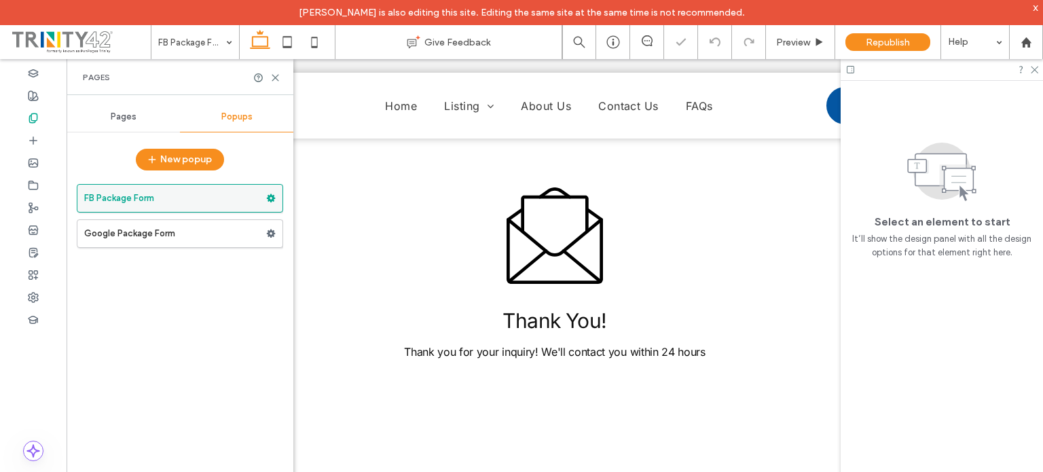
click at [272, 198] on icon at bounding box center [271, 198] width 10 height 10
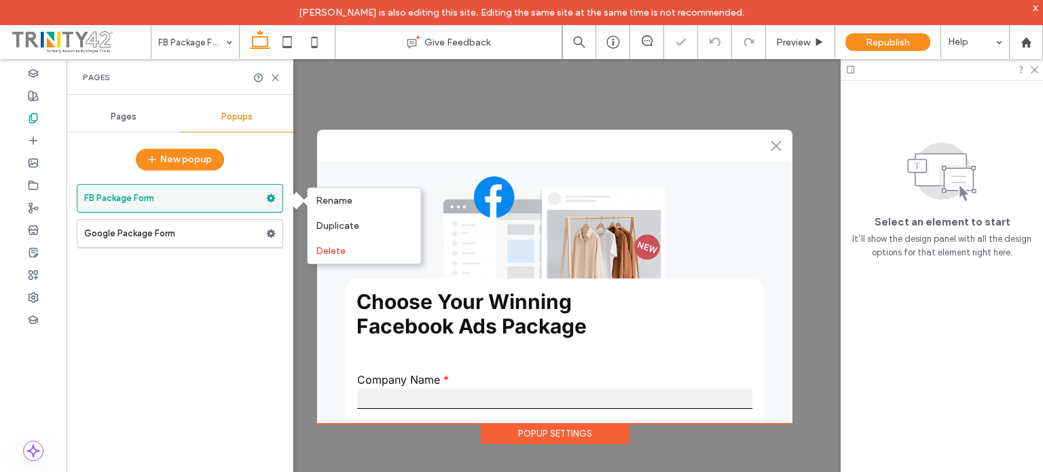
click at [270, 196] on use at bounding box center [271, 198] width 9 height 8
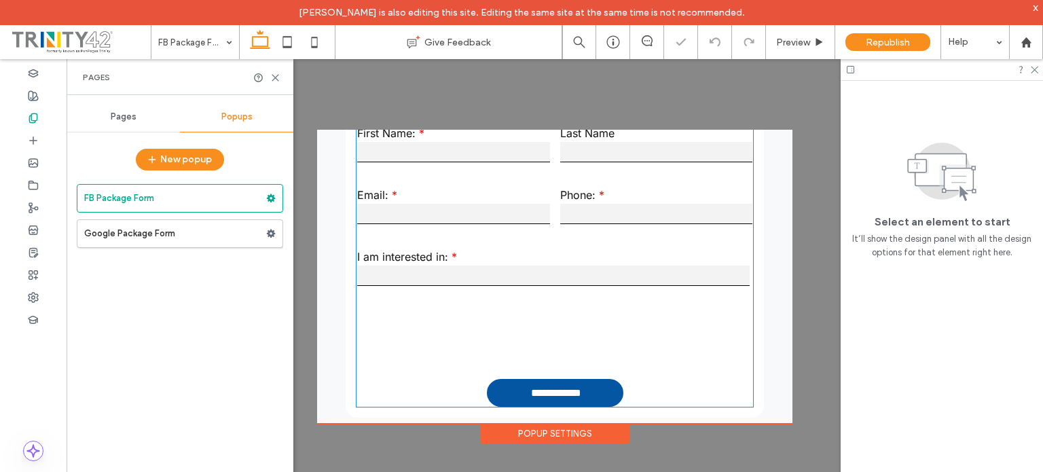
scroll to position [338, 0]
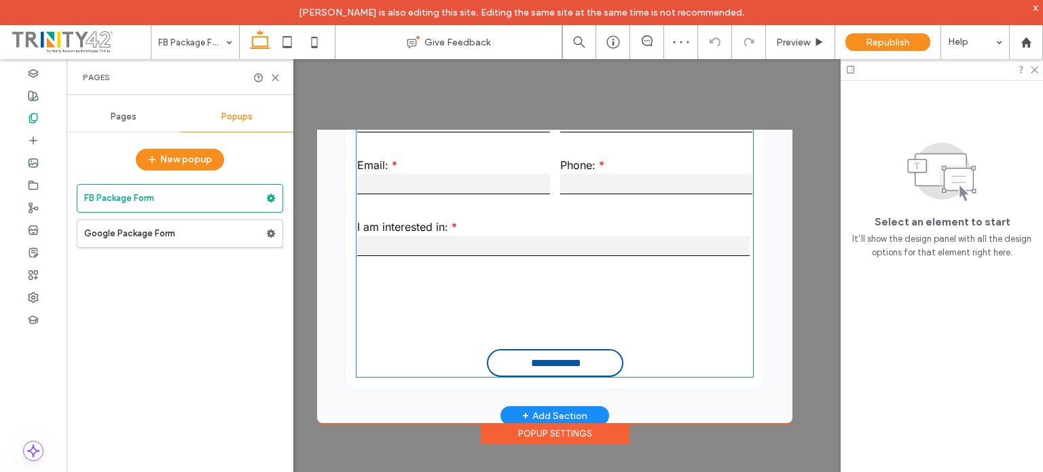
click at [532, 363] on input "**********" at bounding box center [556, 362] width 131 height 25
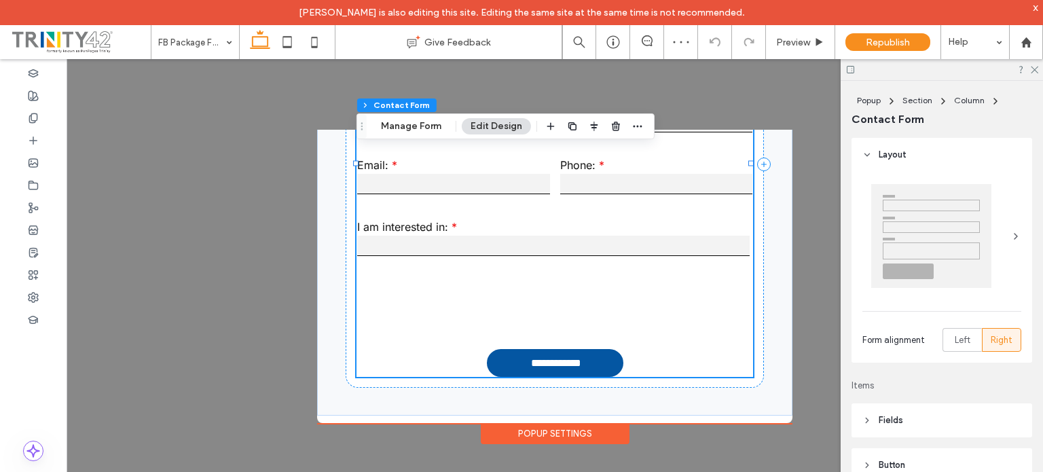
type input "**"
type input "*"
type input "***"
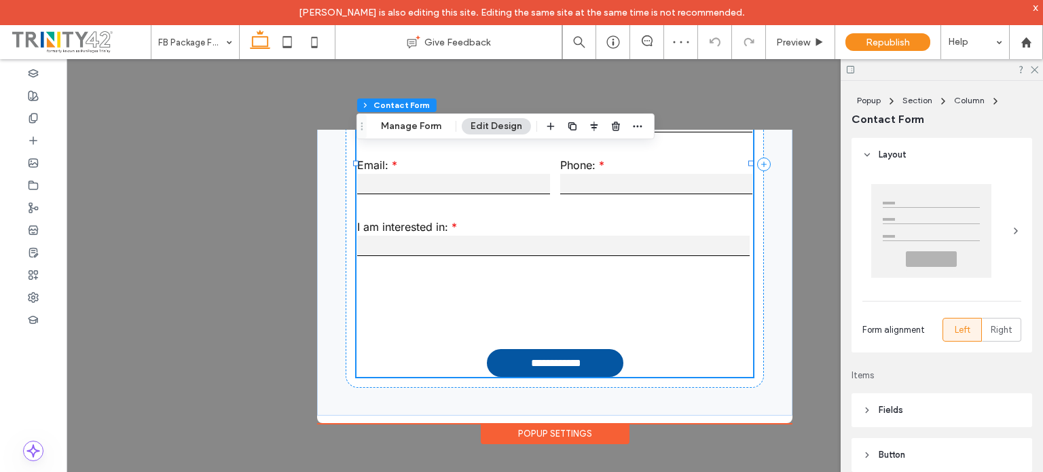
click at [401, 136] on div "Popup Section Column Contact Form Manage Form Edit Design" at bounding box center [505, 126] width 298 height 26
click at [409, 127] on button "Manage Form" at bounding box center [411, 126] width 78 height 16
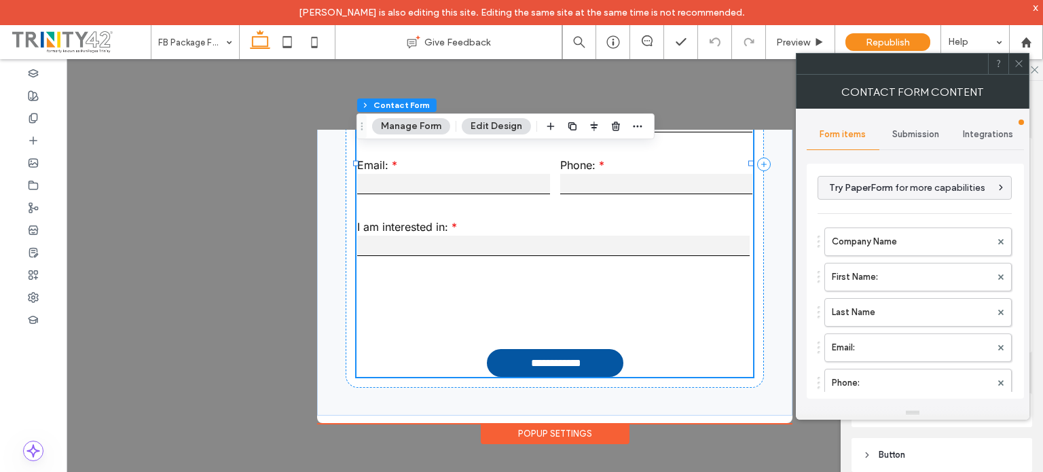
click at [924, 138] on span "Submission" at bounding box center [915, 134] width 47 height 11
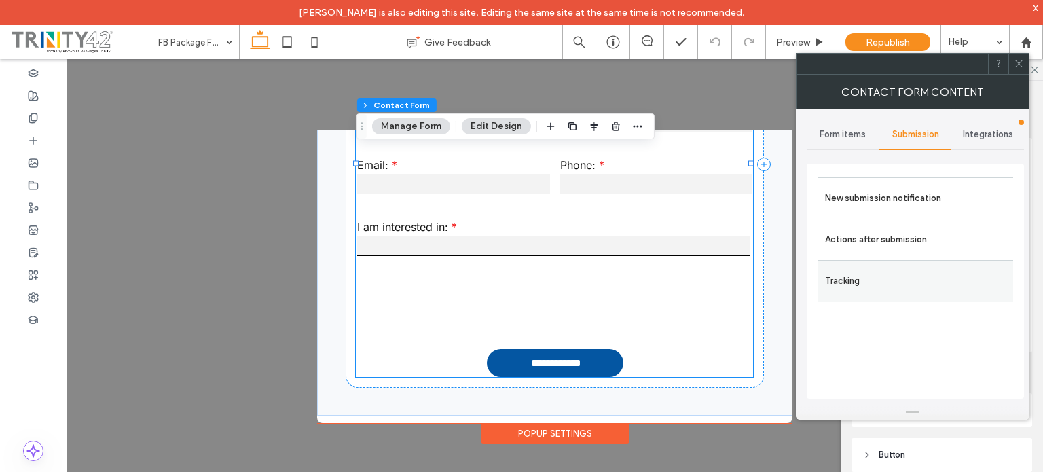
click at [885, 283] on label "Tracking" at bounding box center [915, 280] width 181 height 27
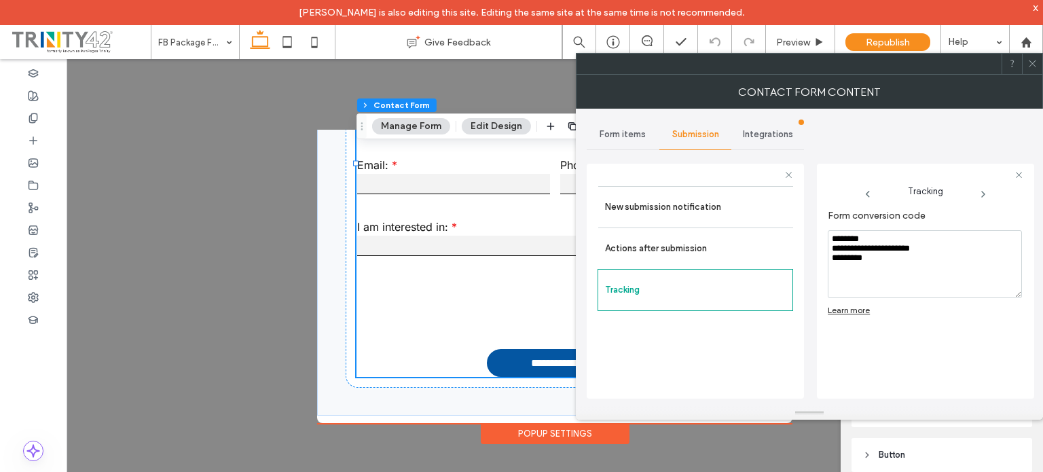
drag, startPoint x: 834, startPoint y: 255, endPoint x: 809, endPoint y: 214, distance: 47.9
click at [807, 215] on div "**********" at bounding box center [809, 257] width 445 height 297
click at [912, 350] on div "Form conversion code Learn more" at bounding box center [925, 294] width 194 height 182
click at [1037, 75] on div "Contact form content" at bounding box center [809, 92] width 467 height 34
click at [1035, 70] on span at bounding box center [1032, 64] width 10 height 20
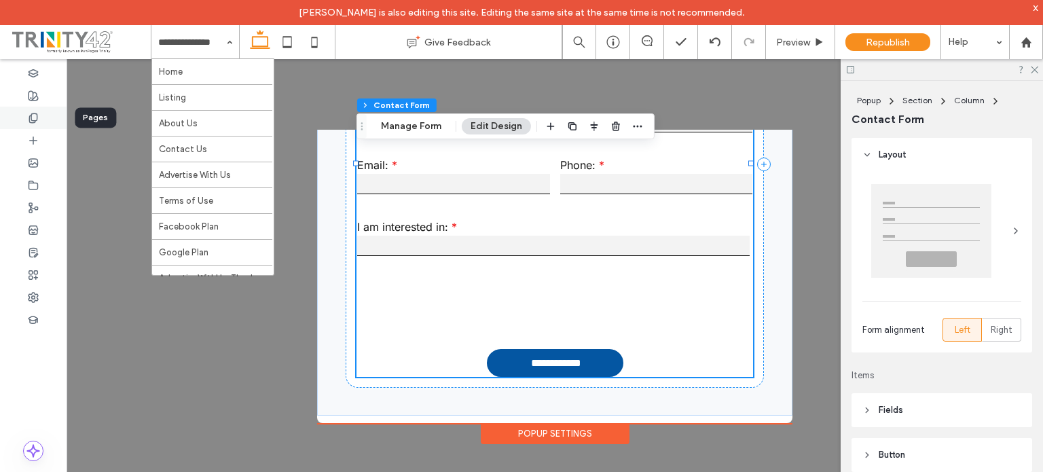
click at [33, 119] on use at bounding box center [32, 117] width 7 height 9
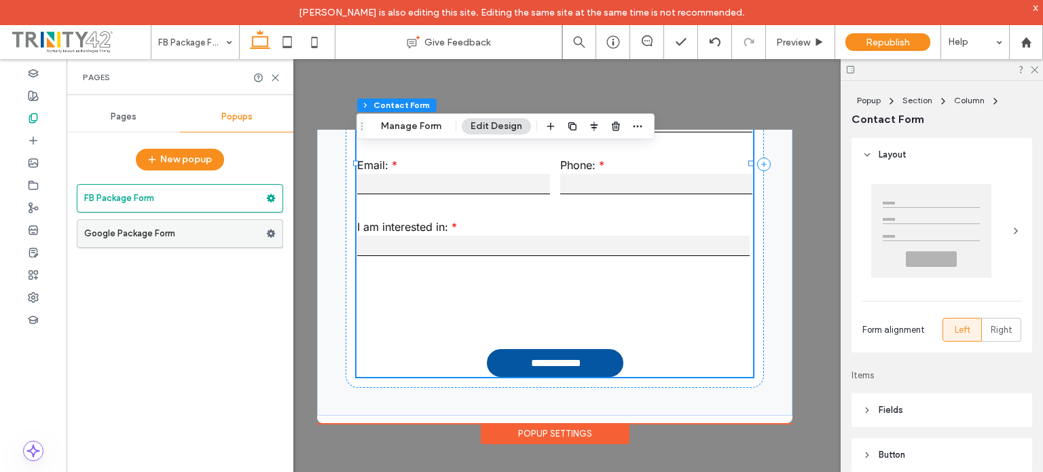
click at [159, 228] on label "Google Package Form" at bounding box center [175, 233] width 182 height 27
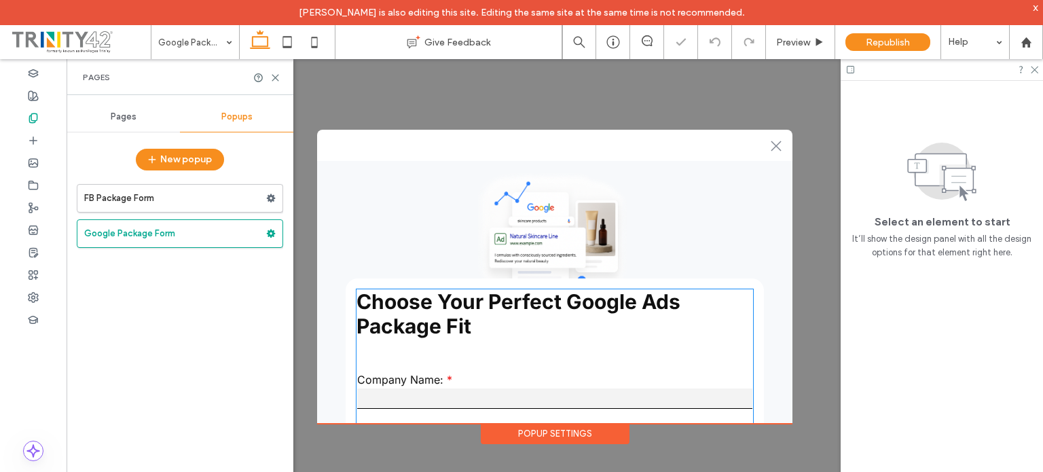
scroll to position [338, 0]
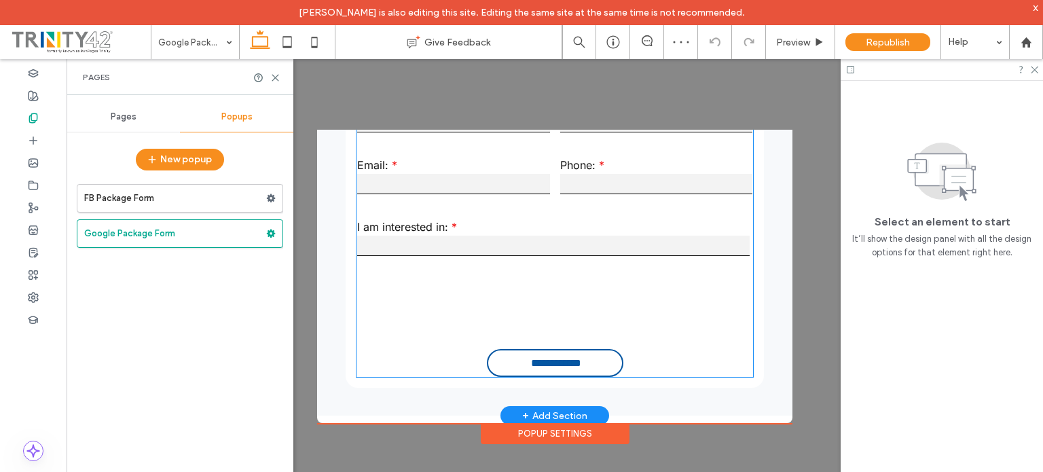
click at [519, 351] on input "**********" at bounding box center [556, 362] width 131 height 25
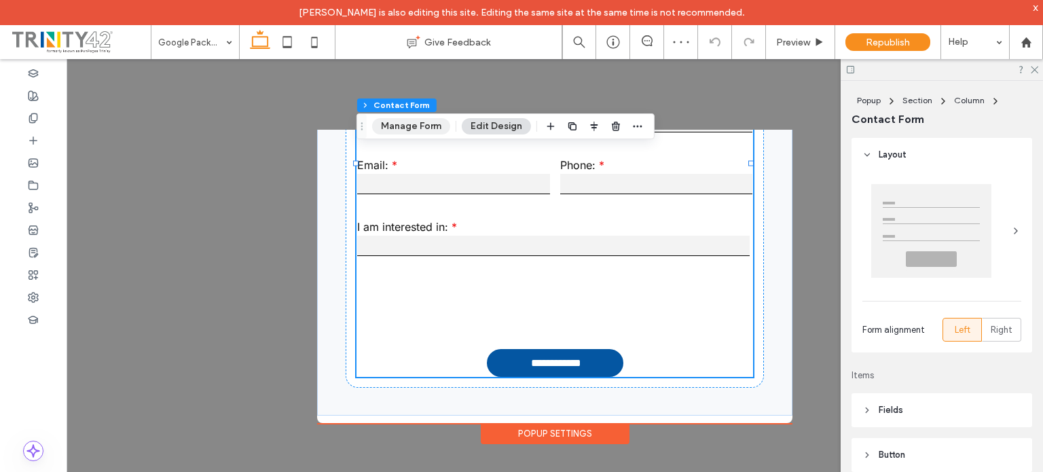
type input "**"
type input "*"
type input "***"
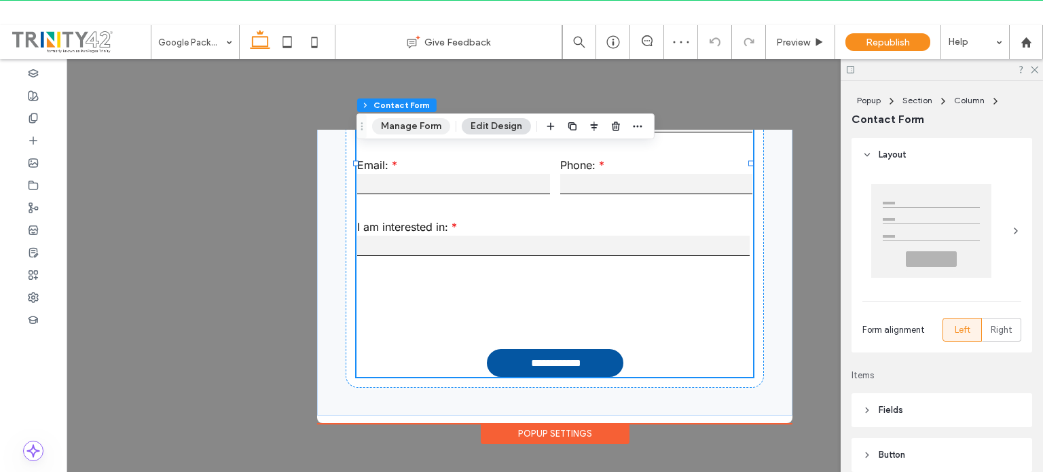
drag, startPoint x: 408, startPoint y: 127, endPoint x: 484, endPoint y: 98, distance: 81.5
click at [408, 127] on button "Manage Form" at bounding box center [411, 126] width 78 height 16
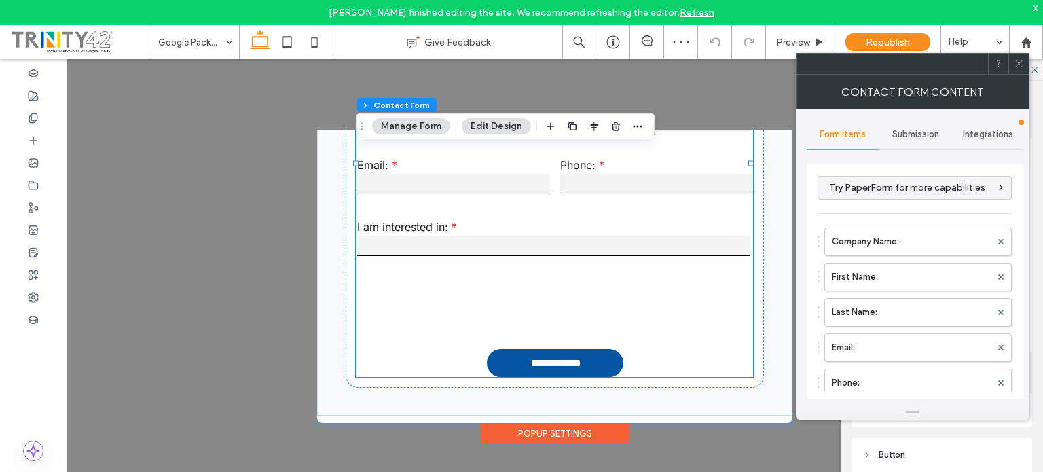
click at [921, 132] on span "Submission" at bounding box center [915, 134] width 47 height 11
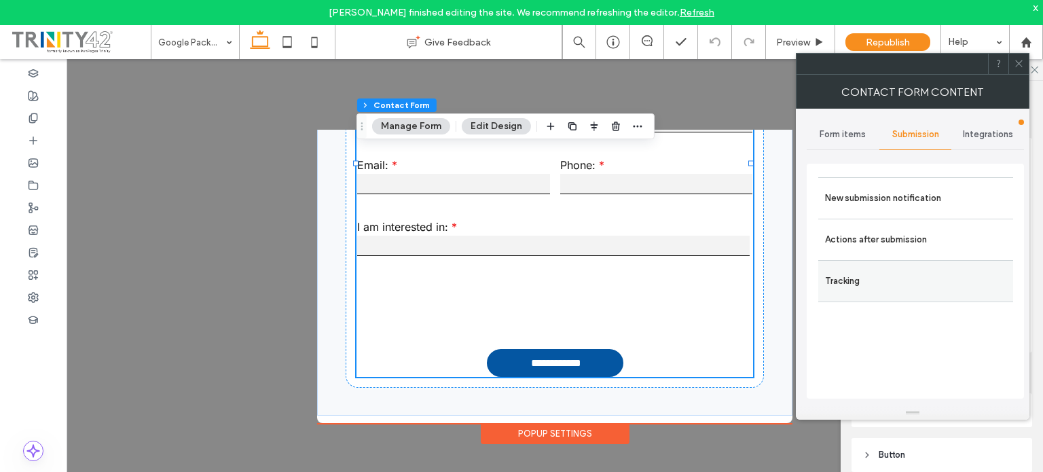
click at [858, 279] on label "Tracking" at bounding box center [915, 280] width 181 height 27
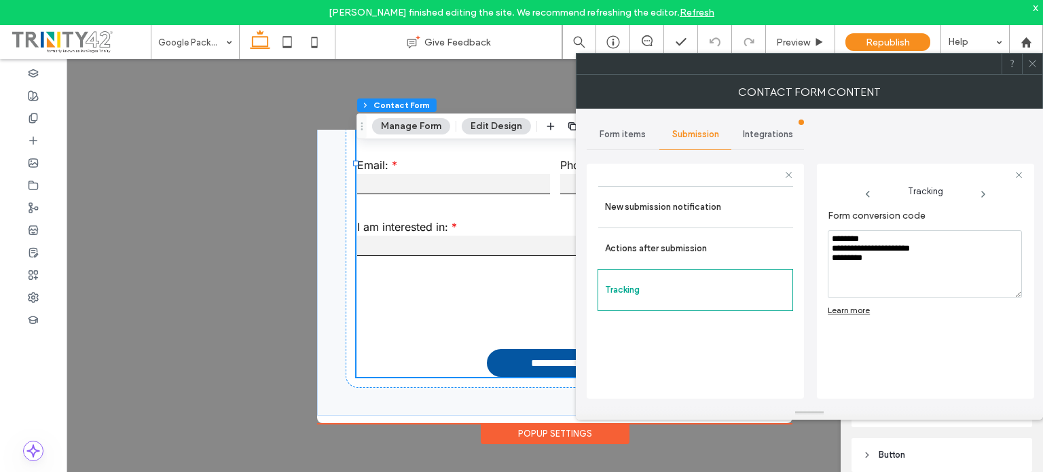
drag, startPoint x: 893, startPoint y: 267, endPoint x: 796, endPoint y: 189, distance: 124.2
click at [793, 188] on div "**********" at bounding box center [695, 279] width 217 height 253
click at [900, 350] on div "Form conversion code Learn more" at bounding box center [925, 294] width 194 height 182
click at [1035, 65] on use at bounding box center [1032, 63] width 7 height 7
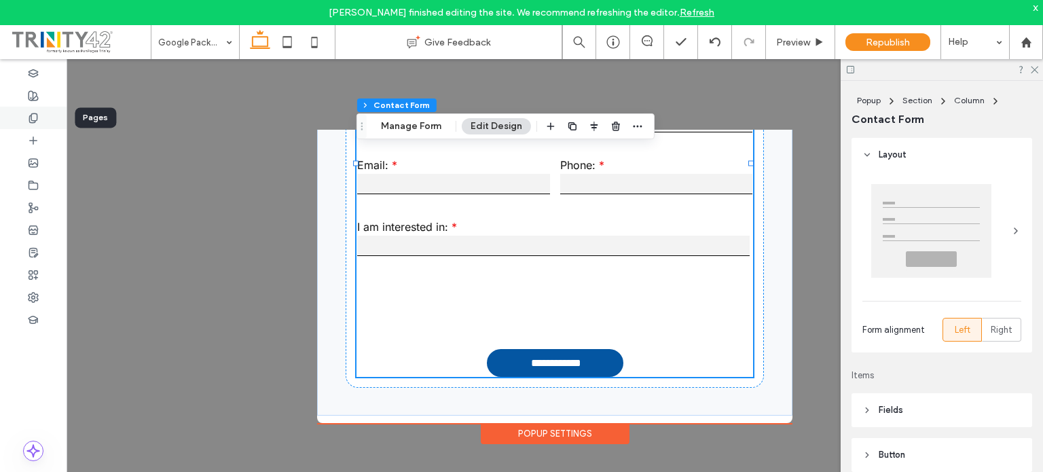
click at [43, 117] on div at bounding box center [33, 118] width 67 height 22
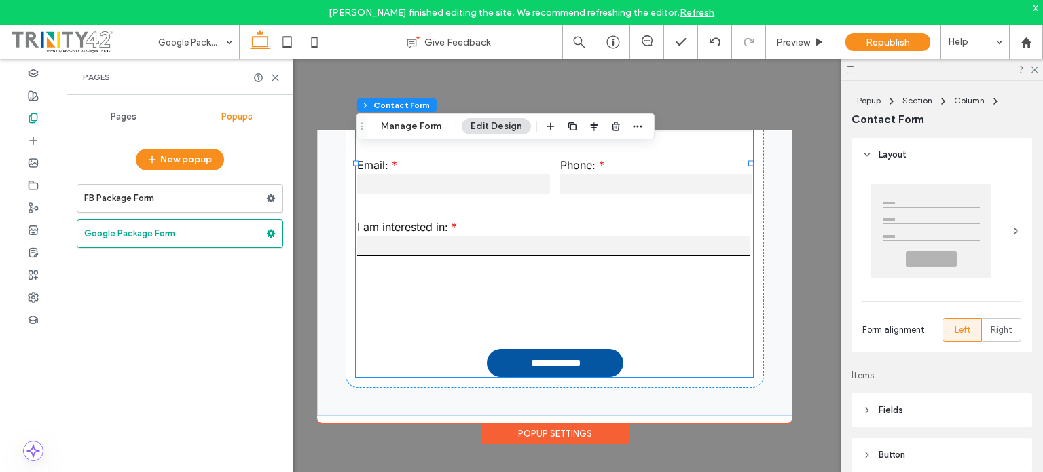
click at [96, 115] on div "Pages" at bounding box center [123, 117] width 113 height 30
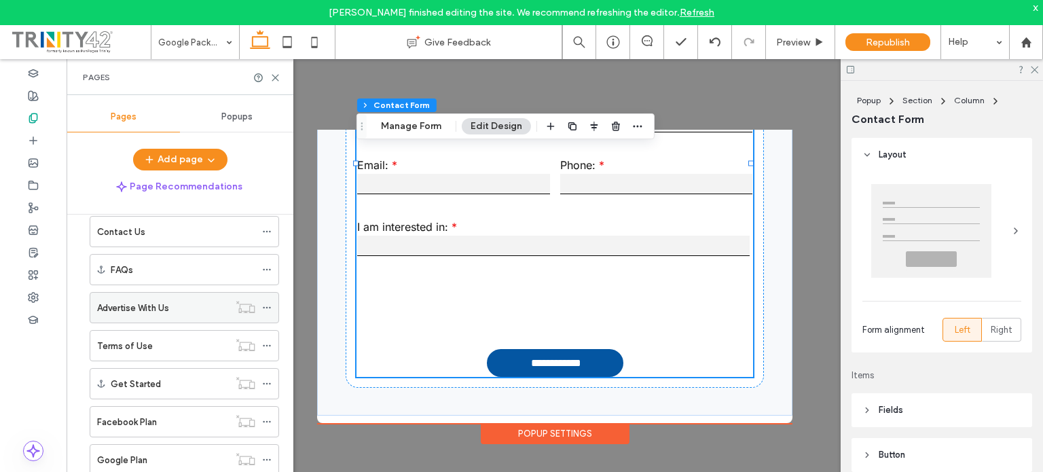
scroll to position [272, 0]
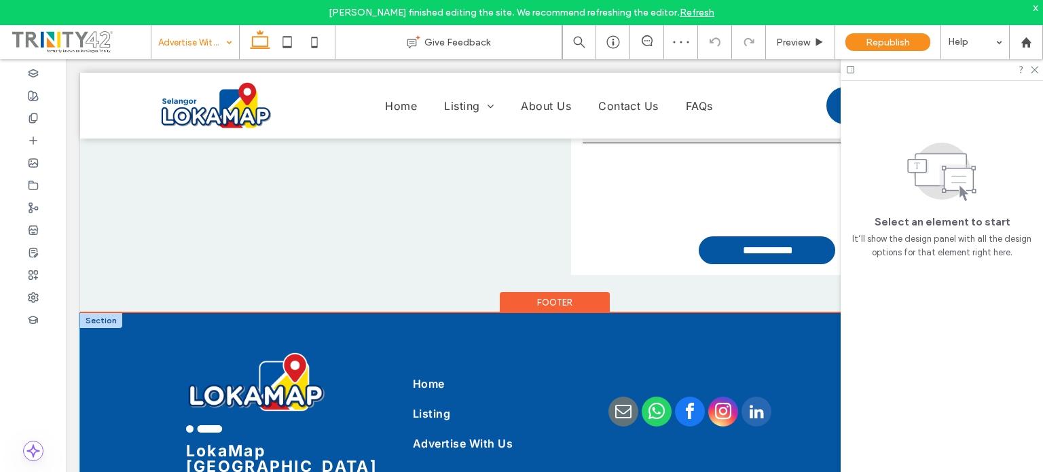
scroll to position [1891, 0]
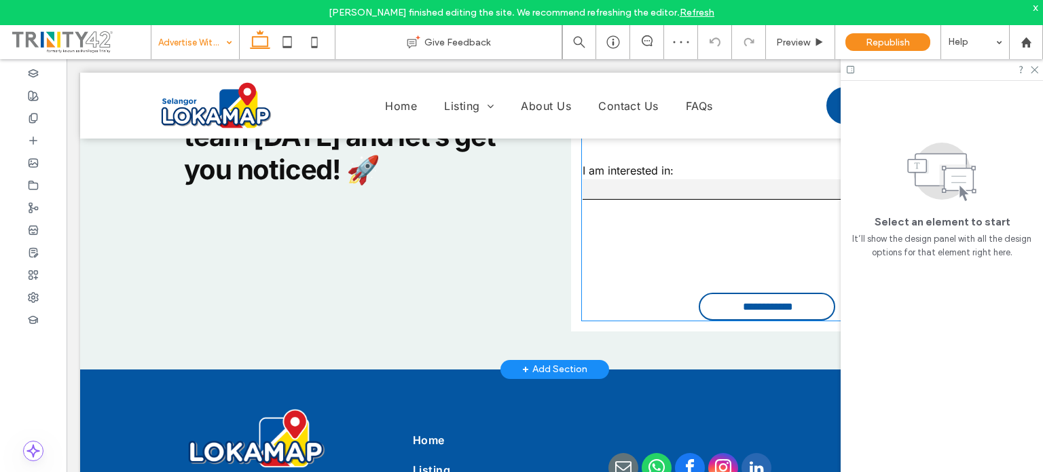
click at [723, 298] on input "**********" at bounding box center [768, 306] width 131 height 25
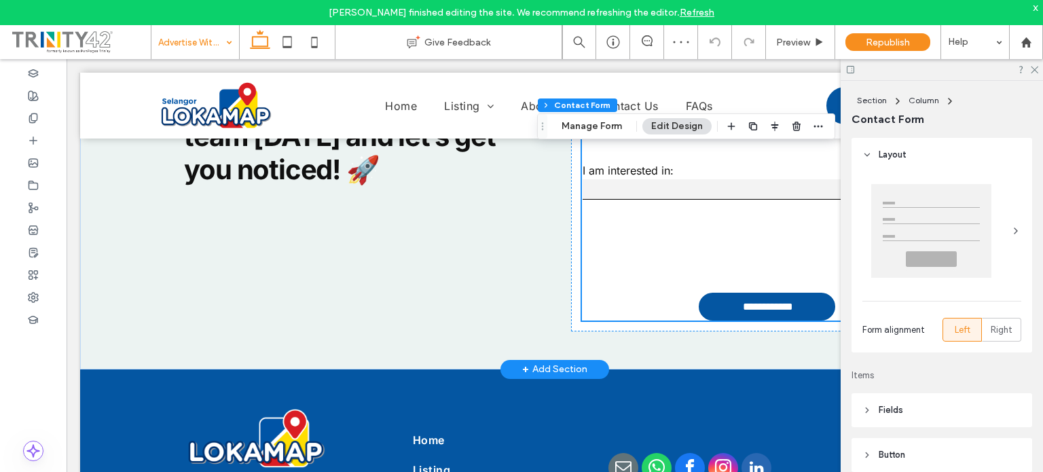
type input "**"
type input "*"
type input "***"
drag, startPoint x: 589, startPoint y: 128, endPoint x: 623, endPoint y: 92, distance: 49.0
click at [589, 128] on button "Manage Form" at bounding box center [592, 126] width 78 height 16
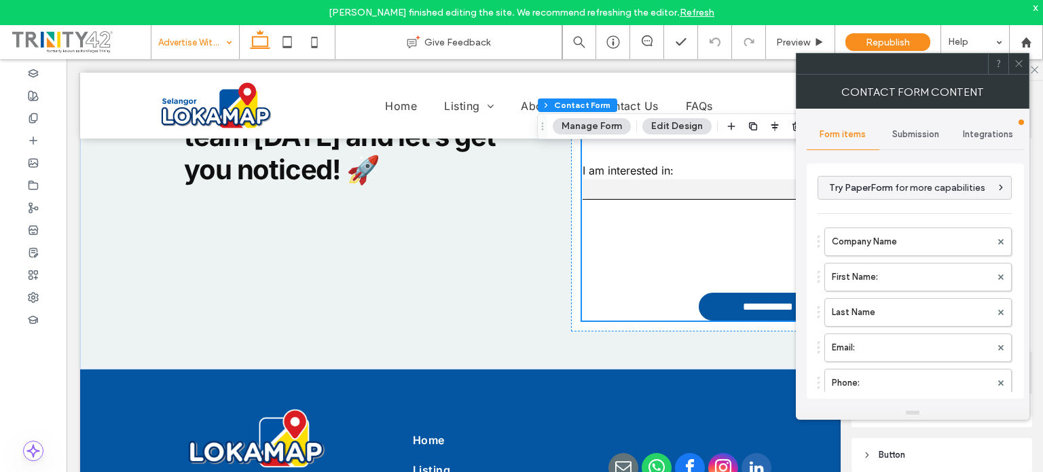
click at [902, 130] on span "Submission" at bounding box center [915, 134] width 47 height 11
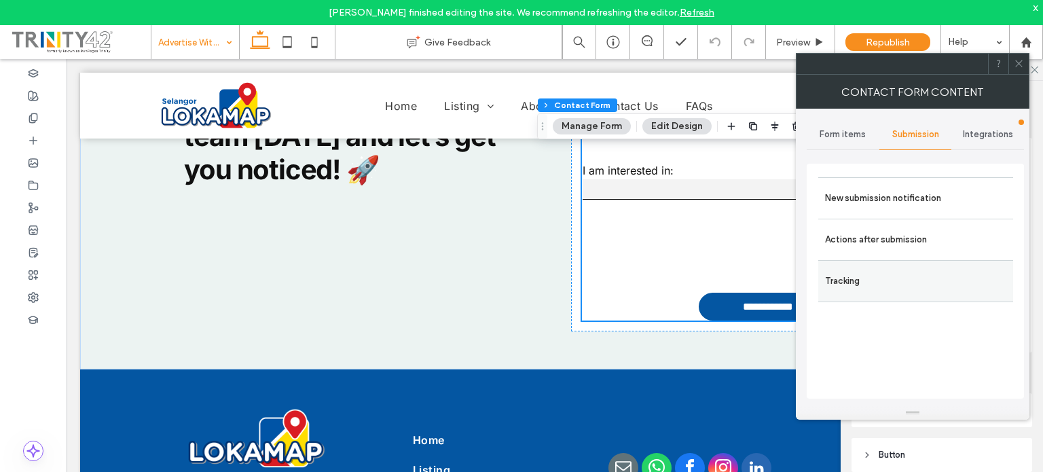
click at [870, 276] on label "Tracking" at bounding box center [915, 280] width 181 height 27
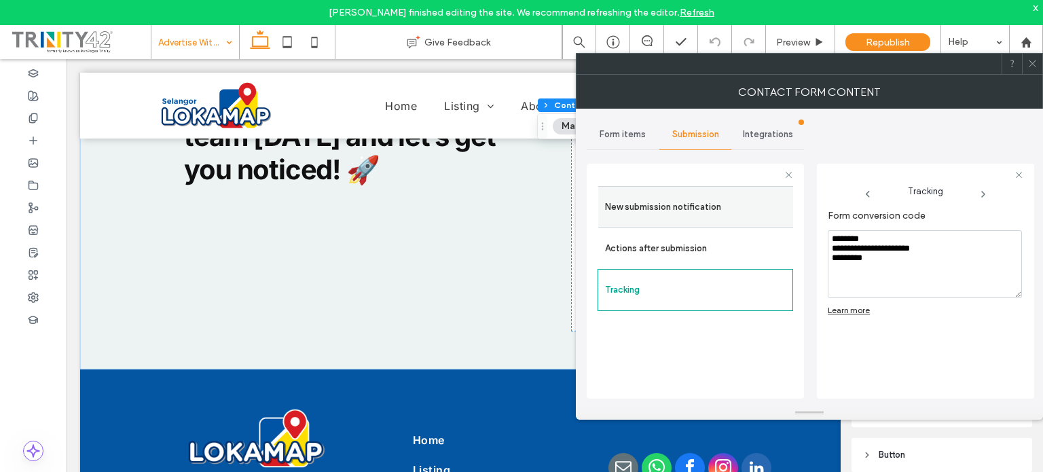
drag, startPoint x: 877, startPoint y: 269, endPoint x: 788, endPoint y: 203, distance: 111.2
click at [788, 203] on div "**********" at bounding box center [695, 279] width 217 height 253
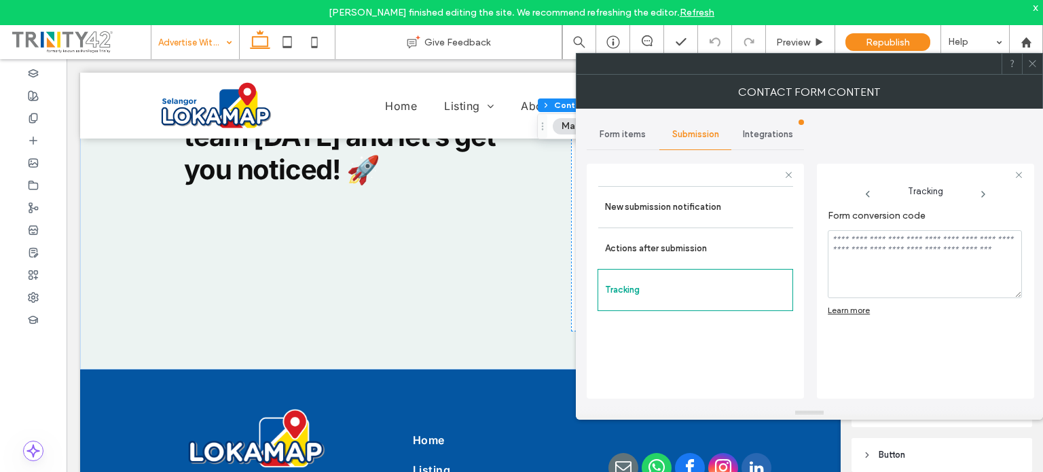
click at [1033, 69] on span at bounding box center [1032, 64] width 10 height 20
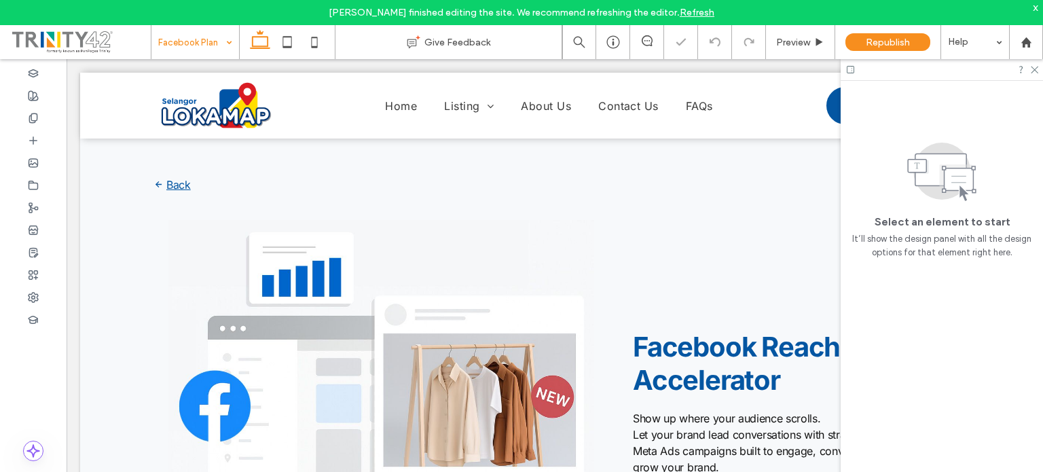
click at [195, 40] on input at bounding box center [191, 42] width 67 height 34
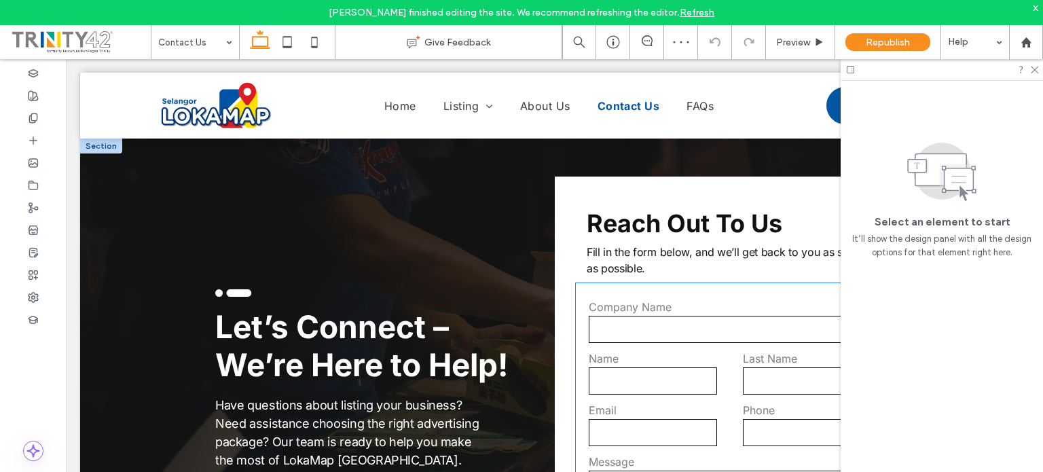
scroll to position [353, 0]
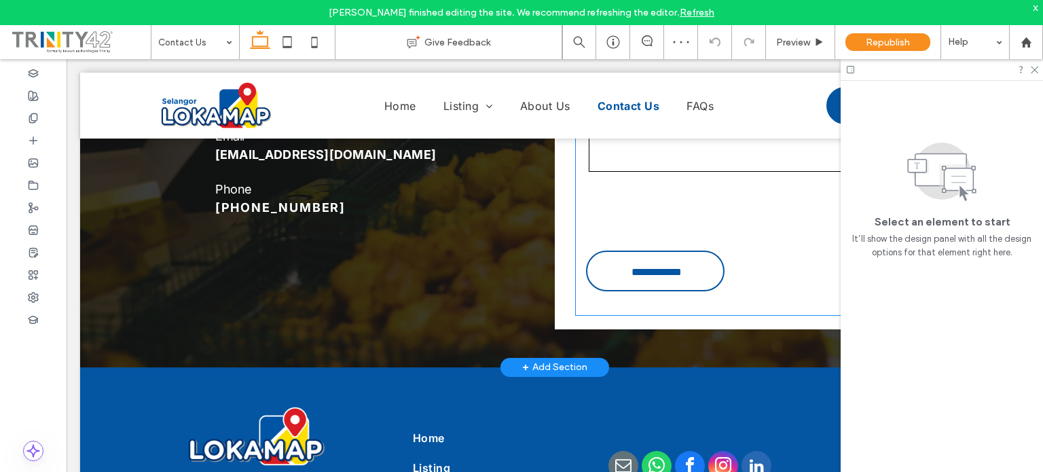
click at [671, 277] on input "**********" at bounding box center [656, 271] width 133 height 25
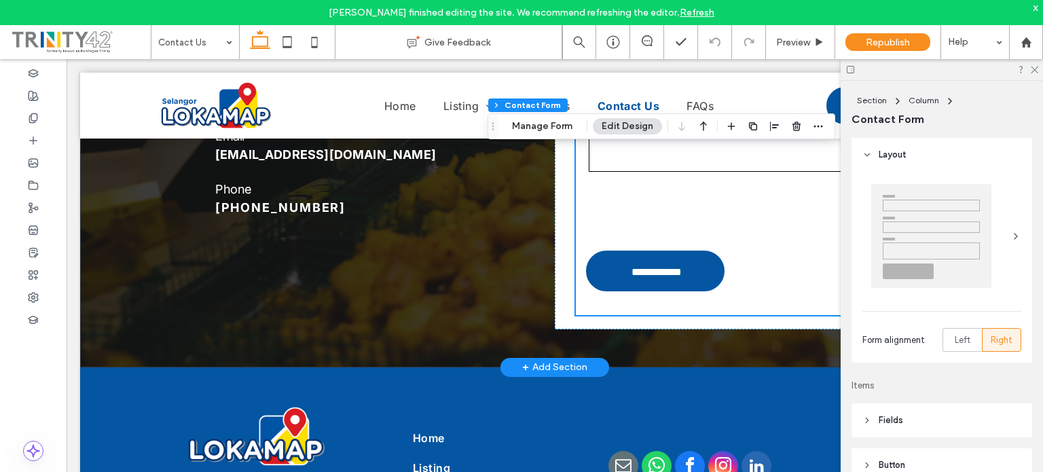
type input "*"
type input "***"
type input "*"
type input "***"
click at [551, 121] on button "Manage Form" at bounding box center [542, 126] width 78 height 16
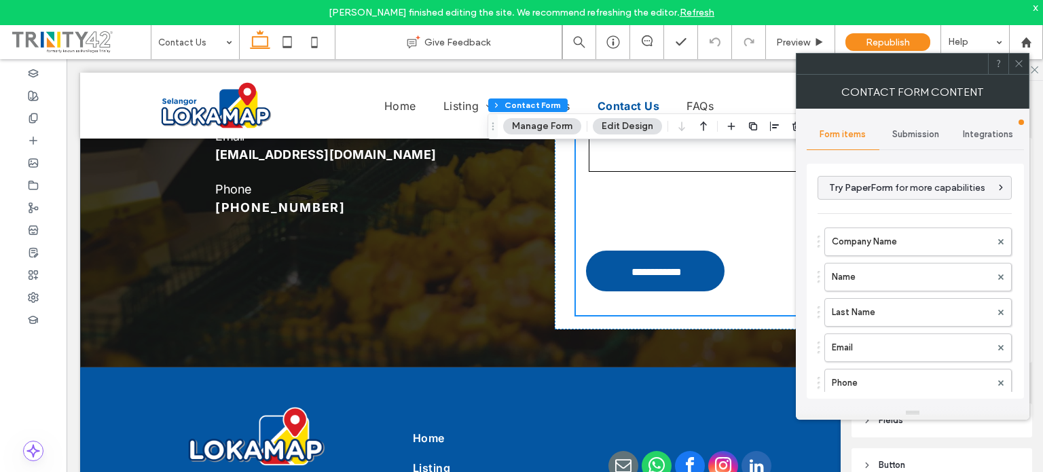
drag, startPoint x: 923, startPoint y: 131, endPoint x: 921, endPoint y: 144, distance: 13.1
click at [923, 132] on span "Submission" at bounding box center [915, 134] width 47 height 11
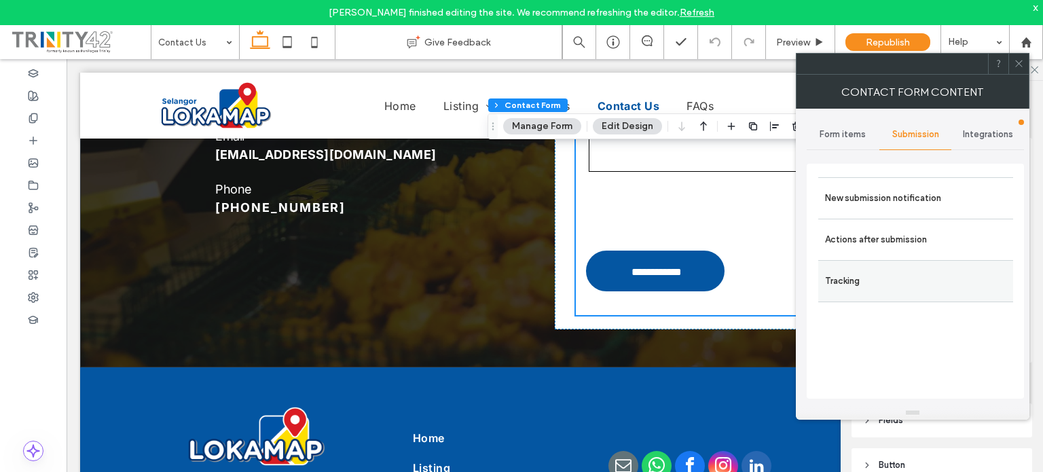
click at [885, 284] on label "Tracking" at bounding box center [915, 280] width 181 height 27
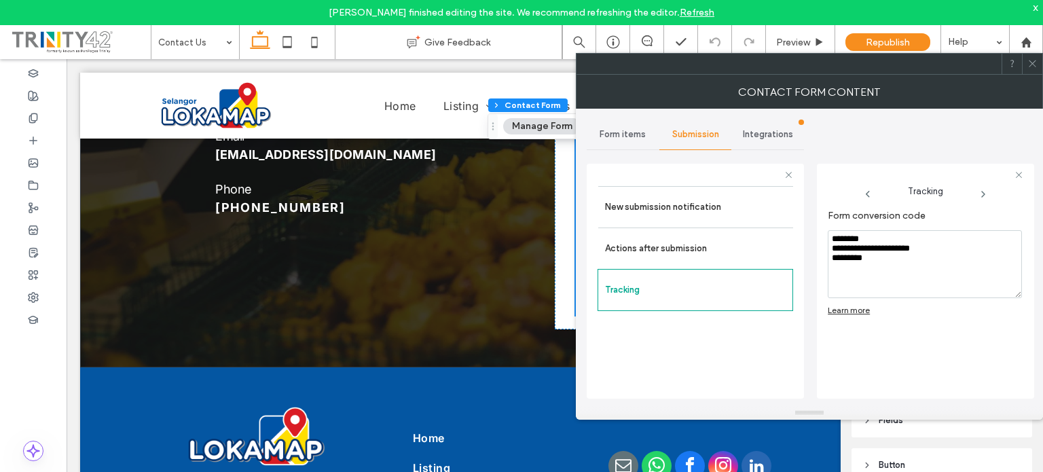
drag, startPoint x: 807, startPoint y: 236, endPoint x: 800, endPoint y: 230, distance: 8.2
click at [800, 230] on div "**********" at bounding box center [695, 279] width 217 height 253
drag, startPoint x: 854, startPoint y: 368, endPoint x: 887, endPoint y: 301, distance: 75.0
click at [855, 369] on div "Form conversion code Learn more" at bounding box center [925, 294] width 194 height 182
click at [1029, 66] on use at bounding box center [1032, 63] width 7 height 7
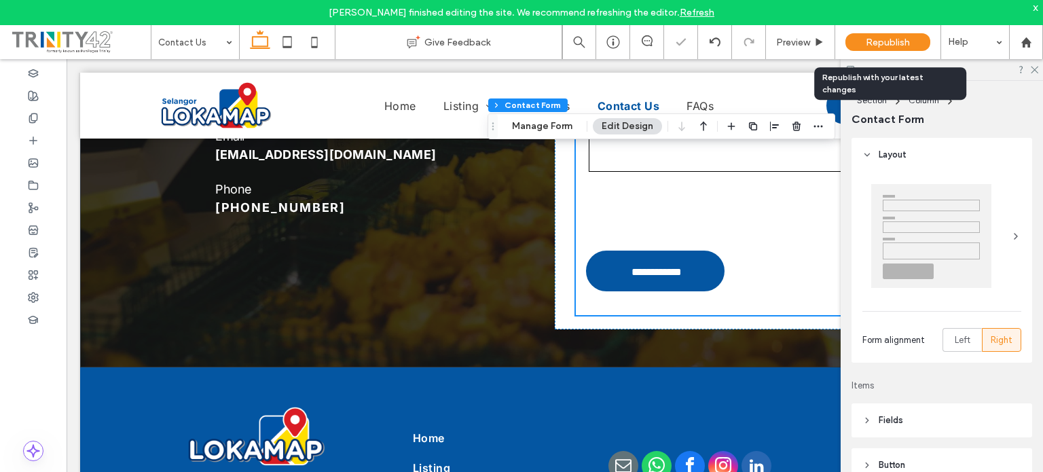
click at [910, 35] on div "Republish" at bounding box center [887, 42] width 85 height 18
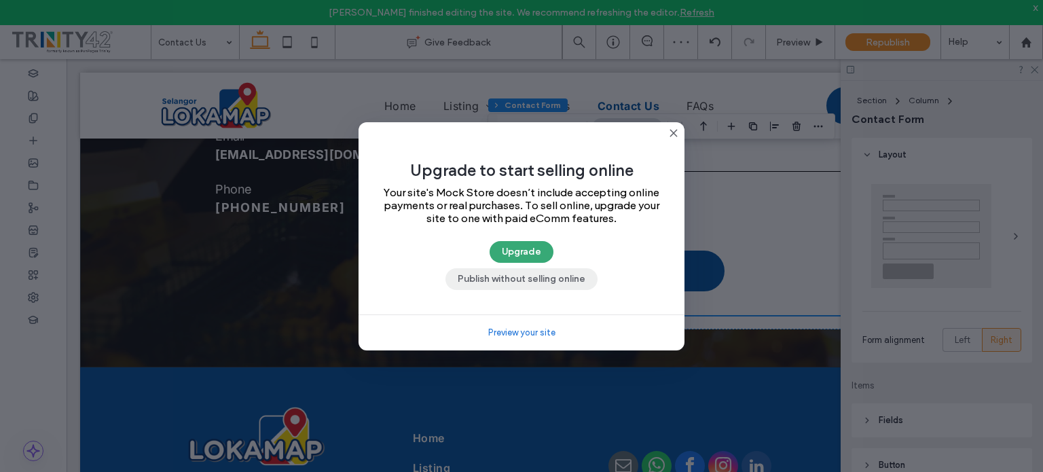
drag, startPoint x: 496, startPoint y: 224, endPoint x: 562, endPoint y: 283, distance: 89.0
click at [562, 283] on button "Publish without selling online" at bounding box center [521, 279] width 152 height 22
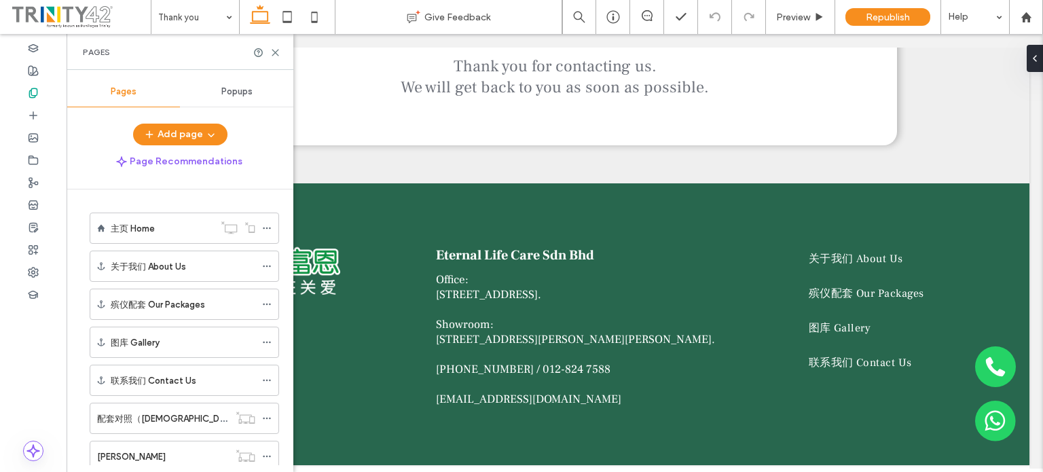
click at [246, 94] on span "Popups" at bounding box center [236, 91] width 31 height 11
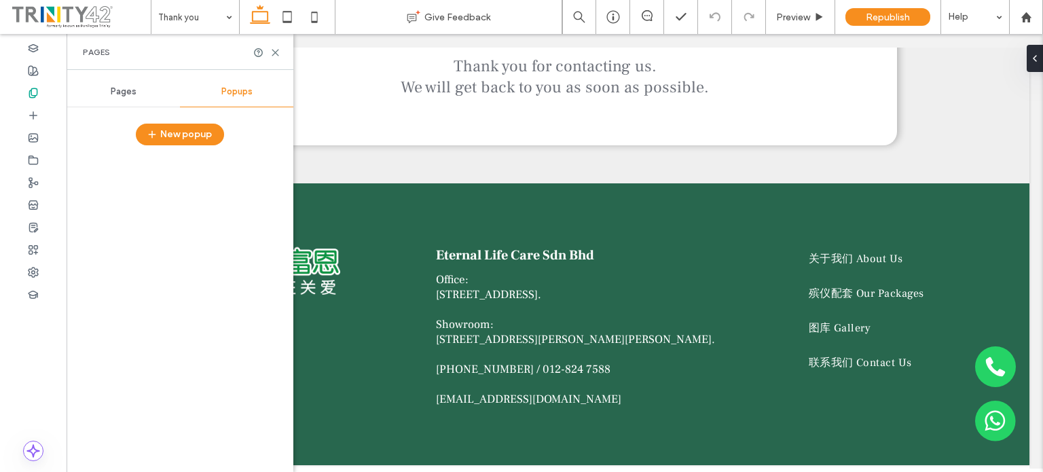
click at [118, 94] on span "Pages" at bounding box center [124, 91] width 26 height 11
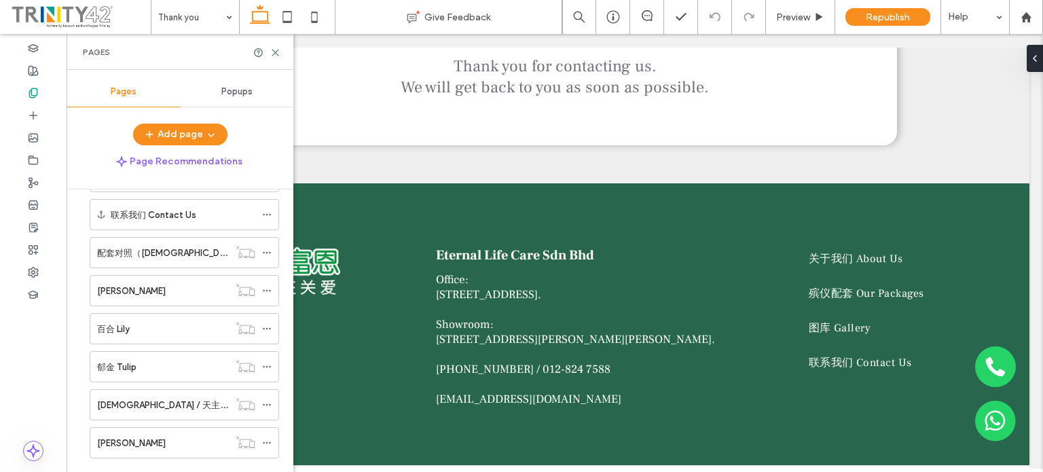
scroll to position [136, 0]
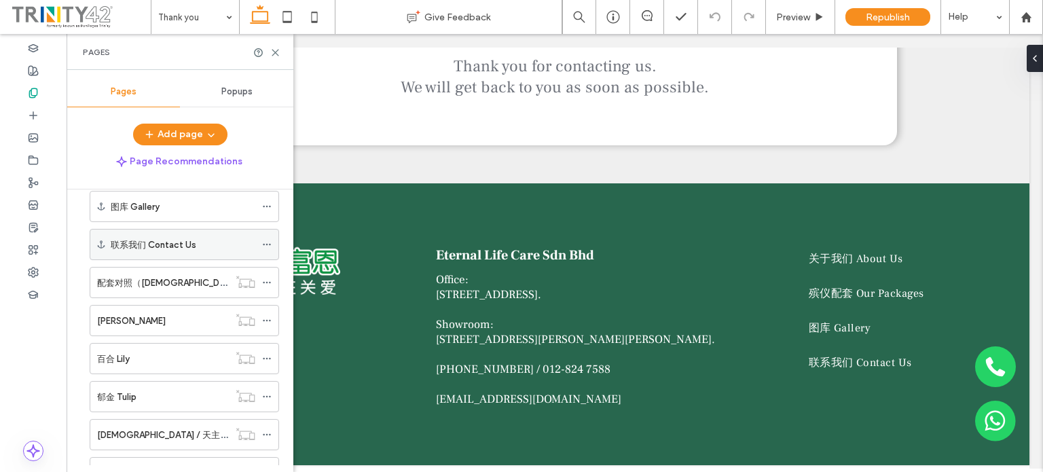
click at [166, 253] on div "联系我们 Contact Us" at bounding box center [183, 244] width 145 height 30
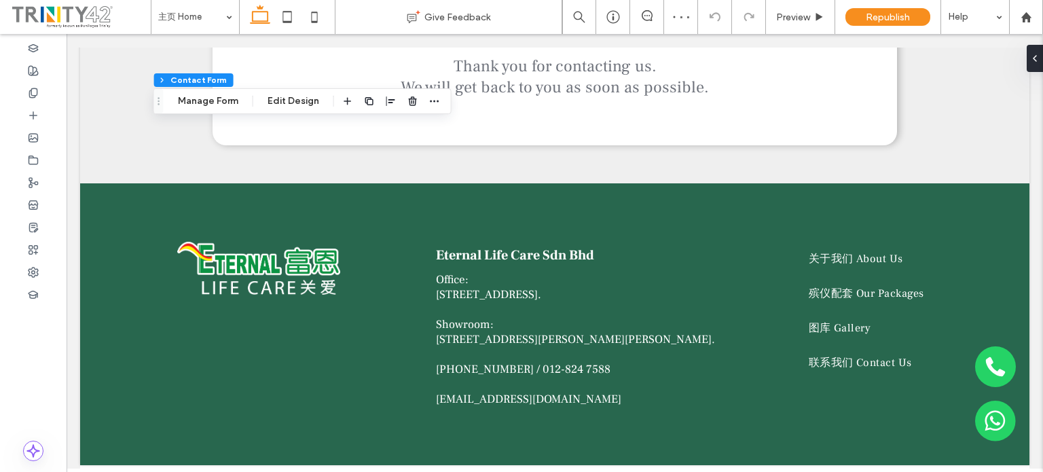
type input "*"
type input "***"
type input "*"
type input "***"
click at [226, 109] on button "Manage Form" at bounding box center [208, 101] width 78 height 16
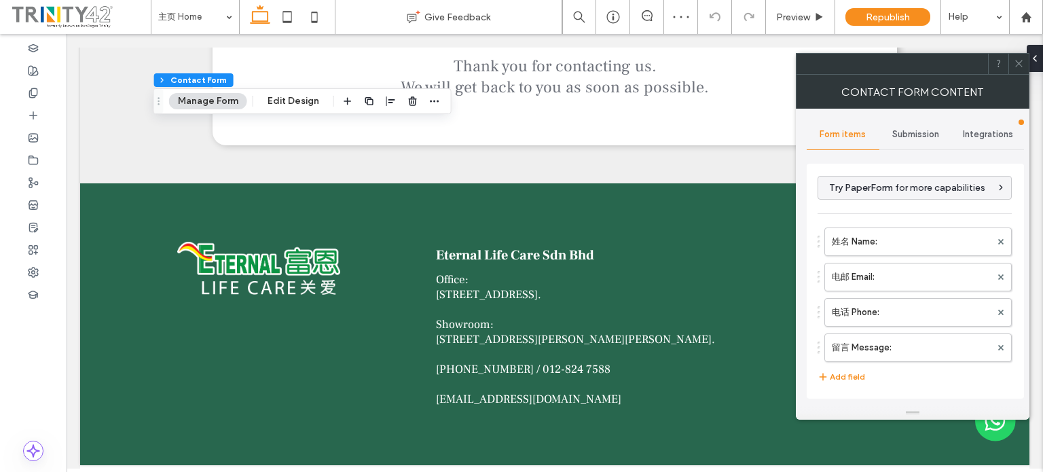
type input "**********"
click at [932, 122] on div "Submission" at bounding box center [915, 134] width 73 height 30
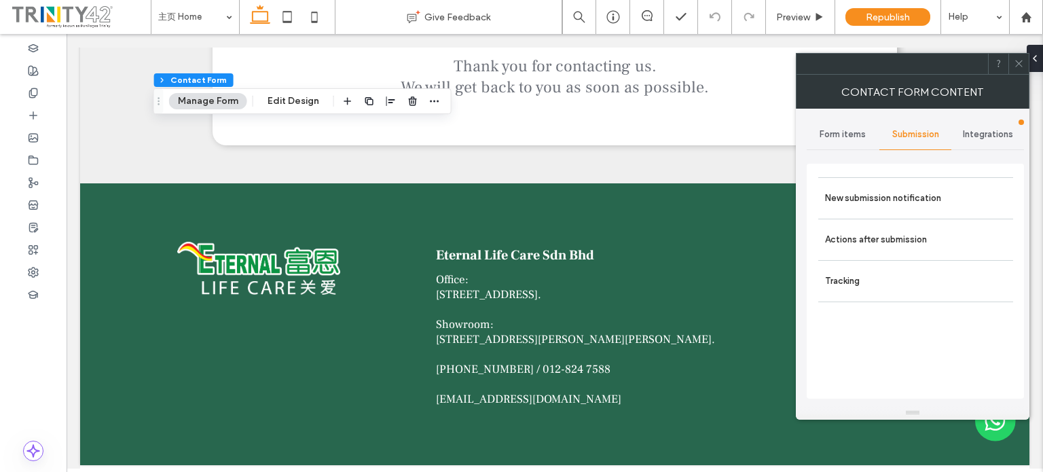
click at [992, 135] on span "Integrations" at bounding box center [988, 134] width 50 height 11
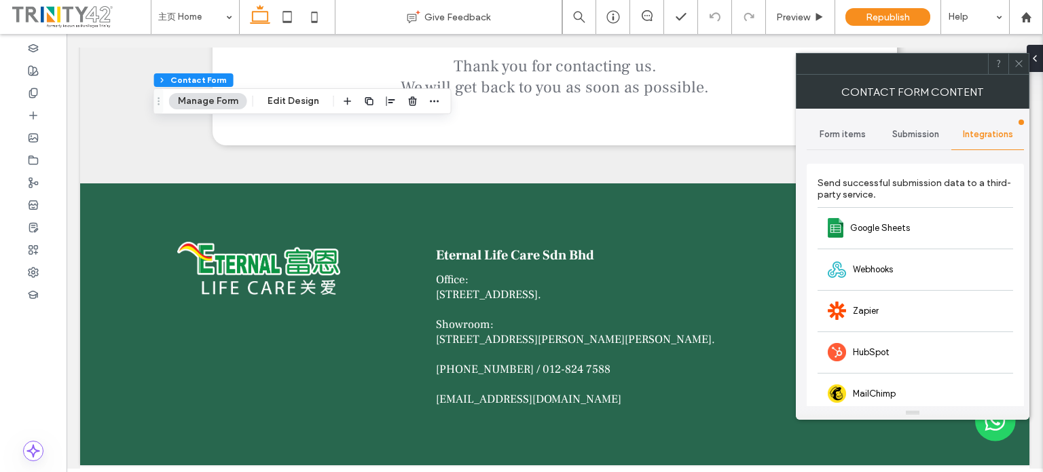
click at [1022, 68] on icon at bounding box center [1019, 63] width 10 height 10
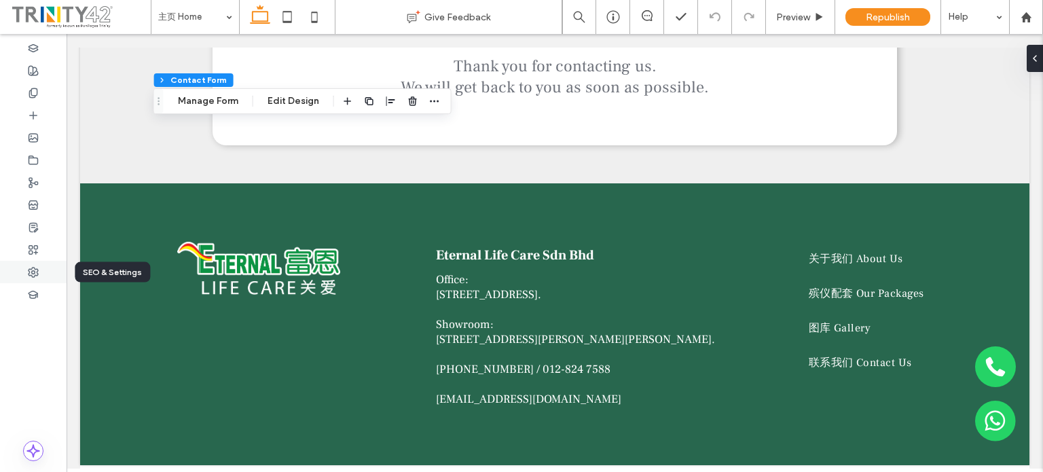
click at [35, 275] on use at bounding box center [34, 272] width 10 height 10
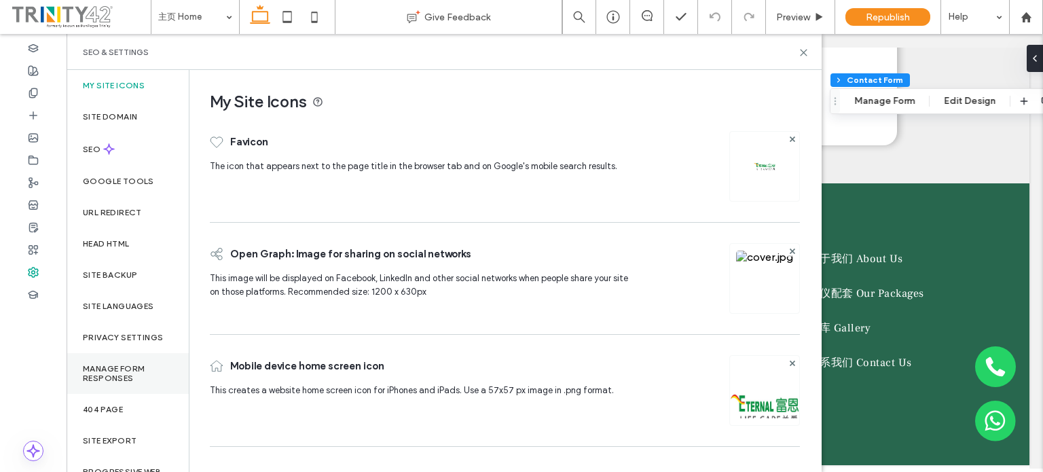
scroll to position [24, 0]
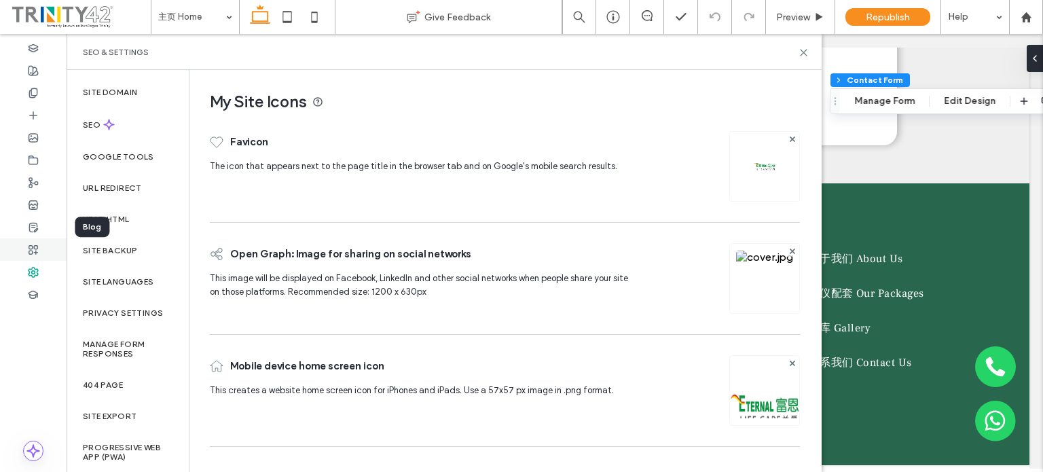
click at [34, 245] on use at bounding box center [33, 249] width 9 height 9
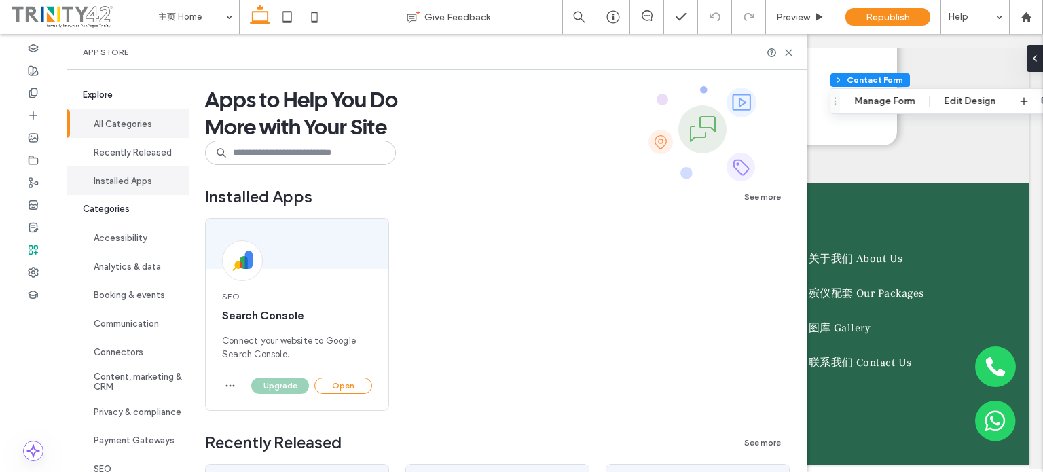
click at [98, 187] on button "Installed Apps" at bounding box center [128, 180] width 122 height 29
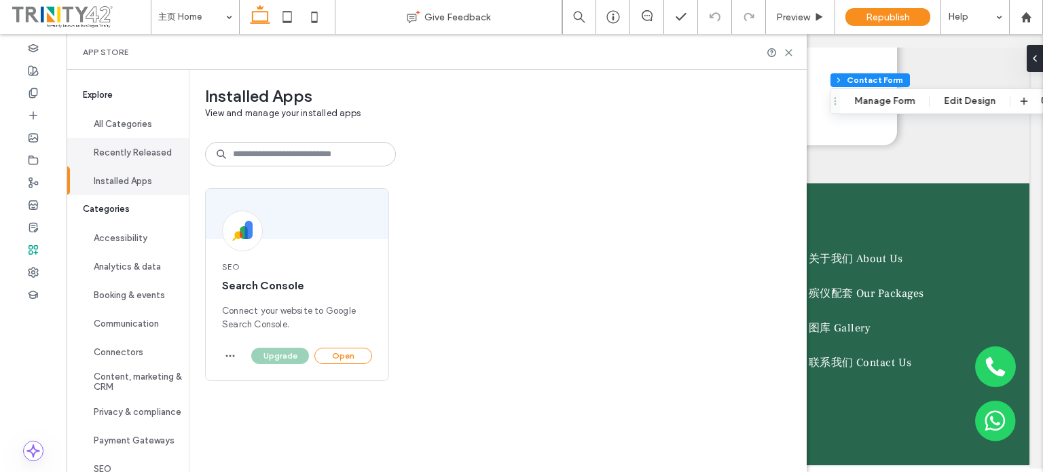
click at [103, 164] on button "Recently Released" at bounding box center [128, 152] width 122 height 29
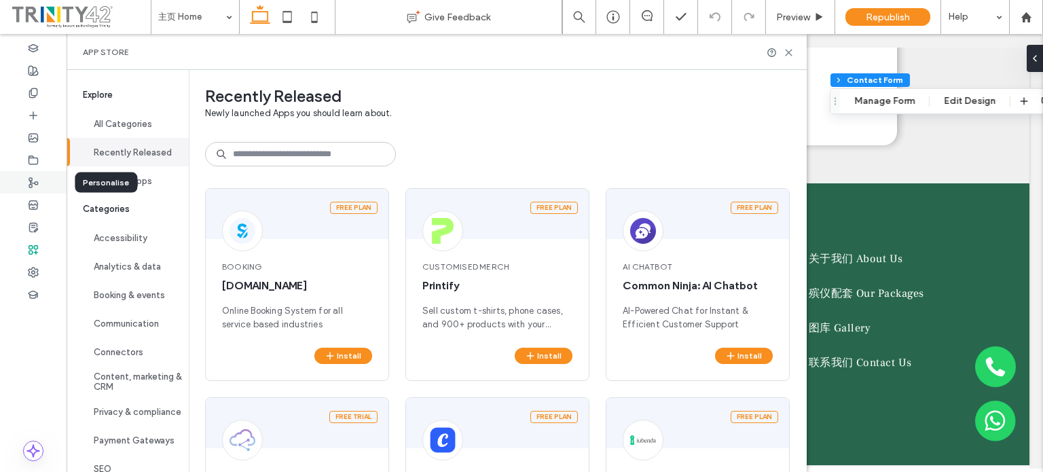
click at [35, 183] on use at bounding box center [33, 183] width 9 height 10
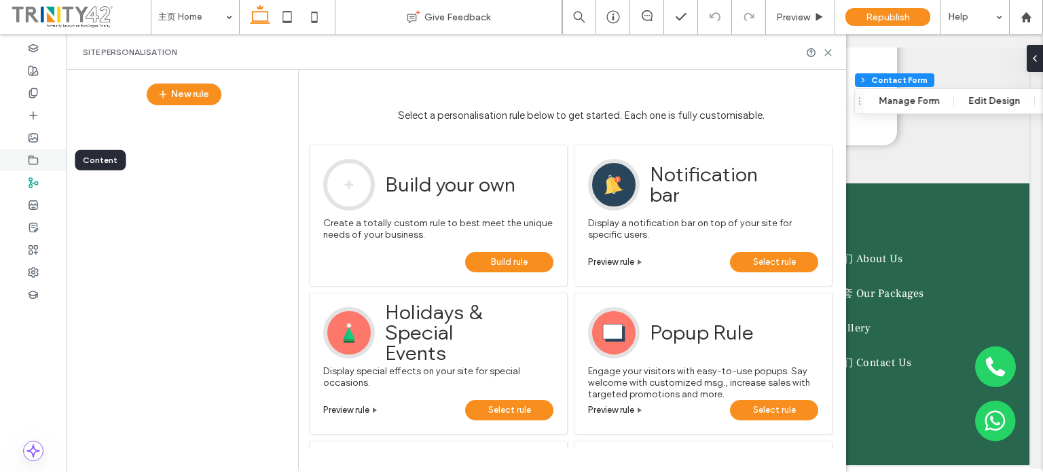
click at [41, 154] on div at bounding box center [33, 160] width 67 height 22
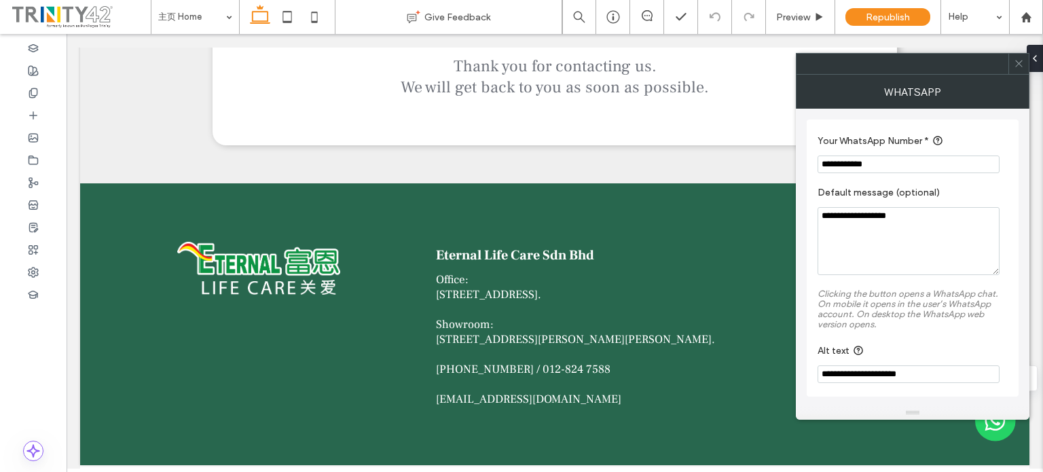
scroll to position [0, 0]
click at [906, 5] on div "Republish" at bounding box center [887, 17] width 85 height 34
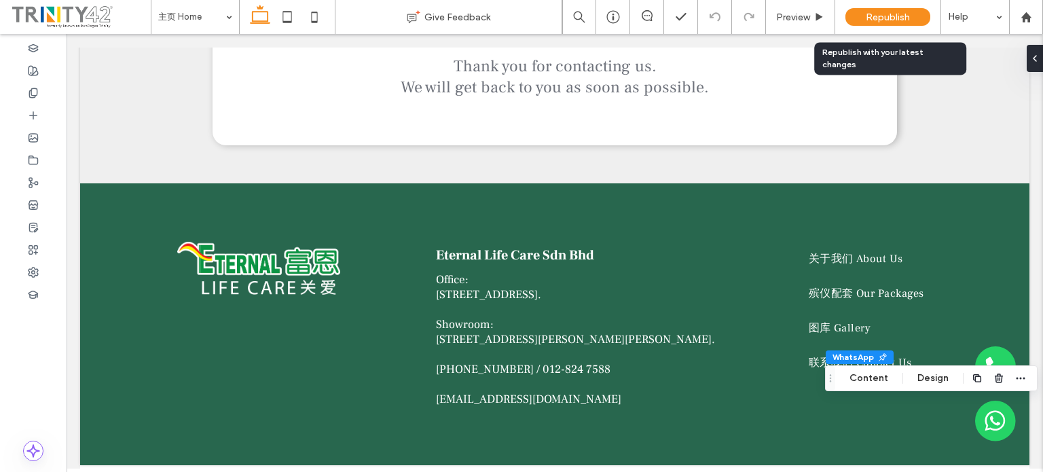
click at [906, 7] on div "Republish" at bounding box center [887, 17] width 85 height 34
click at [876, 16] on span "Republish" at bounding box center [888, 18] width 44 height 12
click at [877, 10] on div "Republish" at bounding box center [887, 17] width 85 height 18
